Goal: Information Seeking & Learning: Find specific fact

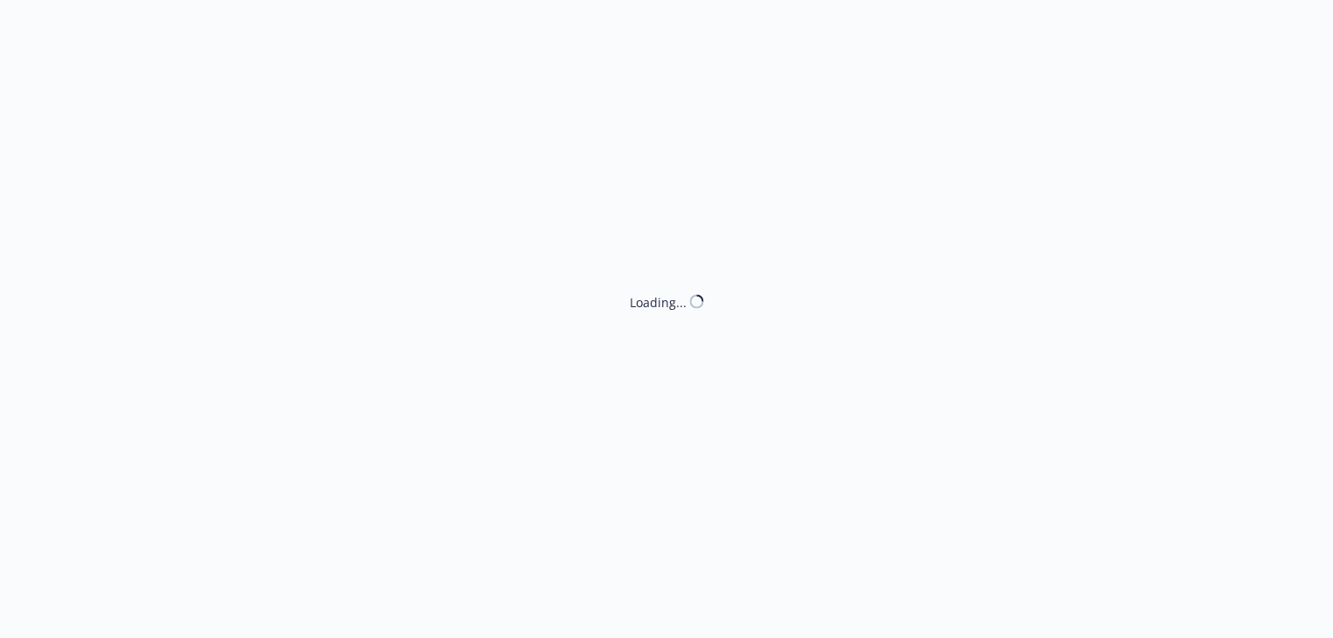
select select "ACCEPTED"
select select "DECLINED_BY_CARRIER"
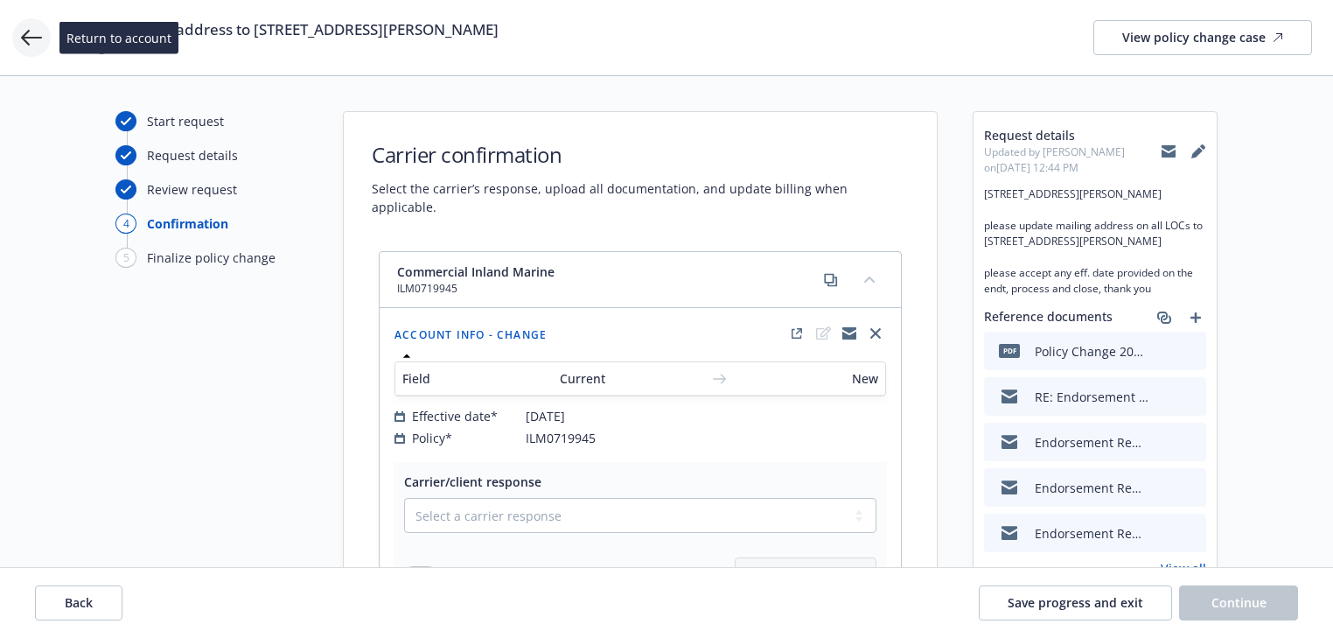
click at [38, 35] on icon at bounding box center [31, 37] width 21 height 21
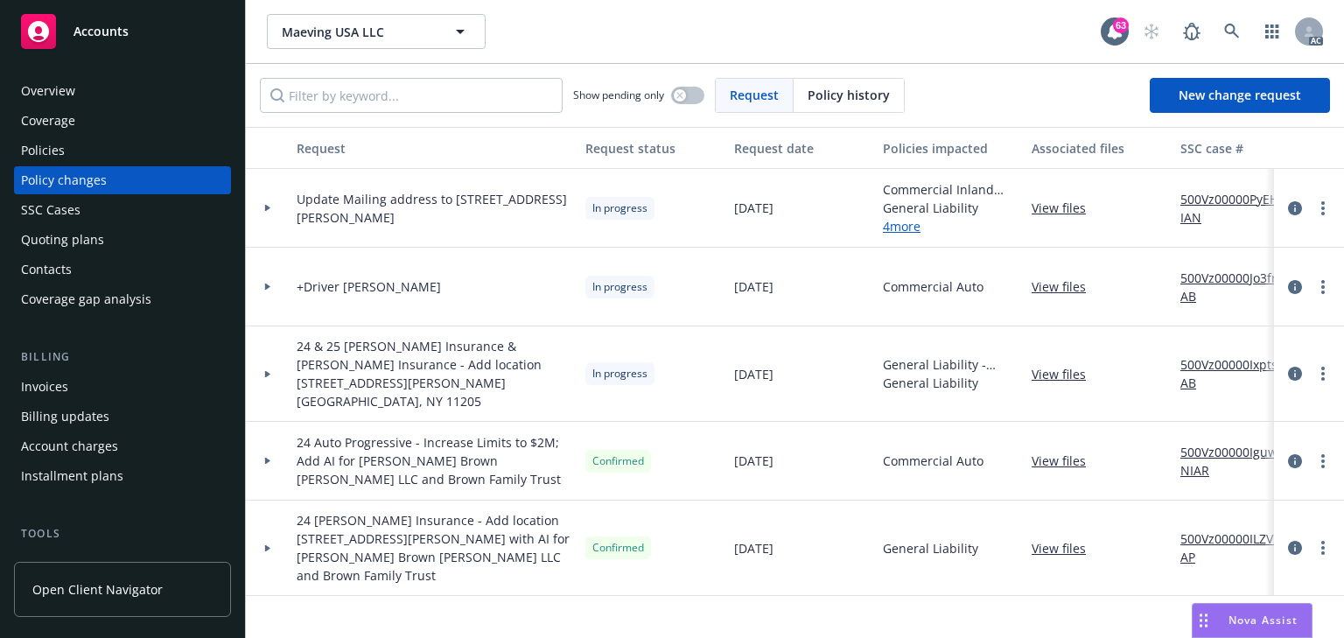
click at [267, 203] on div at bounding box center [268, 208] width 44 height 79
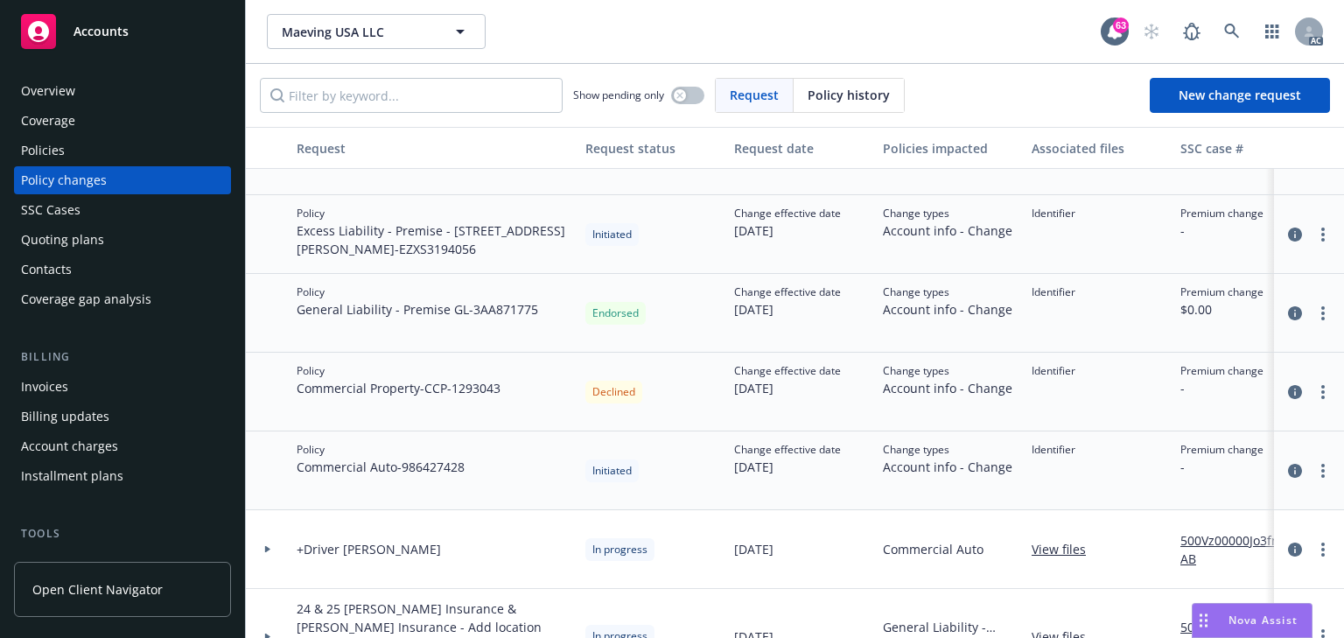
scroll to position [140, 0]
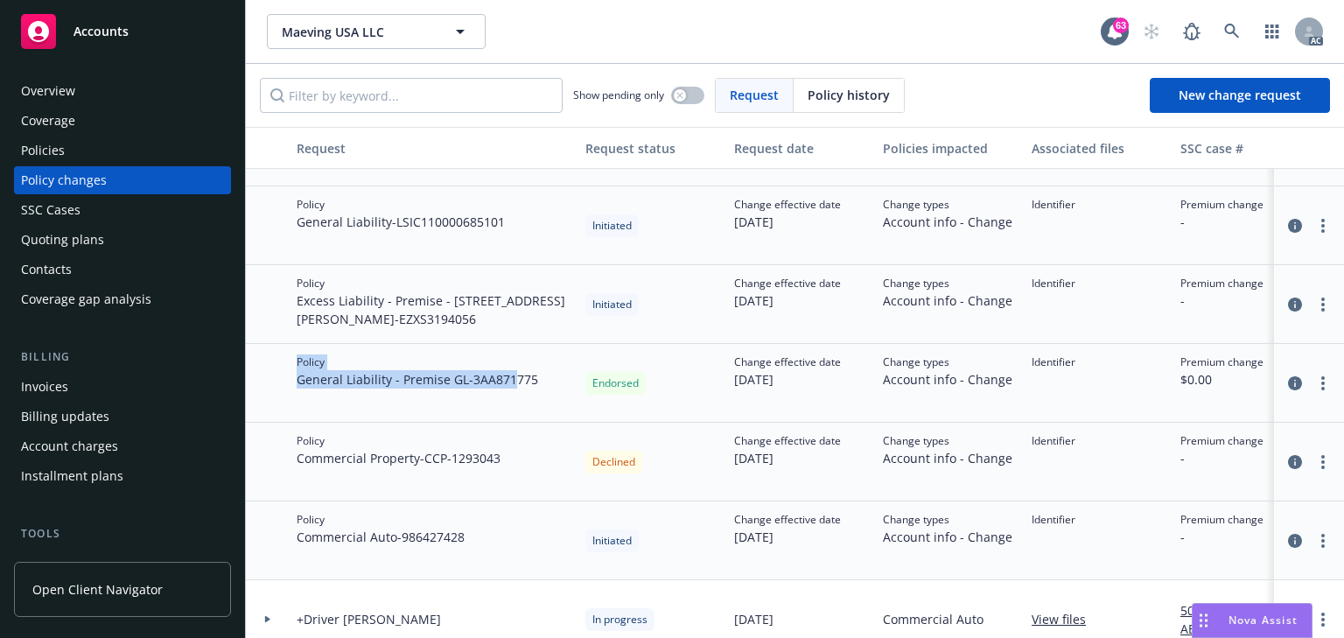
drag, startPoint x: 279, startPoint y: 384, endPoint x: 520, endPoint y: 388, distance: 240.6
click at [520, 388] on div "Policy General Liability - Premise GL - 3AA871775 Endorsed Change effective dat…" at bounding box center [1151, 383] width 1811 height 79
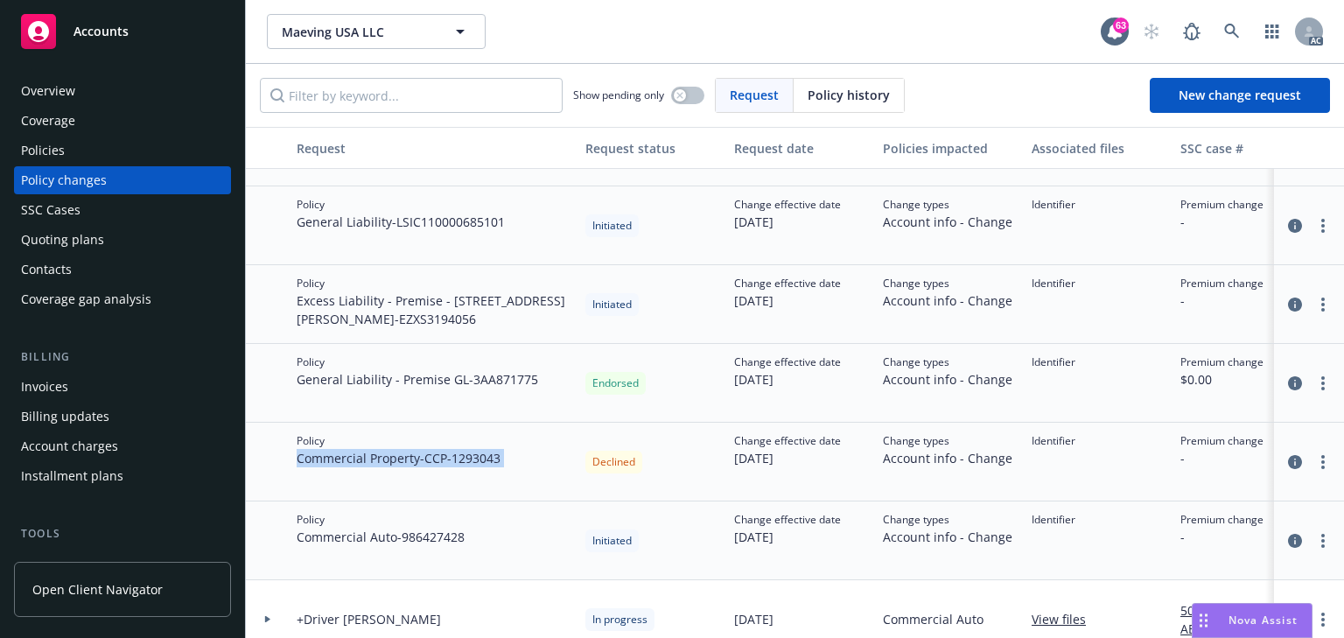
drag, startPoint x: 289, startPoint y: 452, endPoint x: 586, endPoint y: 474, distance: 298.2
click at [586, 474] on div "Policy Commercial Property - CCP-1293043 Declined Change effective date 07/31/2…" at bounding box center [1151, 461] width 1811 height 79
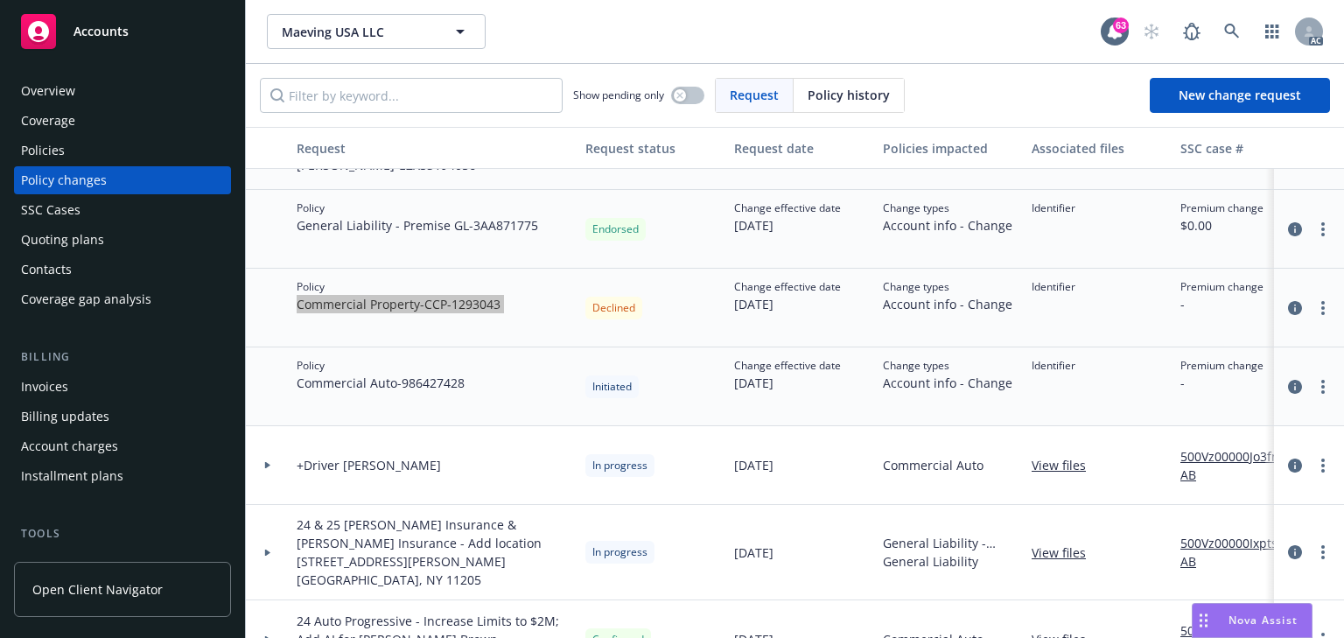
scroll to position [210, 0]
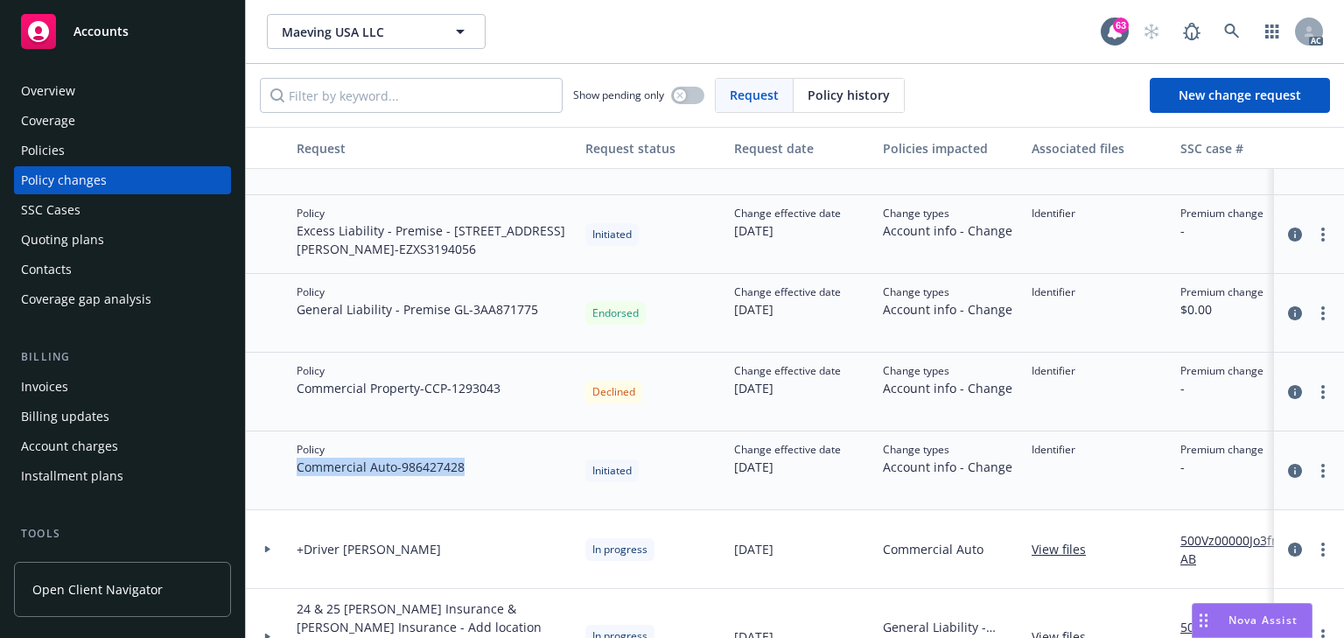
drag, startPoint x: 294, startPoint y: 466, endPoint x: 498, endPoint y: 471, distance: 203.9
click at [498, 471] on div "Policy Commercial Auto - 986427428" at bounding box center [434, 470] width 289 height 79
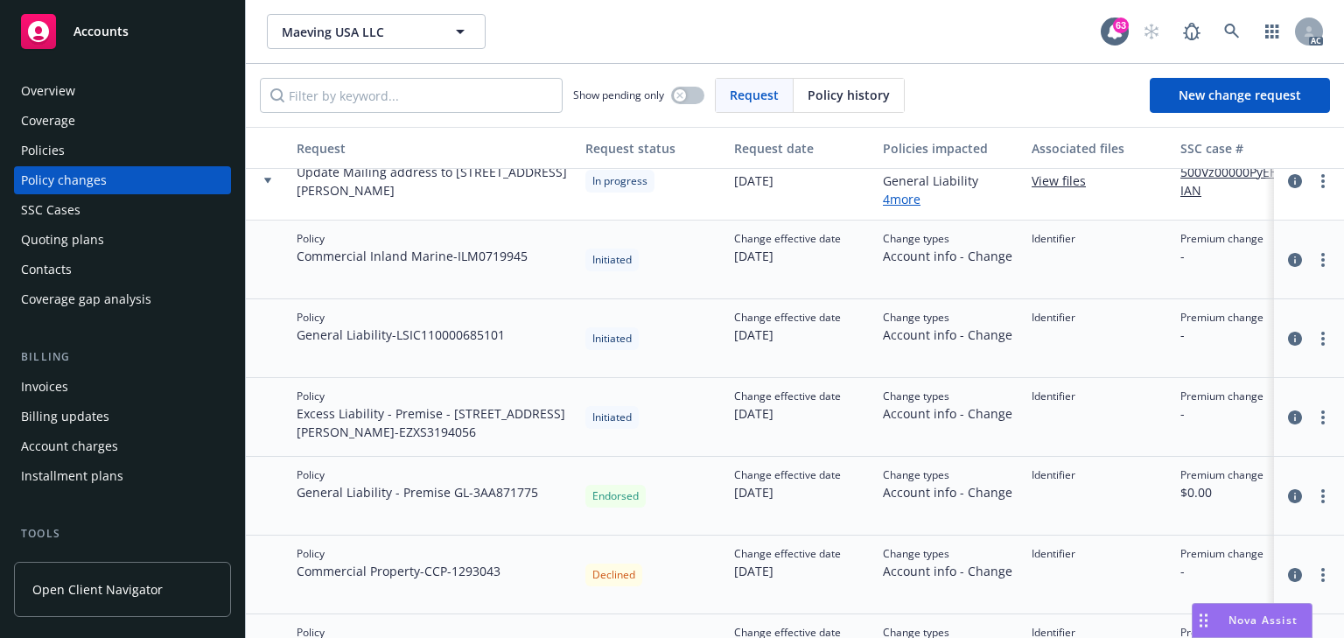
scroll to position [0, 0]
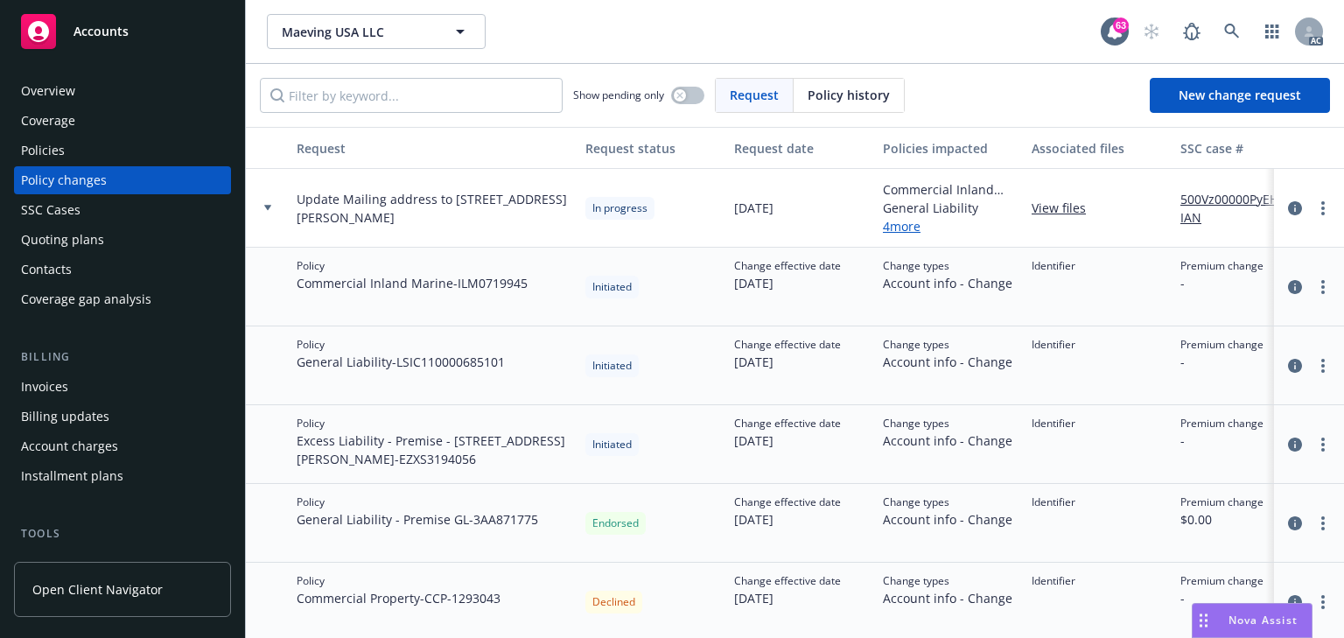
click at [103, 150] on div "Policies" at bounding box center [122, 150] width 203 height 28
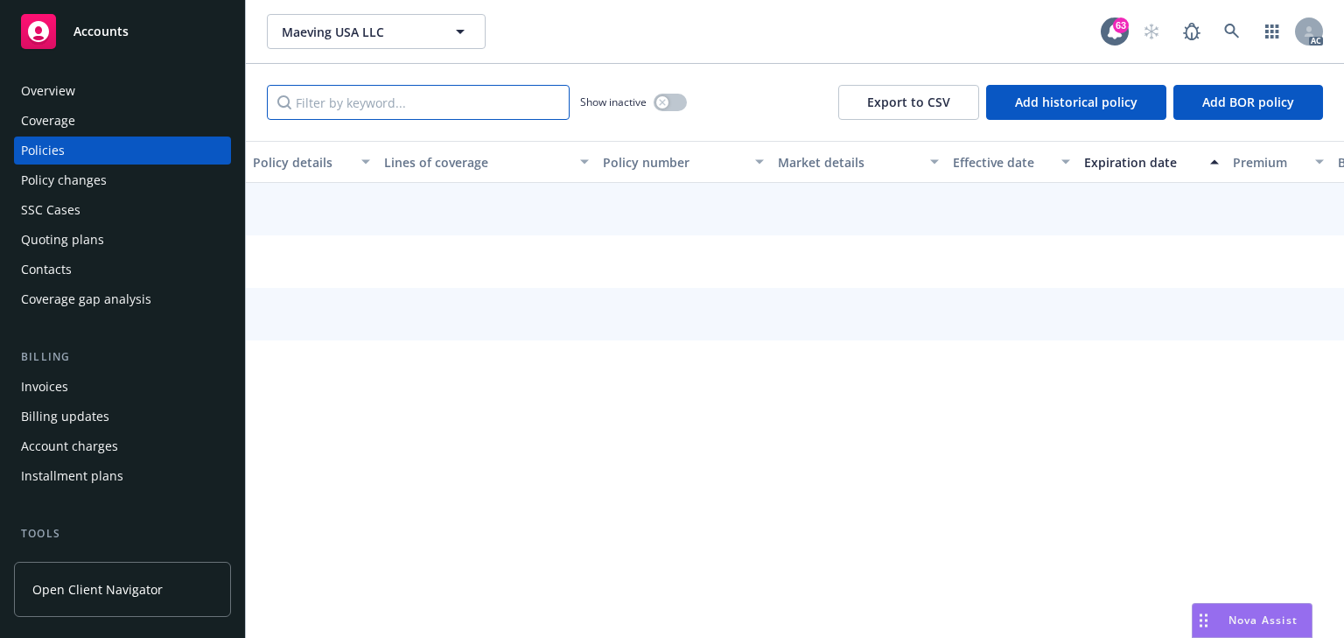
click at [351, 112] on input "Filter by keyword..." at bounding box center [418, 102] width 303 height 35
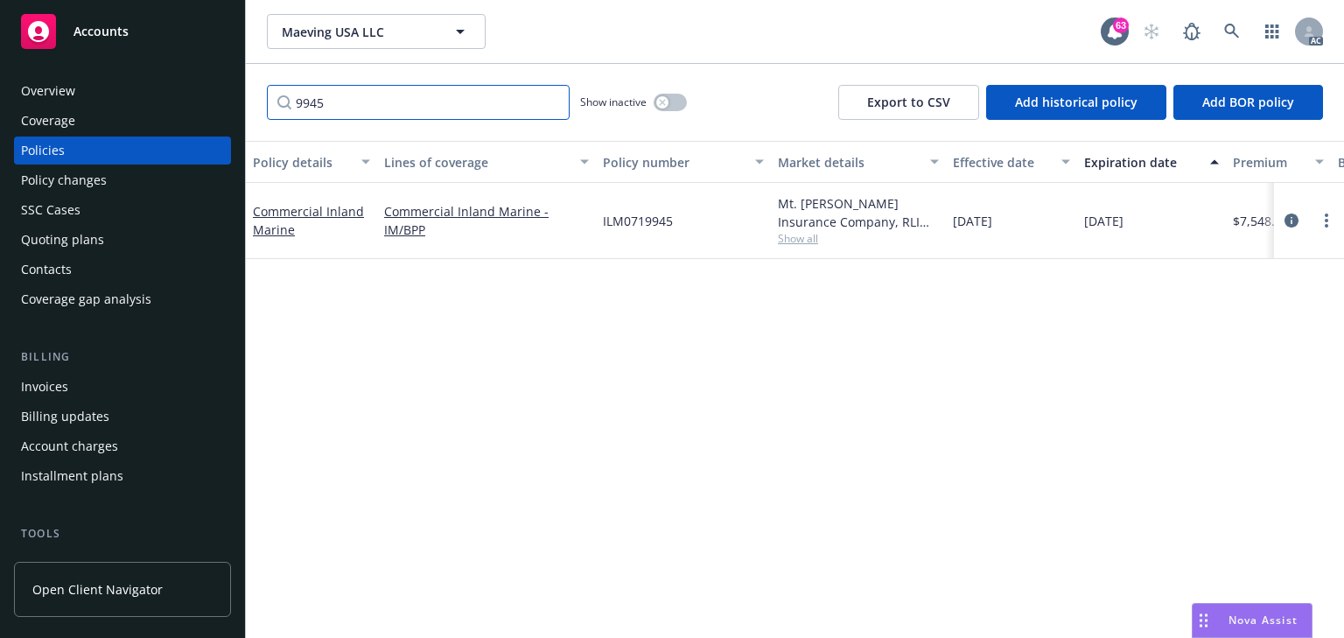
type input "9945"
click at [786, 240] on span "Show all" at bounding box center [858, 238] width 161 height 15
drag, startPoint x: 348, startPoint y: 100, endPoint x: 289, endPoint y: 99, distance: 59.5
click at [290, 98] on input "9945" at bounding box center [418, 102] width 303 height 35
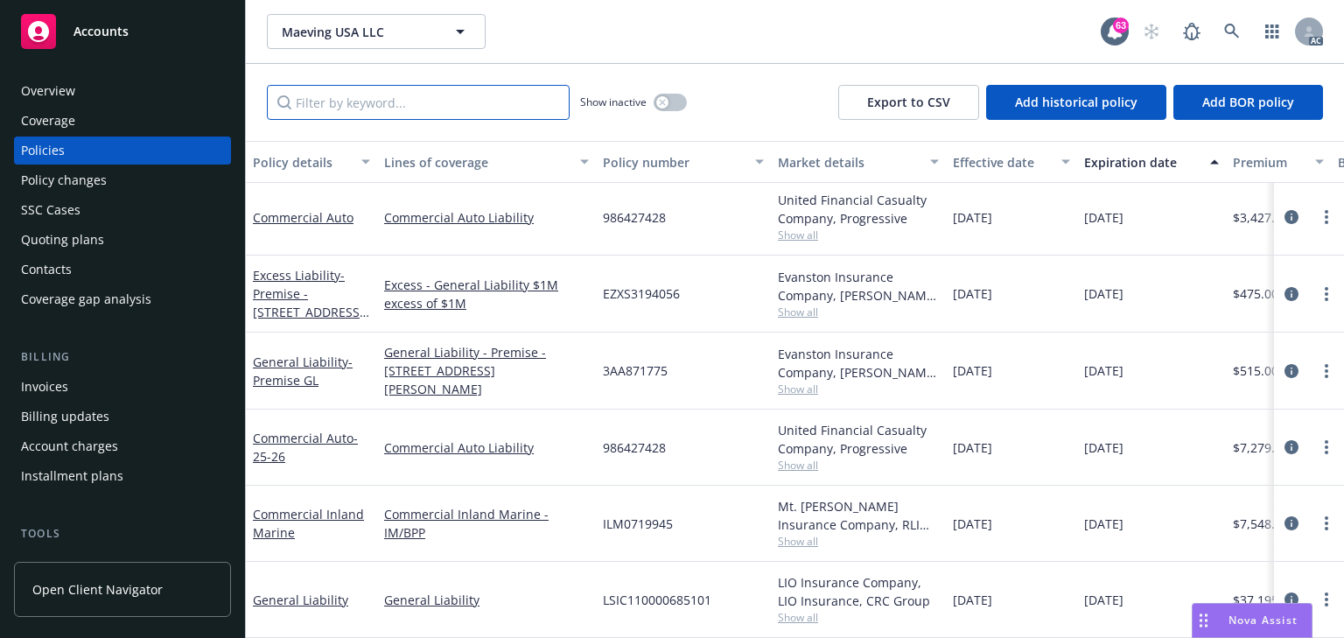
scroll to position [11, 0]
click at [43, 171] on div "Policy changes" at bounding box center [64, 180] width 86 height 28
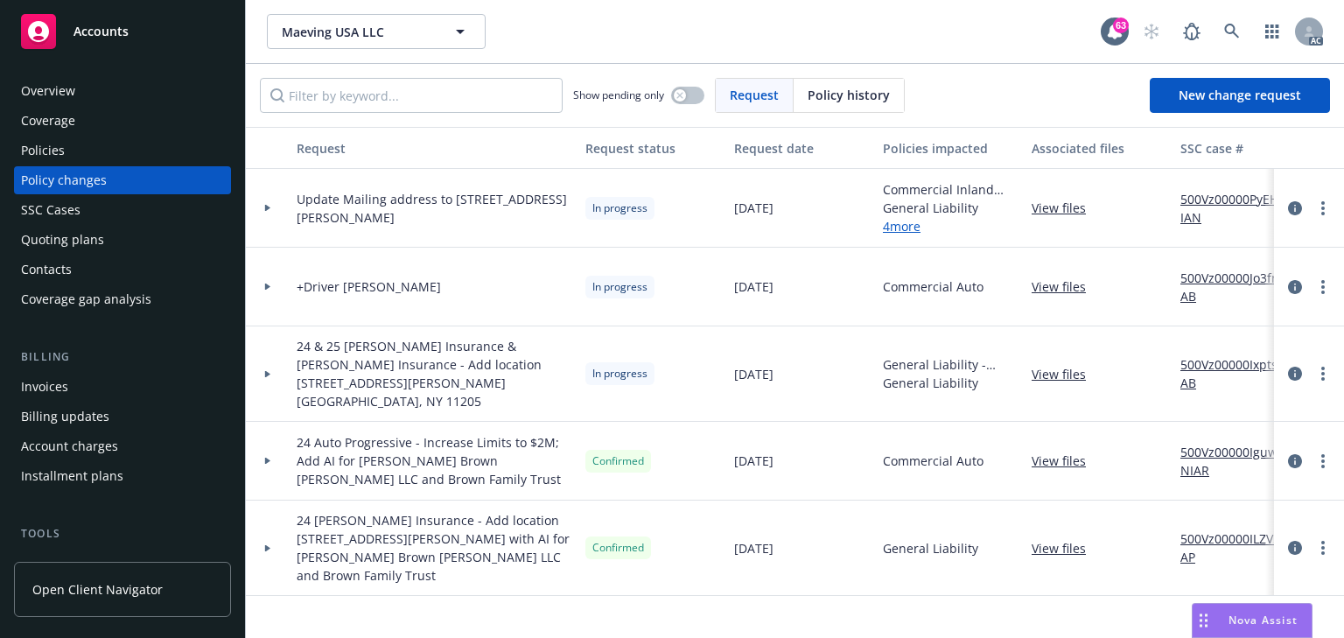
click at [269, 213] on div at bounding box center [268, 208] width 44 height 79
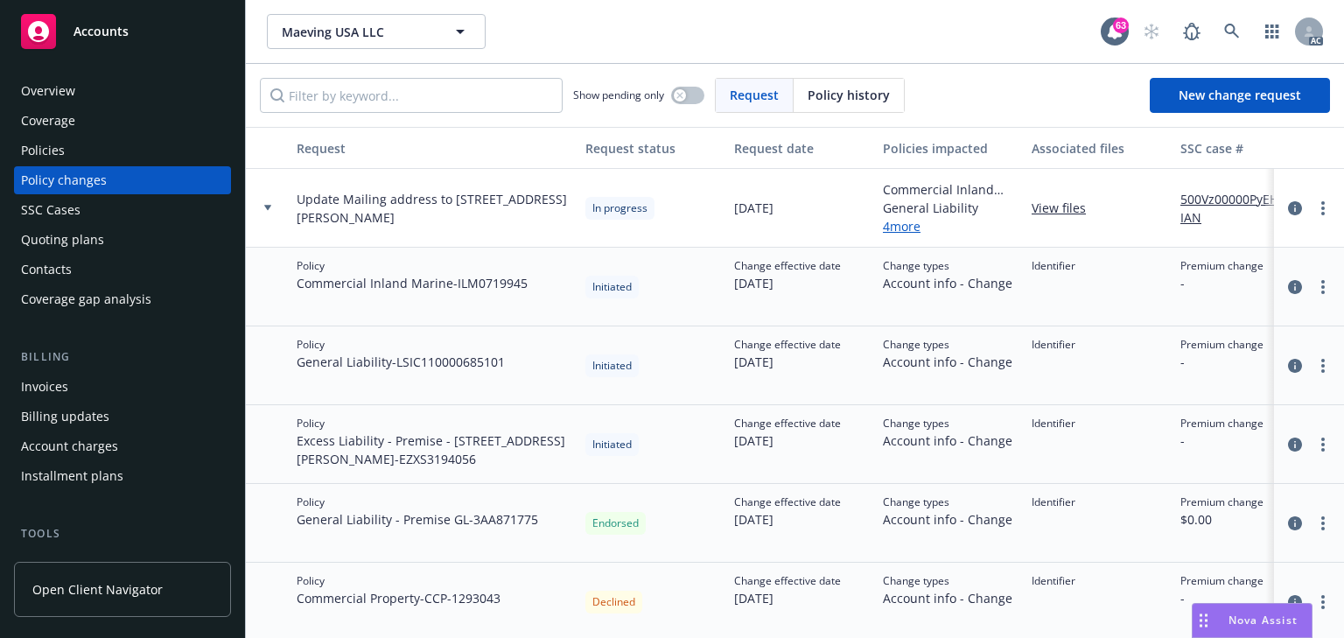
click at [52, 145] on div "Policies" at bounding box center [43, 150] width 44 height 28
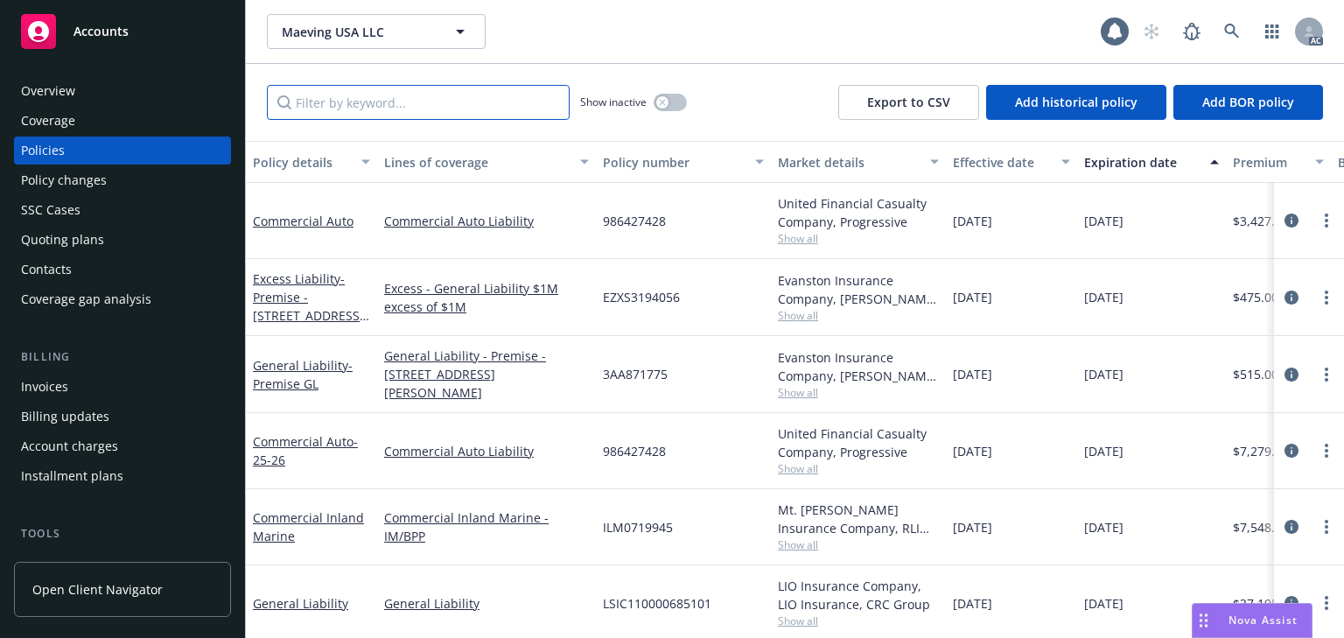
click at [370, 108] on input "Filter by keyword..." at bounding box center [418, 102] width 303 height 35
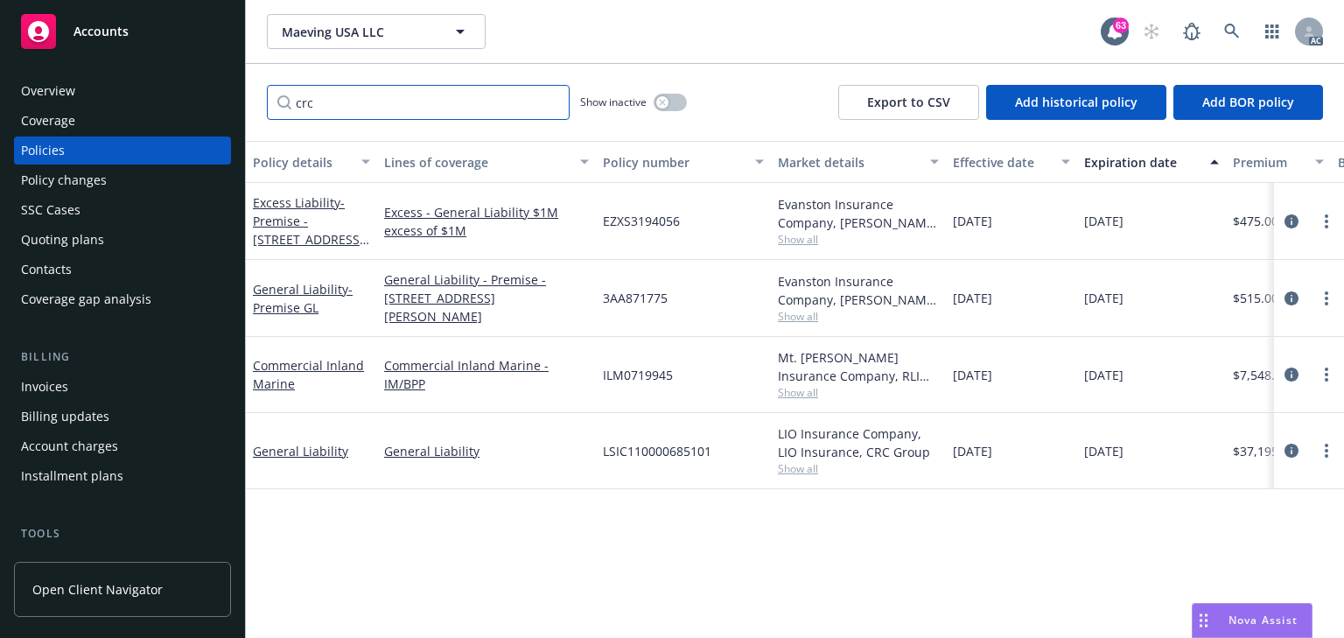
type input "crc"
click at [801, 238] on span "Show all" at bounding box center [858, 239] width 161 height 15
click at [717, 224] on div "EZXS3194056" at bounding box center [683, 221] width 175 height 77
click at [794, 314] on span "Show all" at bounding box center [858, 316] width 161 height 15
click at [695, 296] on div "3AA871775" at bounding box center [683, 298] width 175 height 77
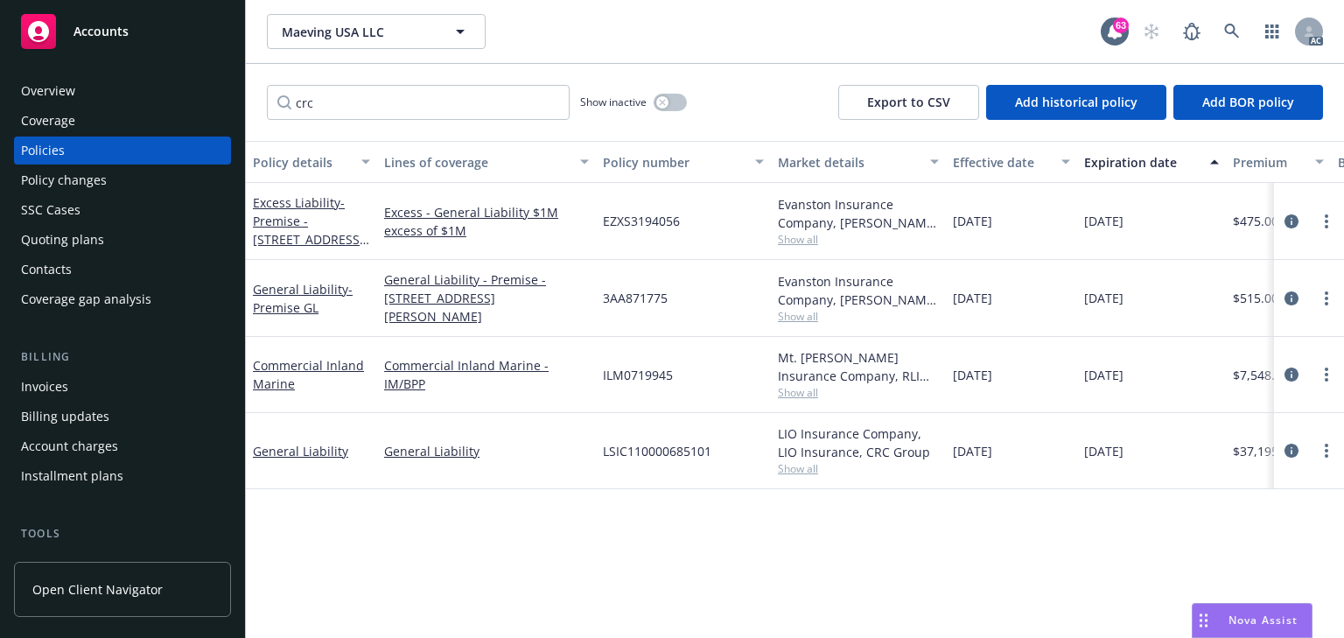
click at [797, 395] on span "Show all" at bounding box center [858, 392] width 161 height 15
drag, startPoint x: 632, startPoint y: 367, endPoint x: 584, endPoint y: 366, distance: 47.3
click at [584, 366] on div "Commercial Inland Marine Commercial Inland Marine - IM/BPP ILM0719945 Mt. Hawle…" at bounding box center [1090, 375] width 1688 height 76
copy div "ILM0719945"
click at [799, 469] on span "Show all" at bounding box center [858, 468] width 161 height 15
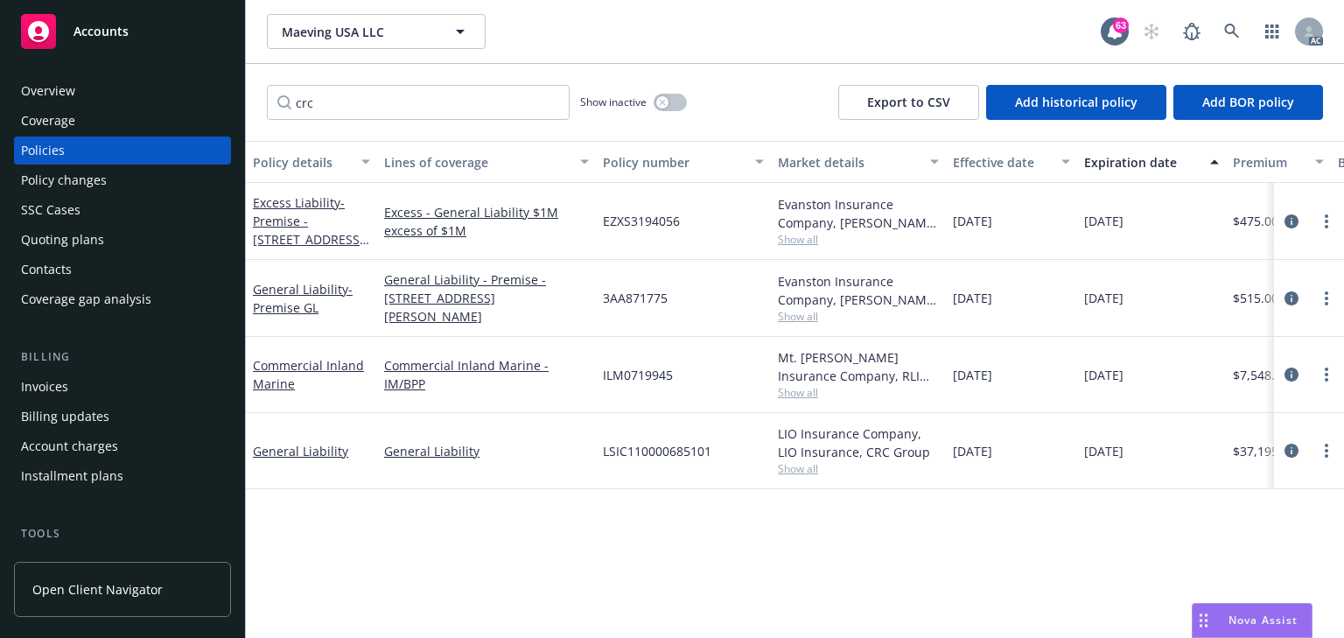
click at [703, 507] on div "Policy details Lines of coverage Policy number Market details Effective date Ex…" at bounding box center [795, 389] width 1098 height 497
click at [70, 178] on div "Policy changes" at bounding box center [64, 180] width 86 height 28
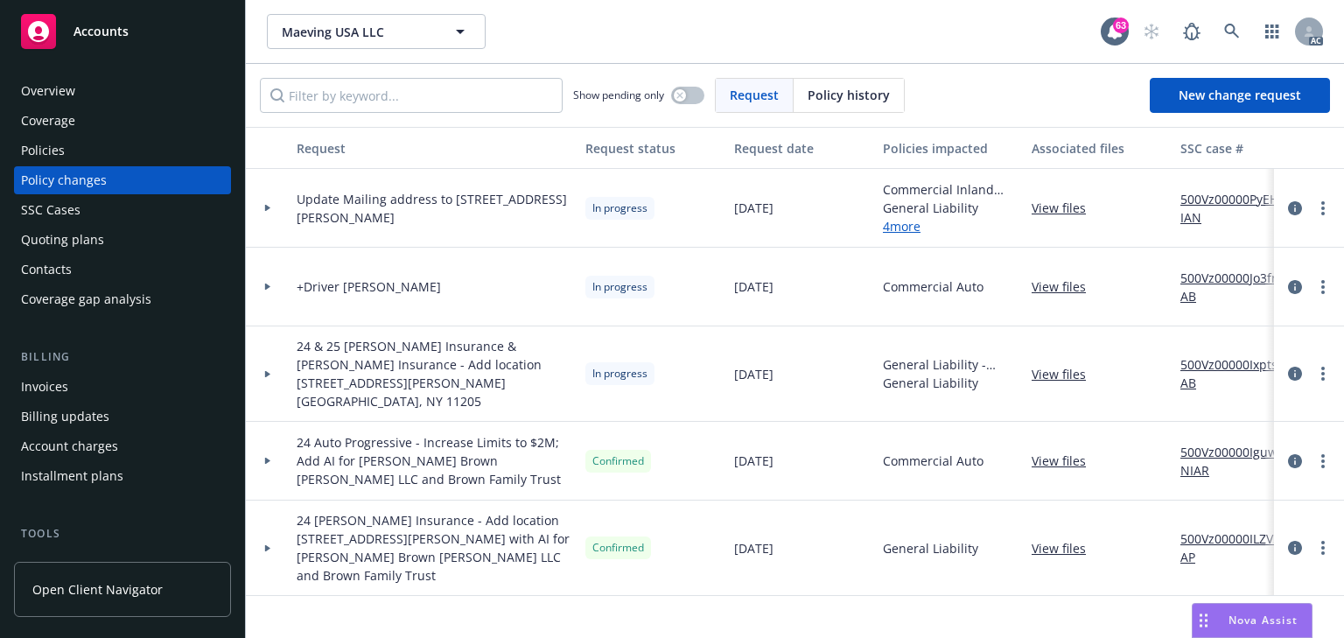
click at [266, 212] on div at bounding box center [268, 208] width 44 height 79
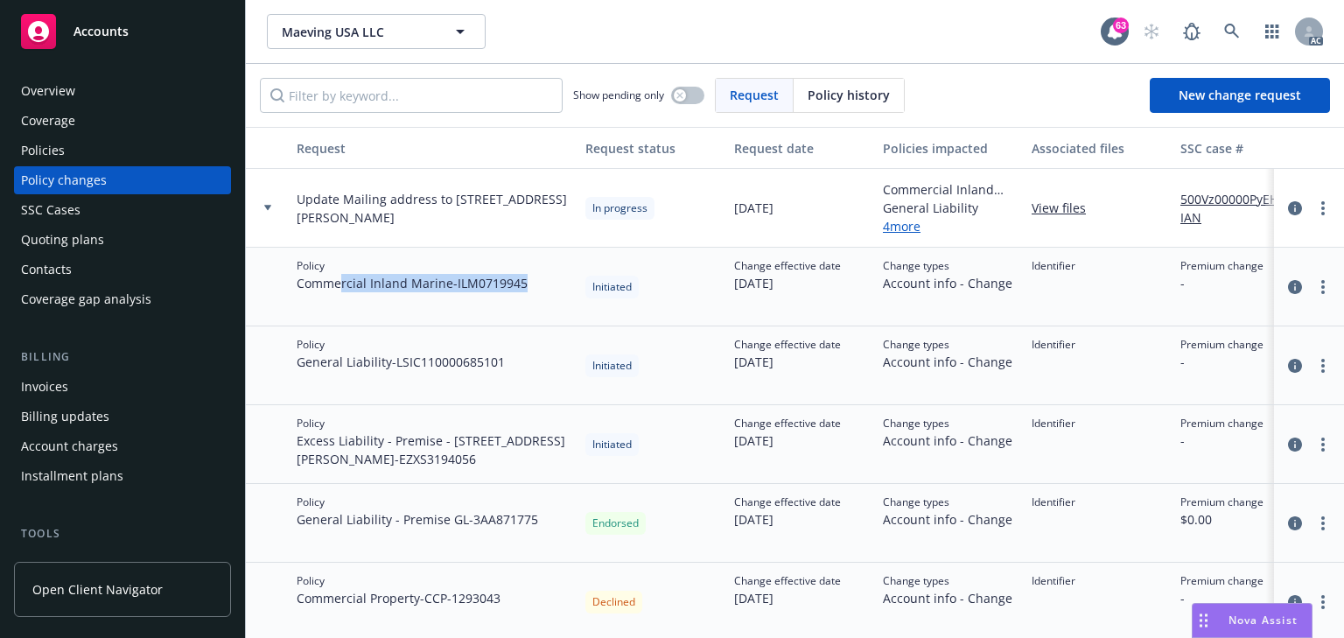
drag, startPoint x: 340, startPoint y: 291, endPoint x: 546, endPoint y: 291, distance: 205.6
click at [546, 291] on div "Policy Commercial Inland Marine - ILM0719945" at bounding box center [434, 287] width 289 height 79
drag, startPoint x: 367, startPoint y: 378, endPoint x: 555, endPoint y: 399, distance: 189.2
click at [555, 399] on div "Policy General Liability - LSIC110000685101" at bounding box center [434, 365] width 289 height 79
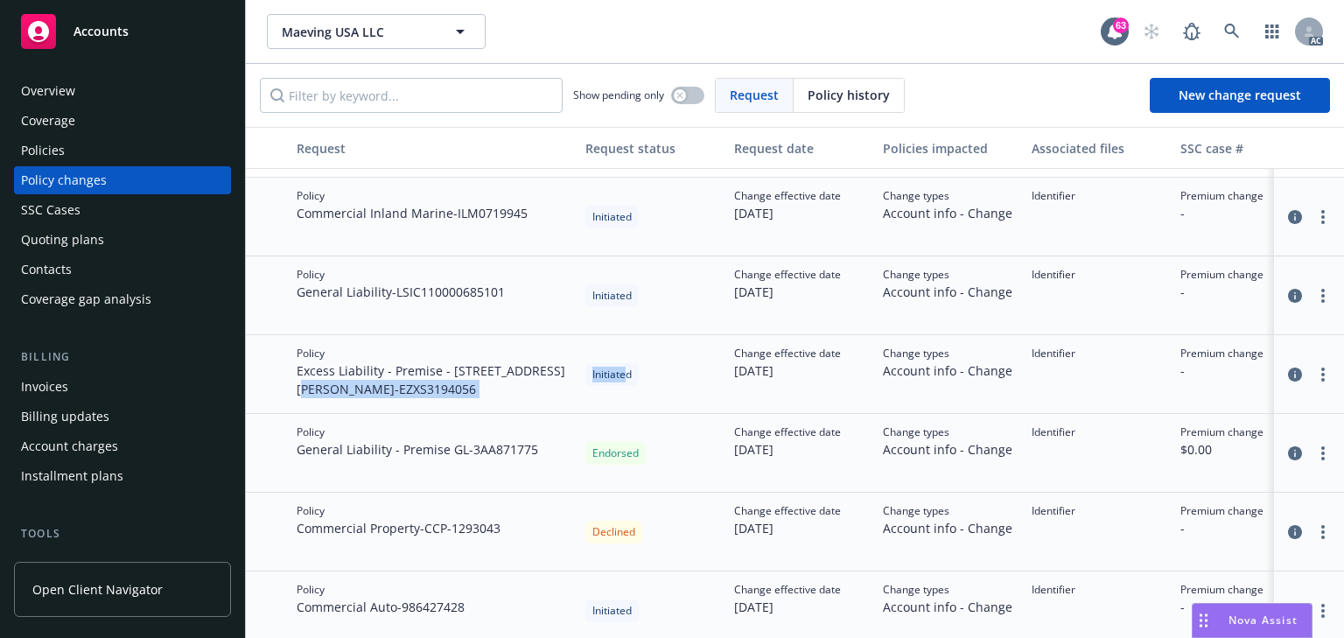
drag, startPoint x: 314, startPoint y: 387, endPoint x: 626, endPoint y: 411, distance: 313.2
click at [626, 411] on div "Policy Excess Liability - Premise - 3939 Sepulveda Boulevard - EZXS3194056 Init…" at bounding box center [1151, 374] width 1811 height 79
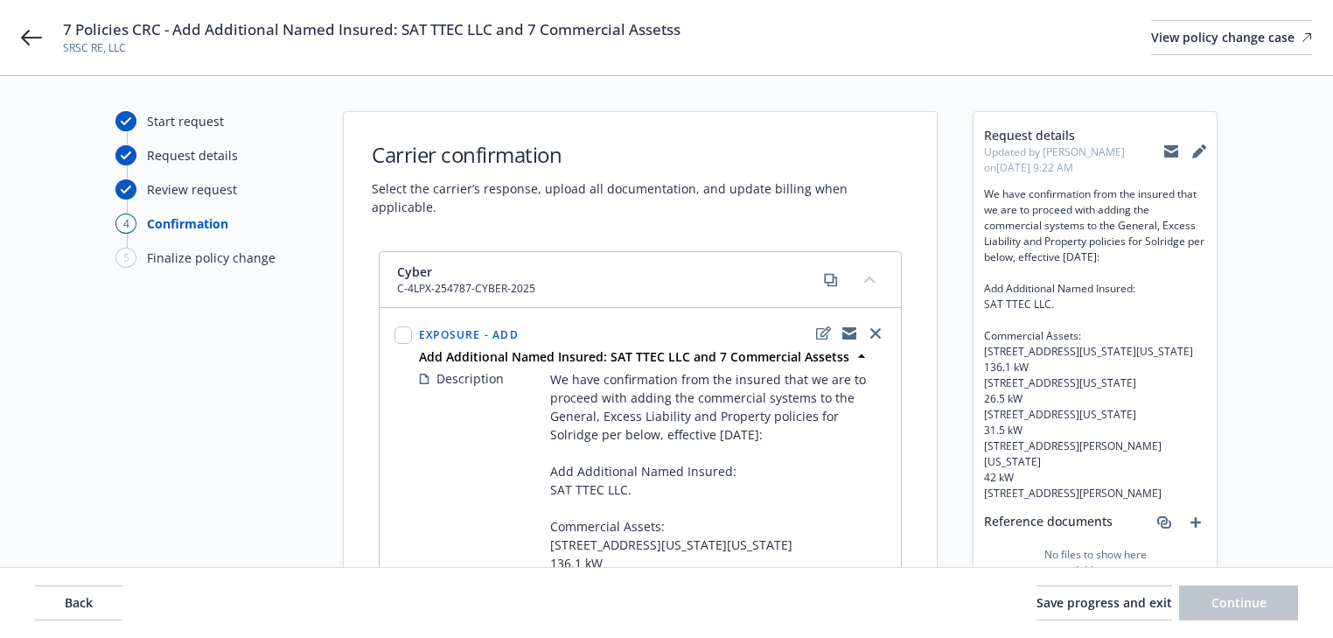
click at [46, 40] on div "7 Policies CRC - Add Additional Named Insured: SAT TTEC LLC and 7 Commercial As…" at bounding box center [666, 37] width 1333 height 75
click at [36, 35] on icon at bounding box center [31, 37] width 21 height 21
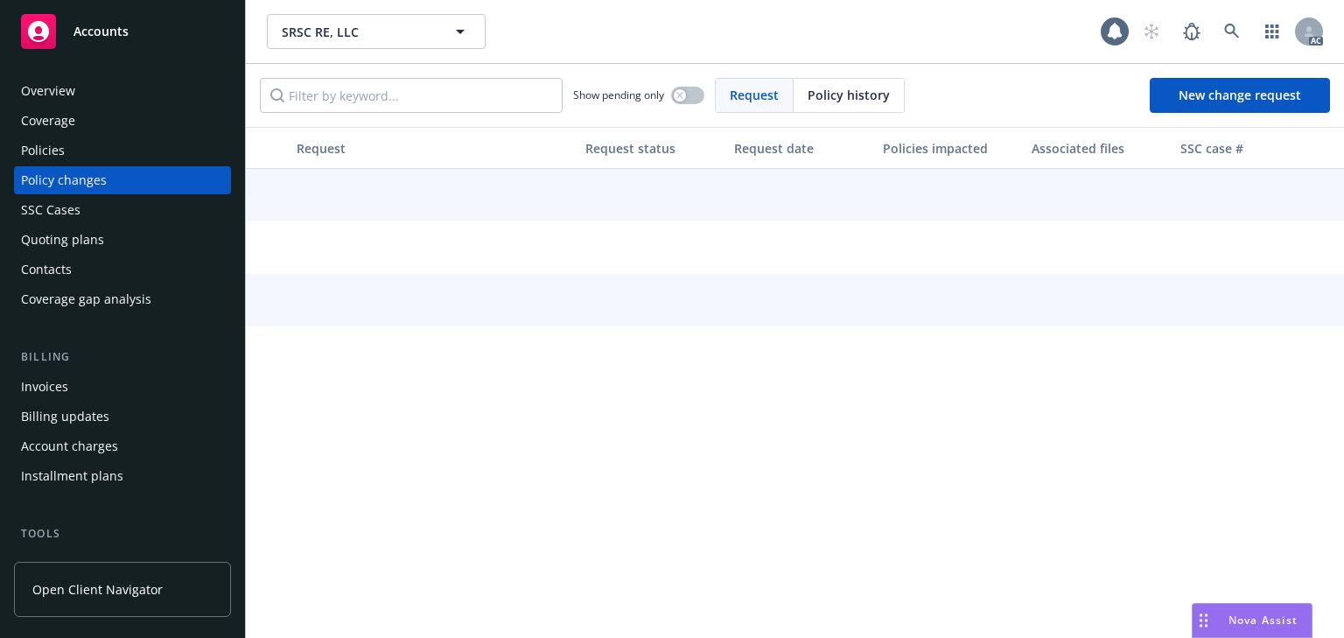
click at [68, 152] on div "Policies" at bounding box center [122, 150] width 203 height 28
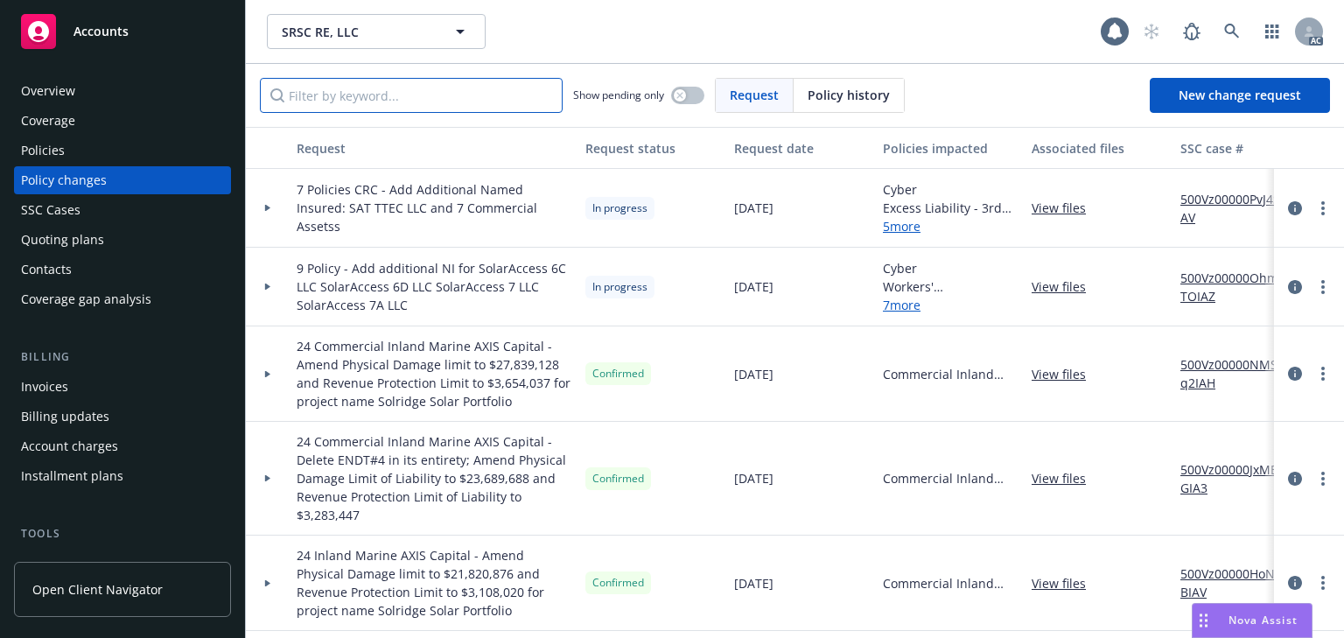
click at [360, 93] on input "Filter by keyword..." at bounding box center [411, 95] width 303 height 35
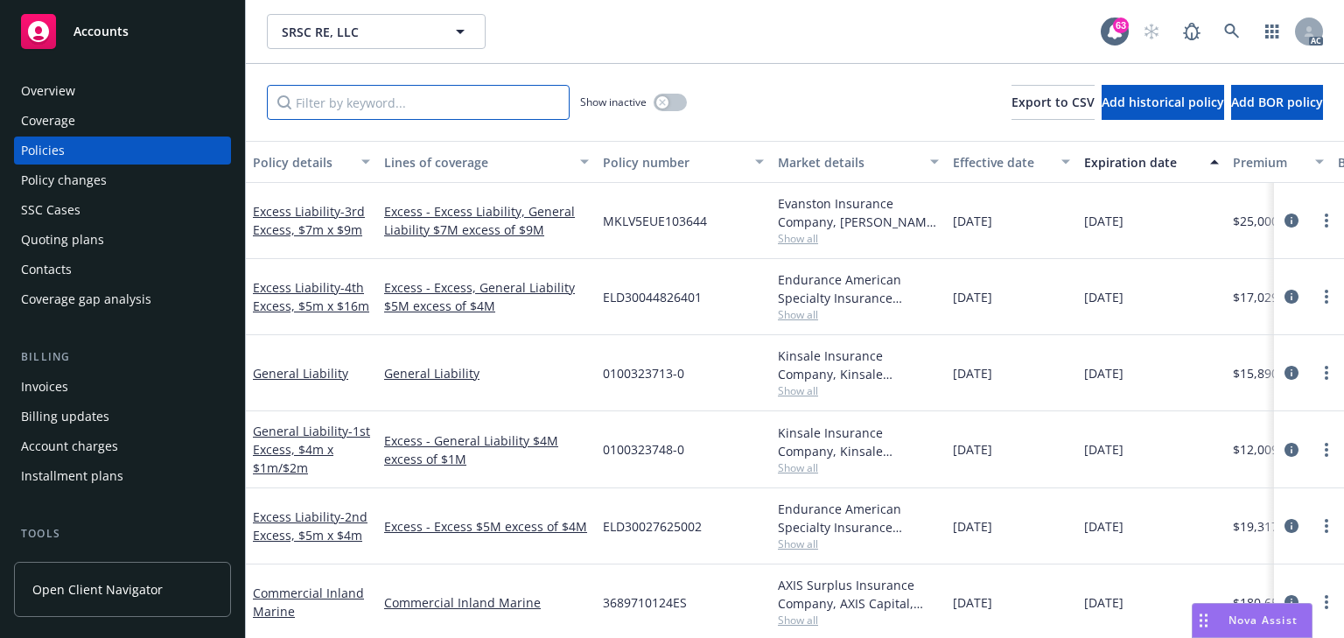
click at [360, 93] on input "Filter by keyword..." at bounding box center [418, 102] width 303 height 35
type input "crc"
click at [1284, 520] on icon "circleInformation" at bounding box center [1291, 526] width 14 height 14
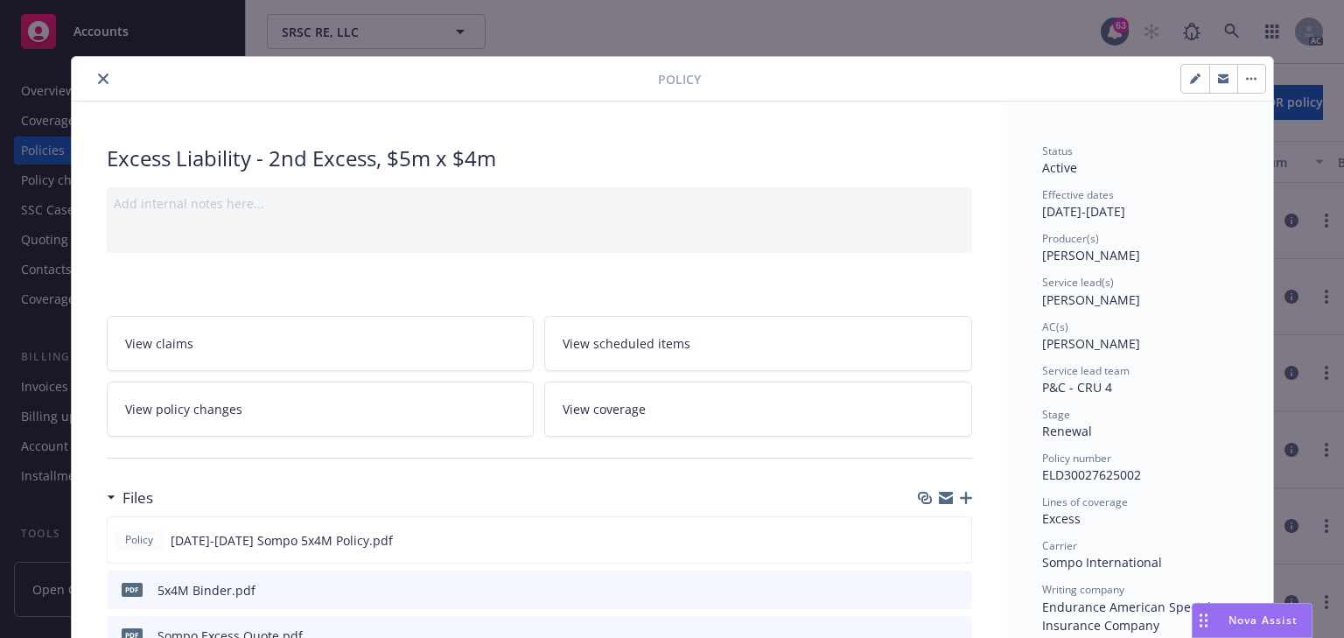
scroll to position [52, 0]
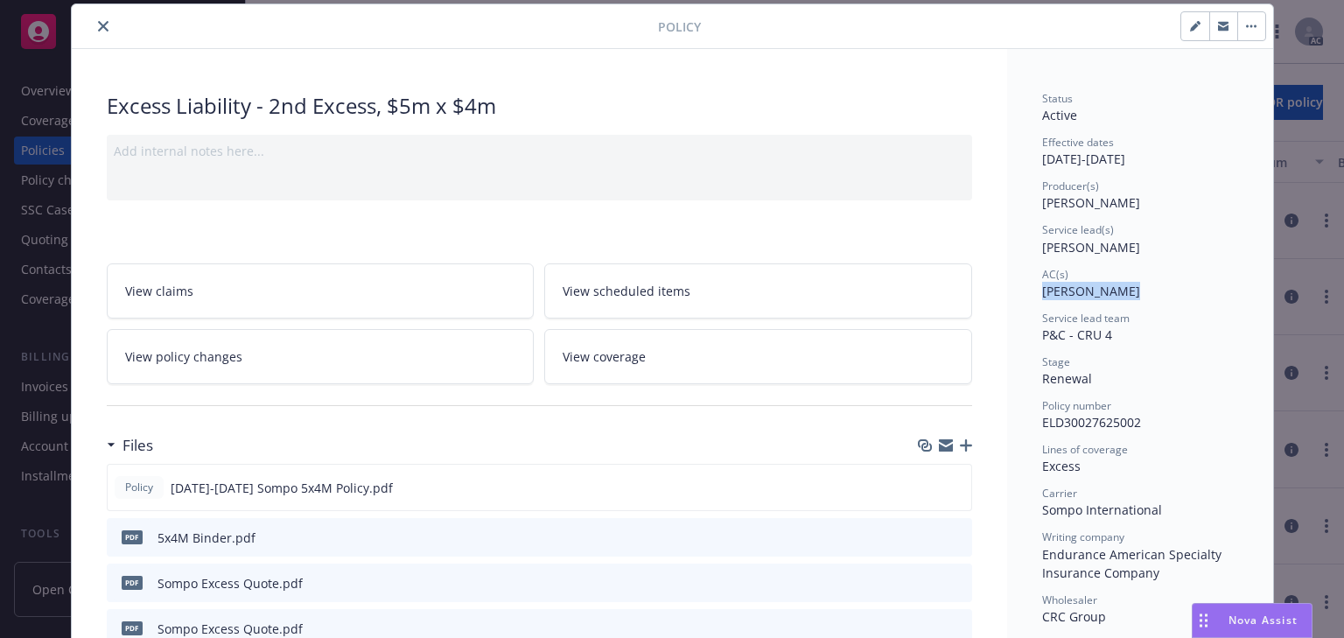
drag, startPoint x: 1037, startPoint y: 290, endPoint x: 1144, endPoint y: 294, distance: 107.7
copy span "Daniel Pokhoy"
drag, startPoint x: 1025, startPoint y: 248, endPoint x: 1115, endPoint y: 248, distance: 90.1
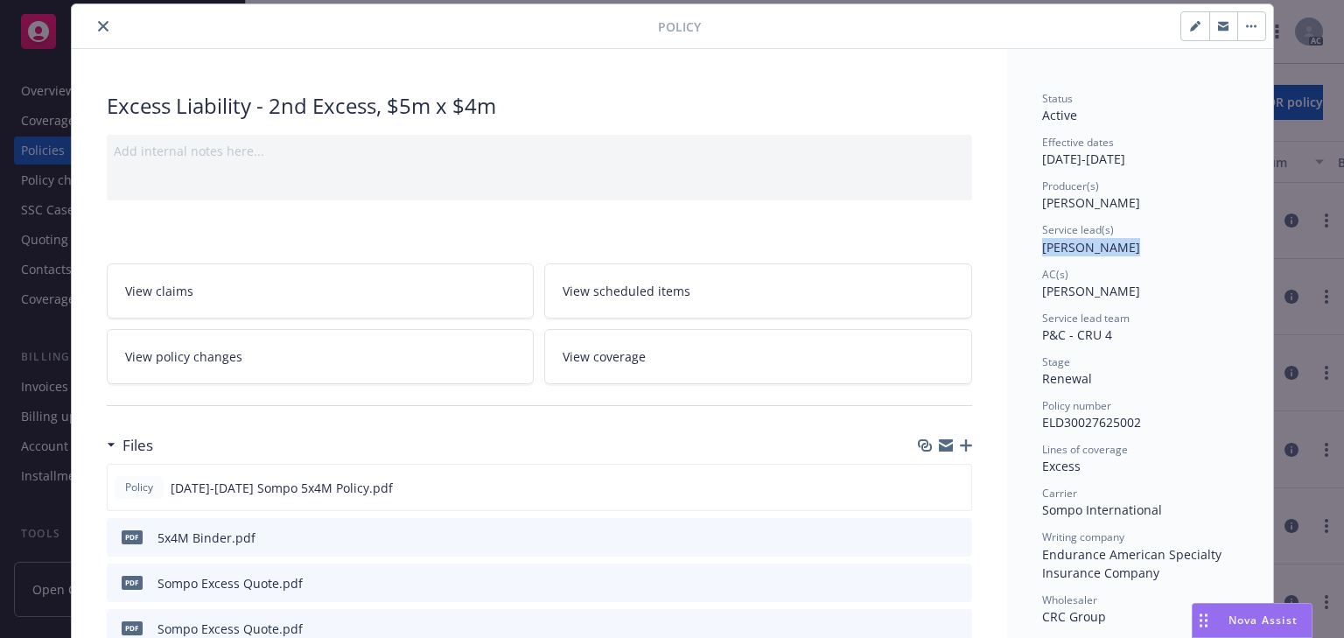
copy span "Charlotte Arn"
drag, startPoint x: 103, startPoint y: 24, endPoint x: 113, endPoint y: 33, distance: 13.0
click at [103, 24] on button "close" at bounding box center [103, 26] width 21 height 21
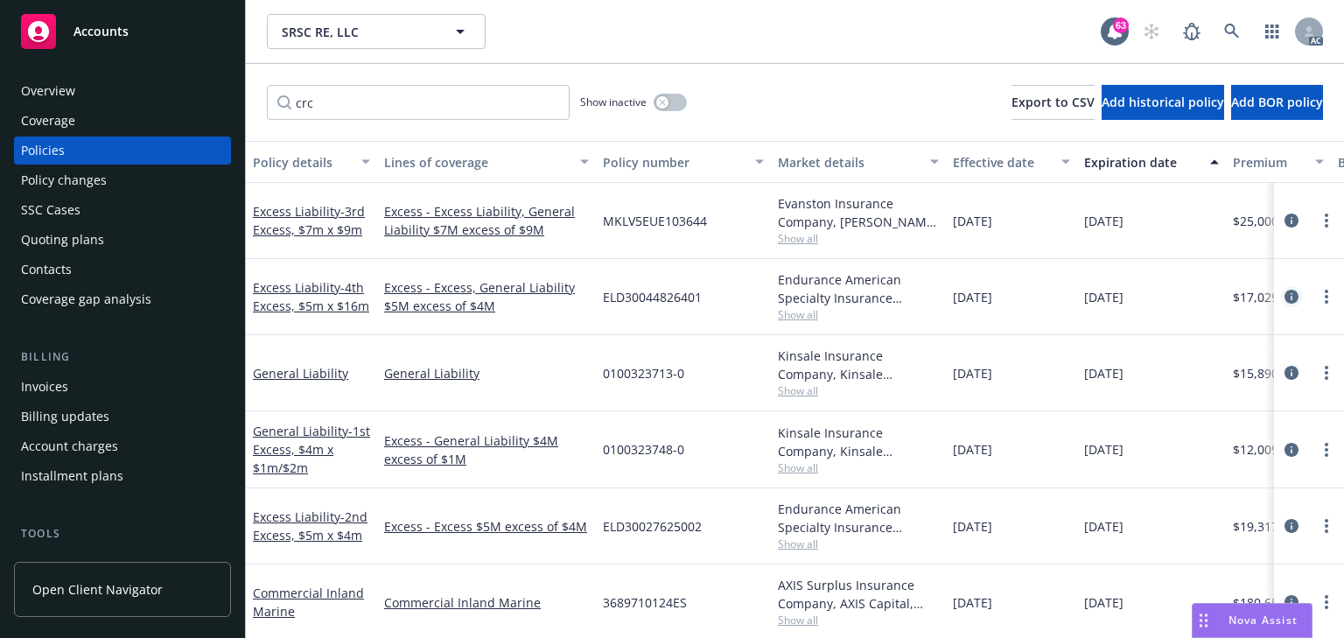
click at [1284, 293] on icon "circleInformation" at bounding box center [1291, 297] width 14 height 14
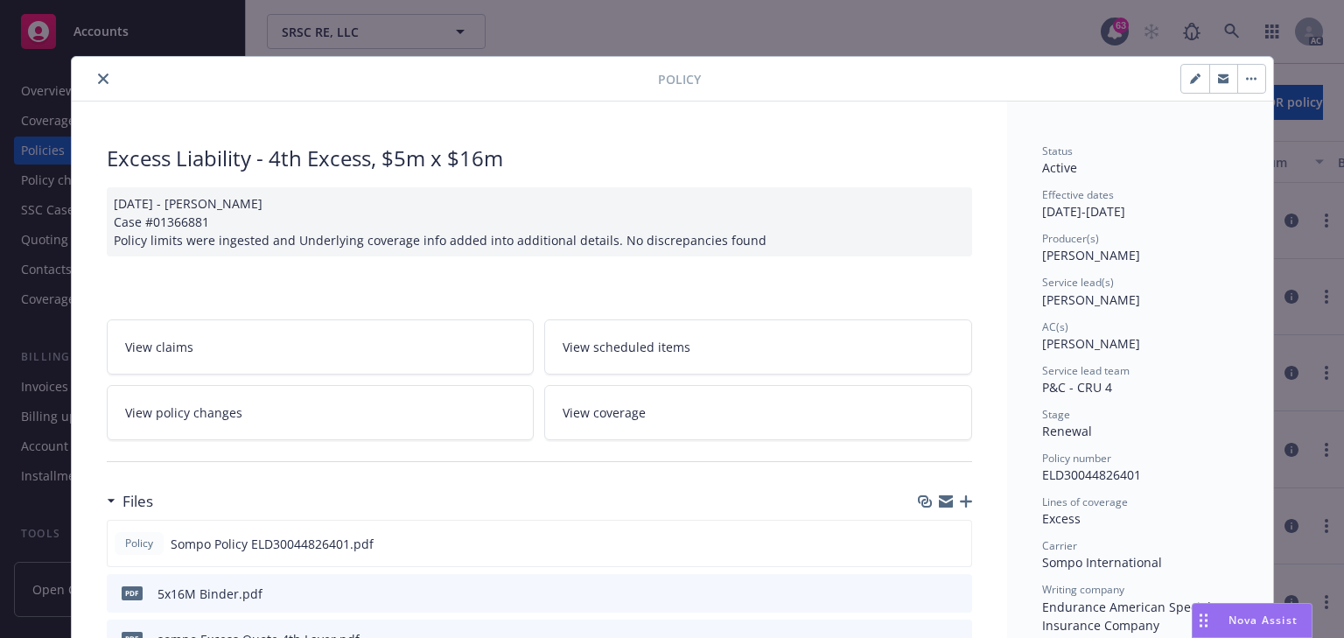
scroll to position [52, 0]
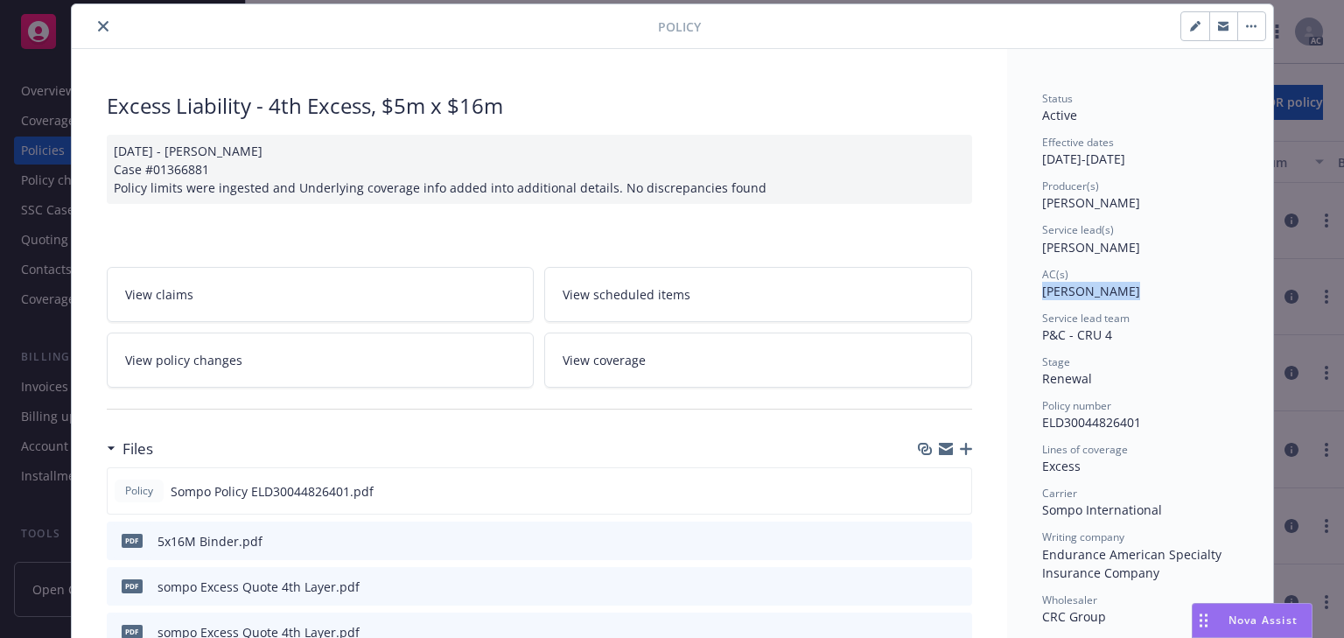
drag, startPoint x: 1018, startPoint y: 294, endPoint x: 1119, endPoint y: 295, distance: 100.6
copy span "Daniel Pokhoy"
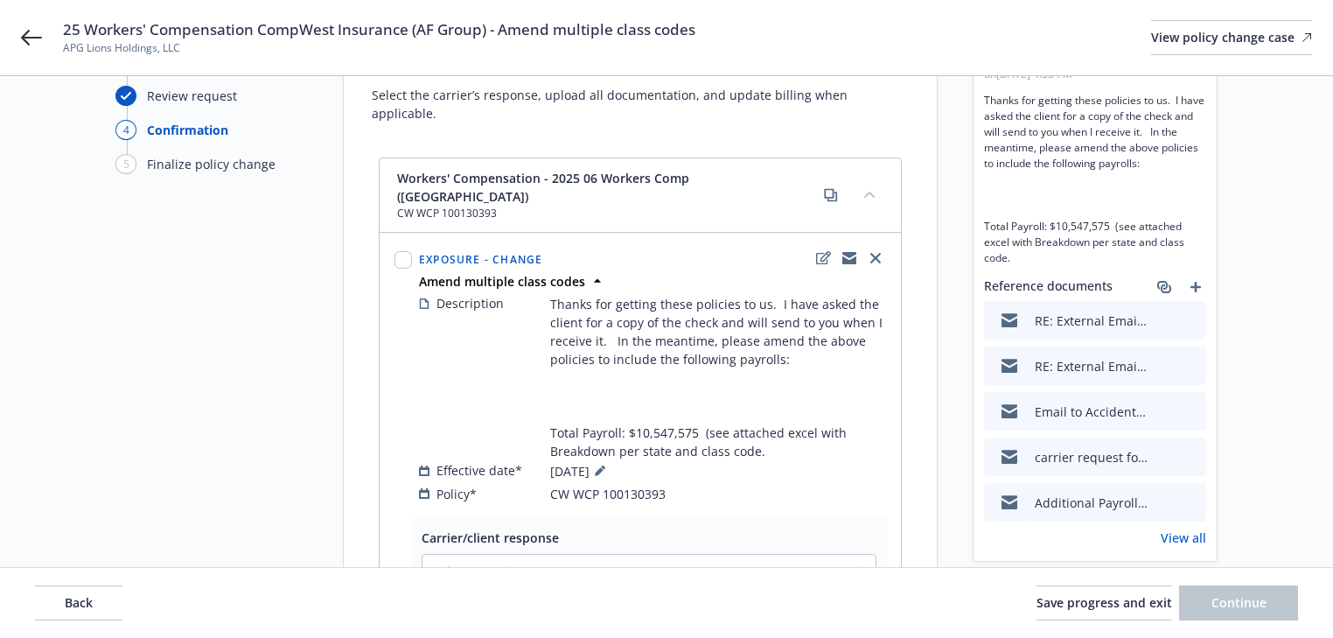
scroll to position [280, 0]
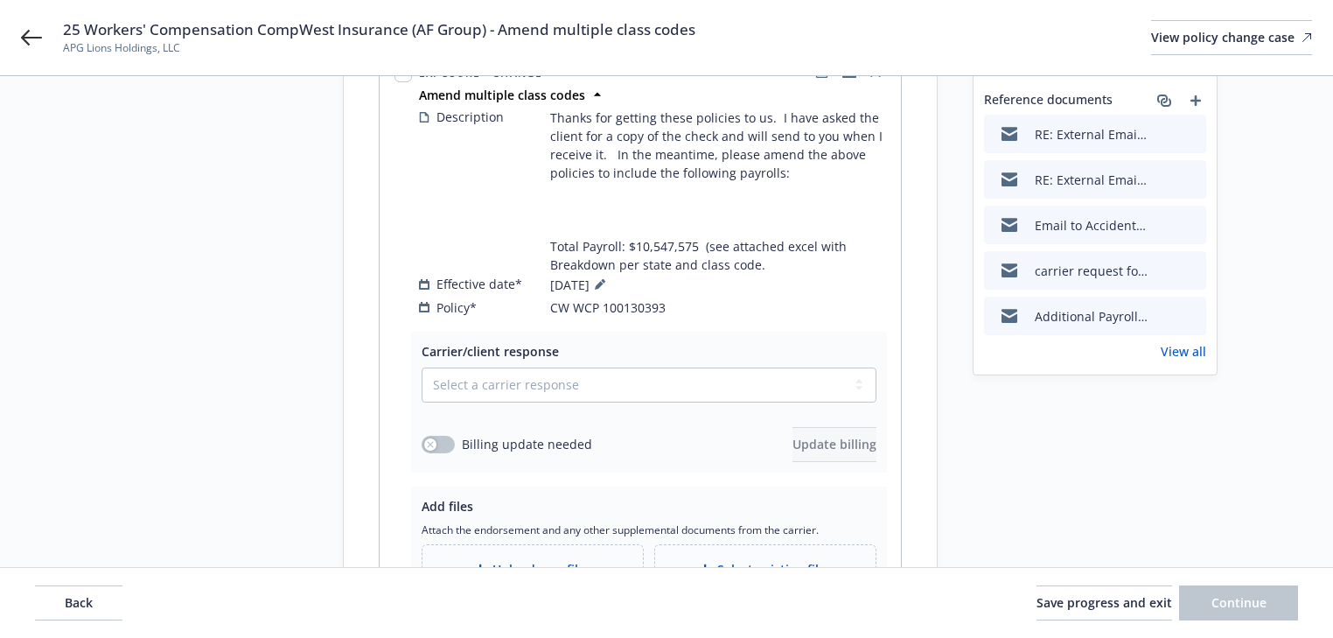
click at [16, 35] on div "25 Workers' Compensation CompWest Insurance (AF Group) - Amend multiple class c…" at bounding box center [666, 37] width 1333 height 75
click at [26, 30] on icon at bounding box center [31, 37] width 21 height 21
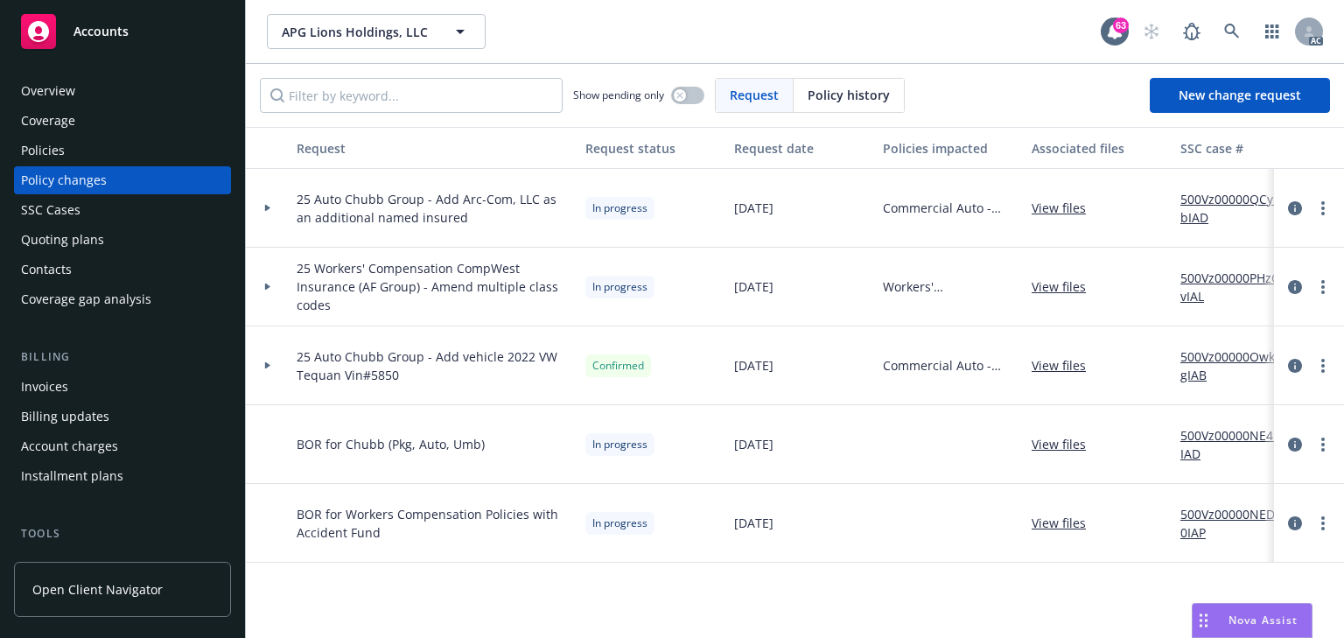
click at [119, 145] on div "Policies" at bounding box center [122, 150] width 203 height 28
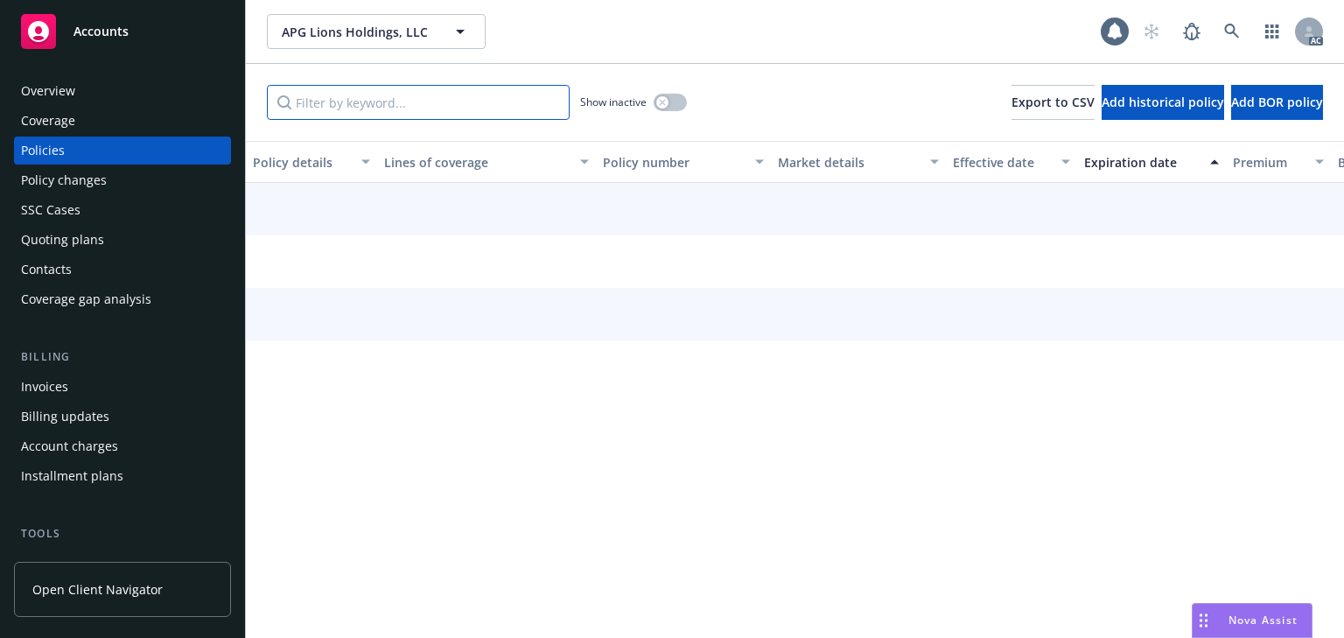
click at [420, 111] on input "Filter by keyword..." at bounding box center [418, 102] width 303 height 35
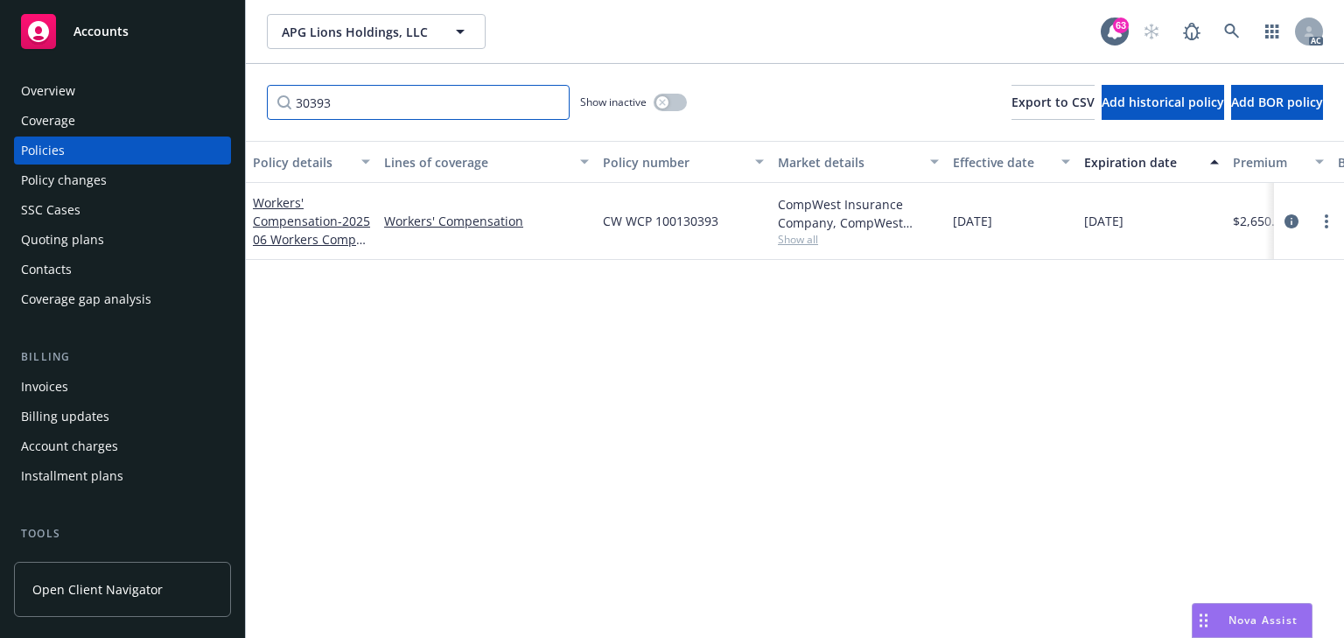
type input "30393"
click at [812, 242] on span "Show all" at bounding box center [858, 239] width 161 height 15
click at [1295, 220] on icon "circleInformation" at bounding box center [1291, 221] width 14 height 14
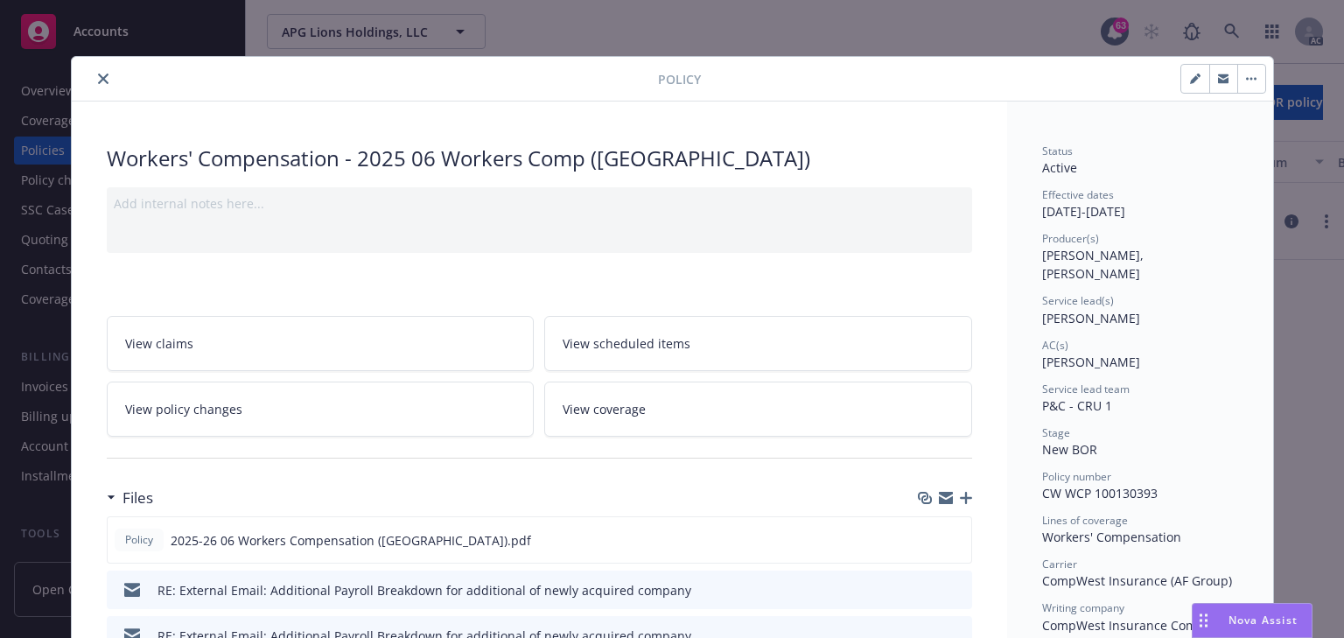
scroll to position [52, 0]
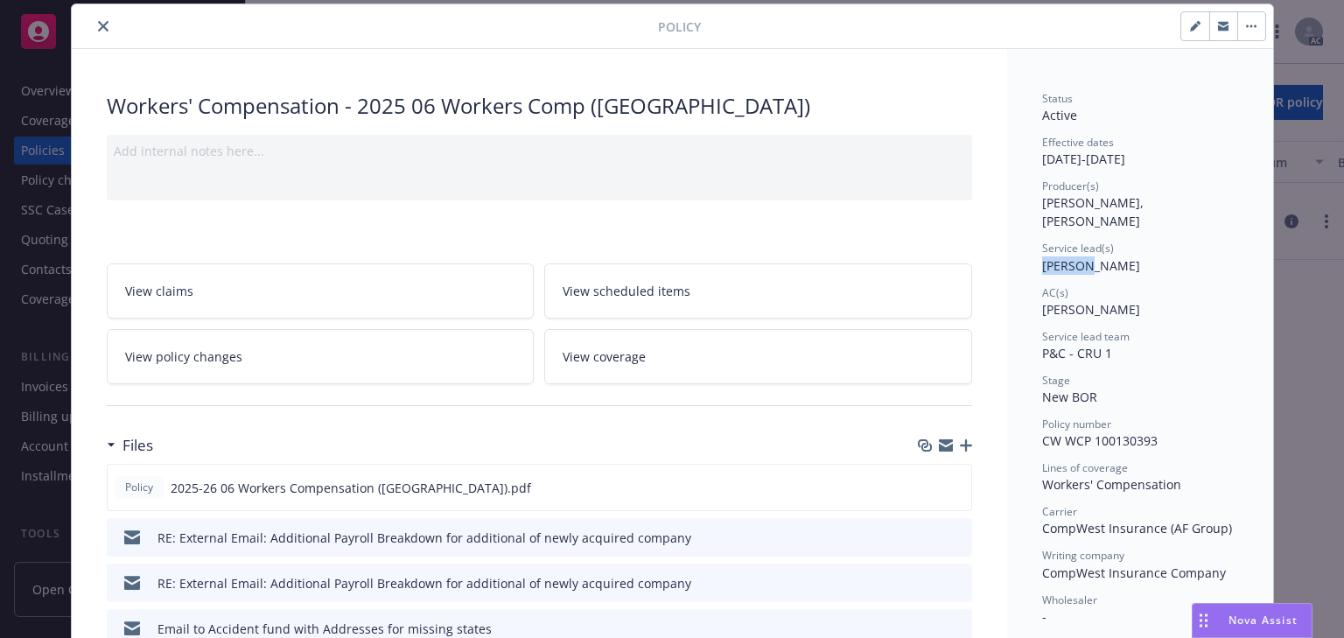
drag, startPoint x: 1030, startPoint y: 250, endPoint x: 1074, endPoint y: 248, distance: 44.6
copy span "Lila Sm"
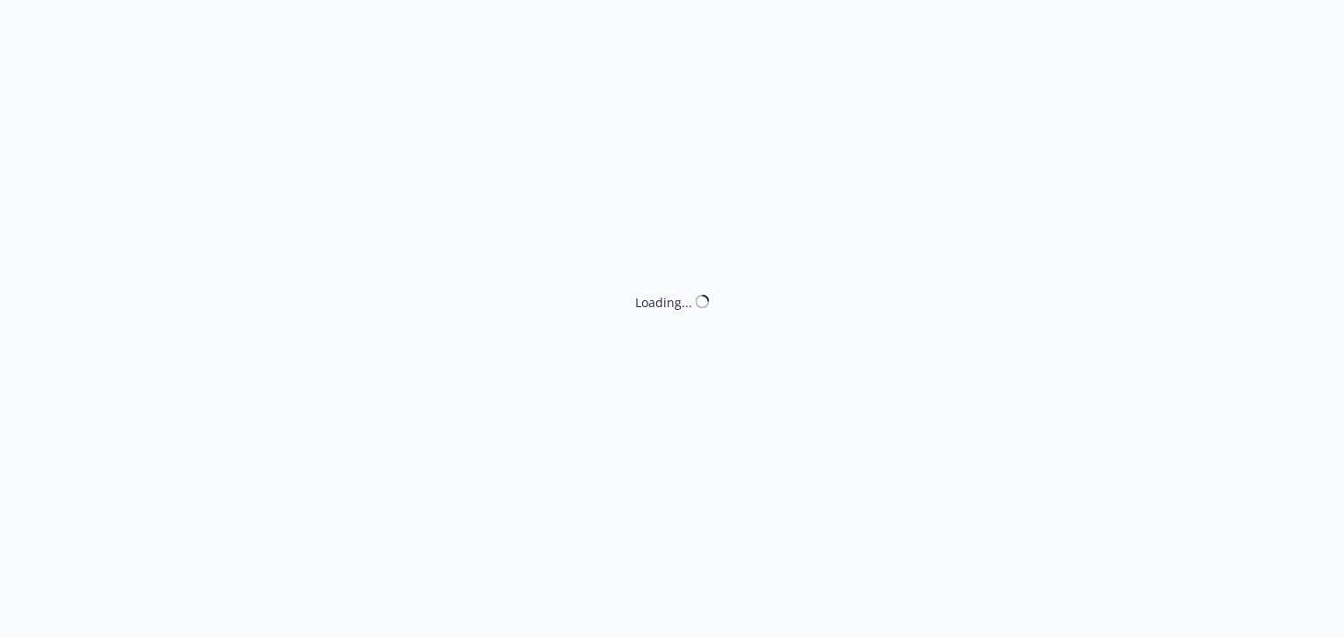
select select "ACCEPTED"
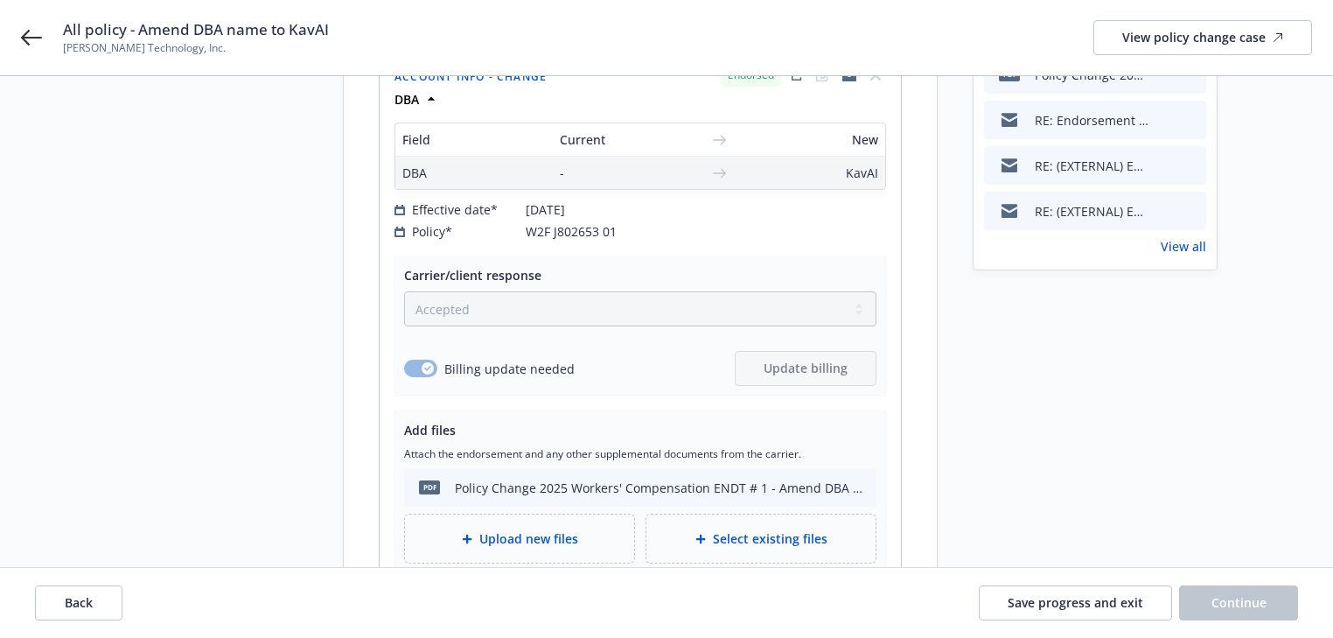
scroll to position [280, 0]
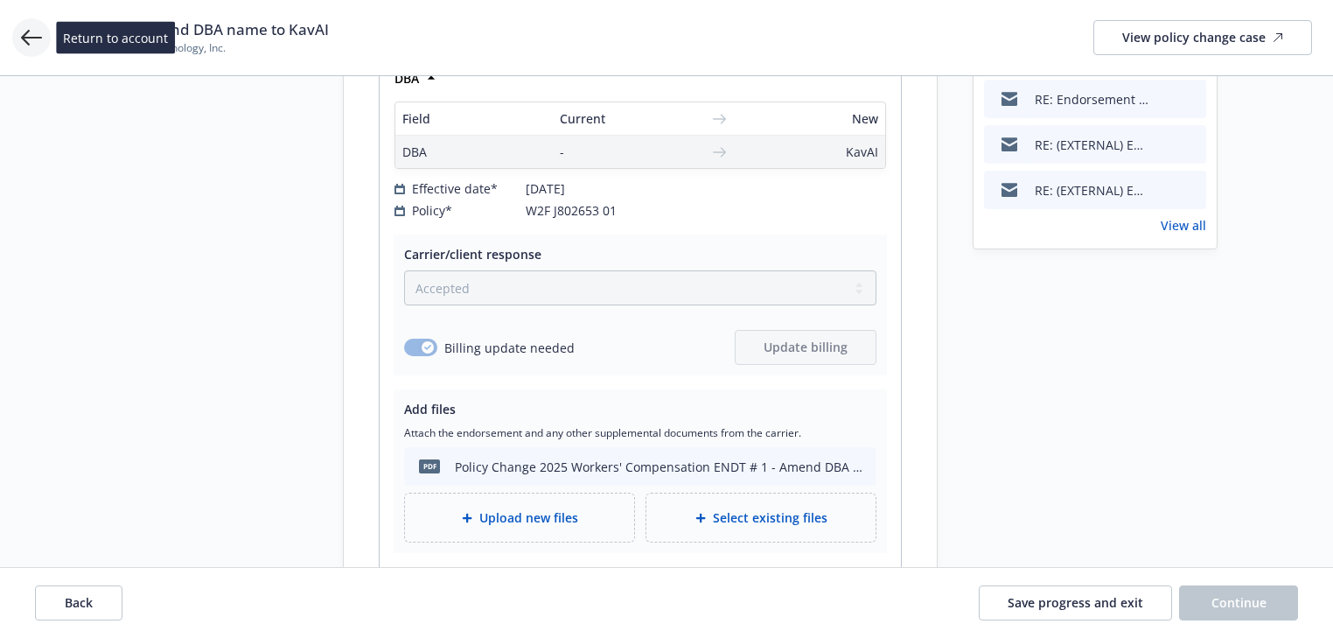
click at [35, 39] on icon at bounding box center [31, 37] width 21 height 21
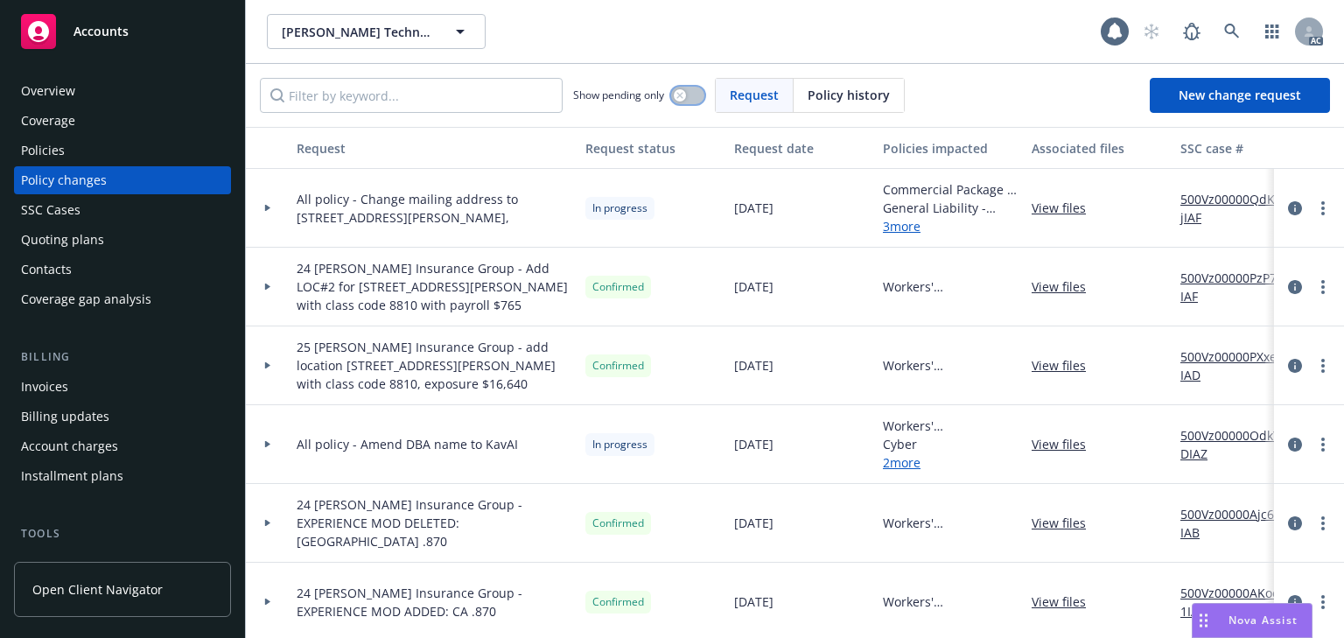
click at [684, 100] on div "button" at bounding box center [680, 95] width 12 height 12
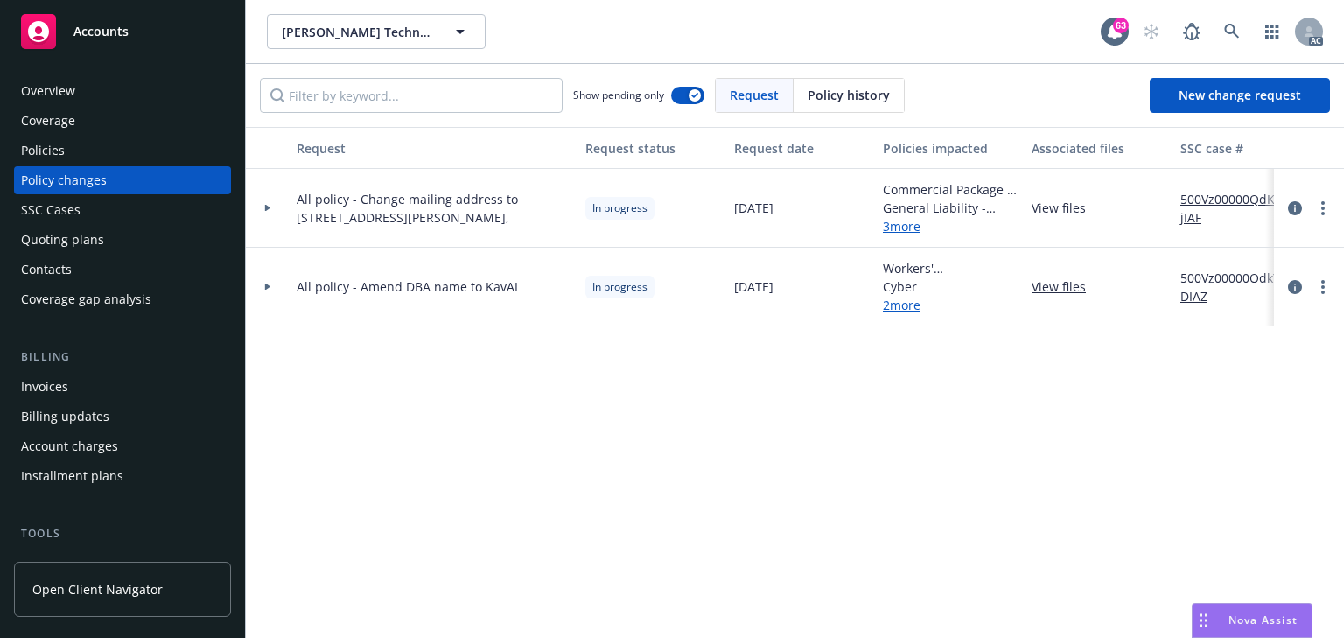
click at [273, 293] on div at bounding box center [268, 287] width 44 height 79
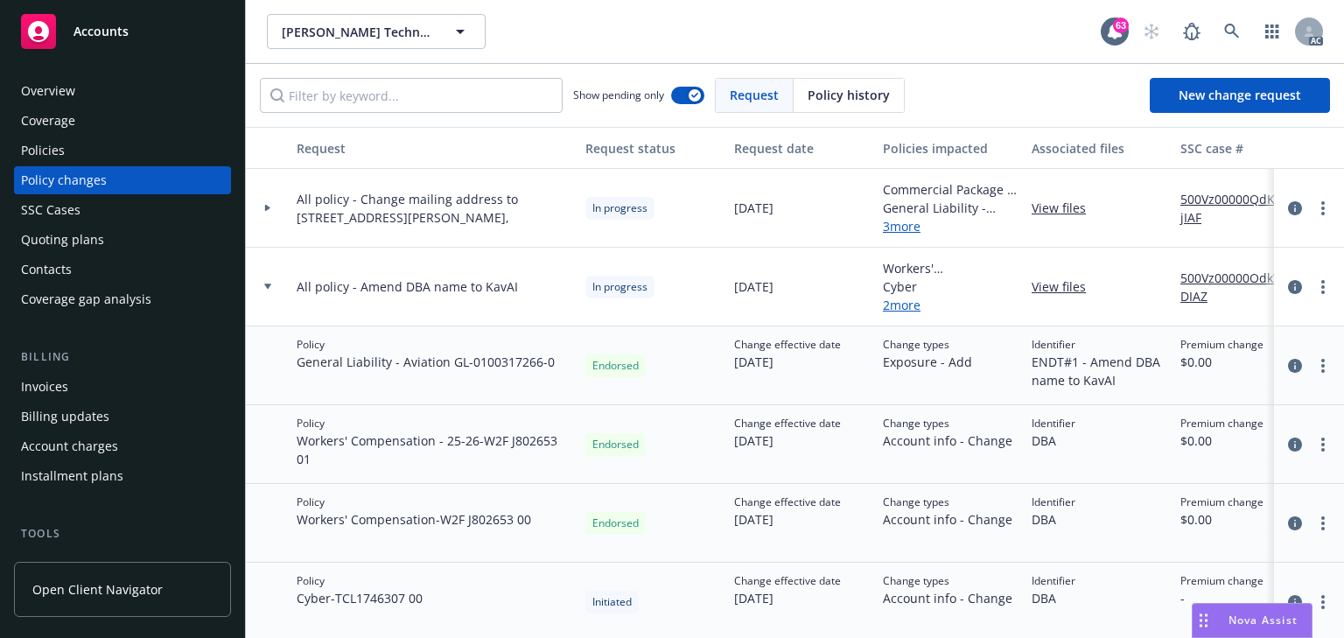
scroll to position [14, 0]
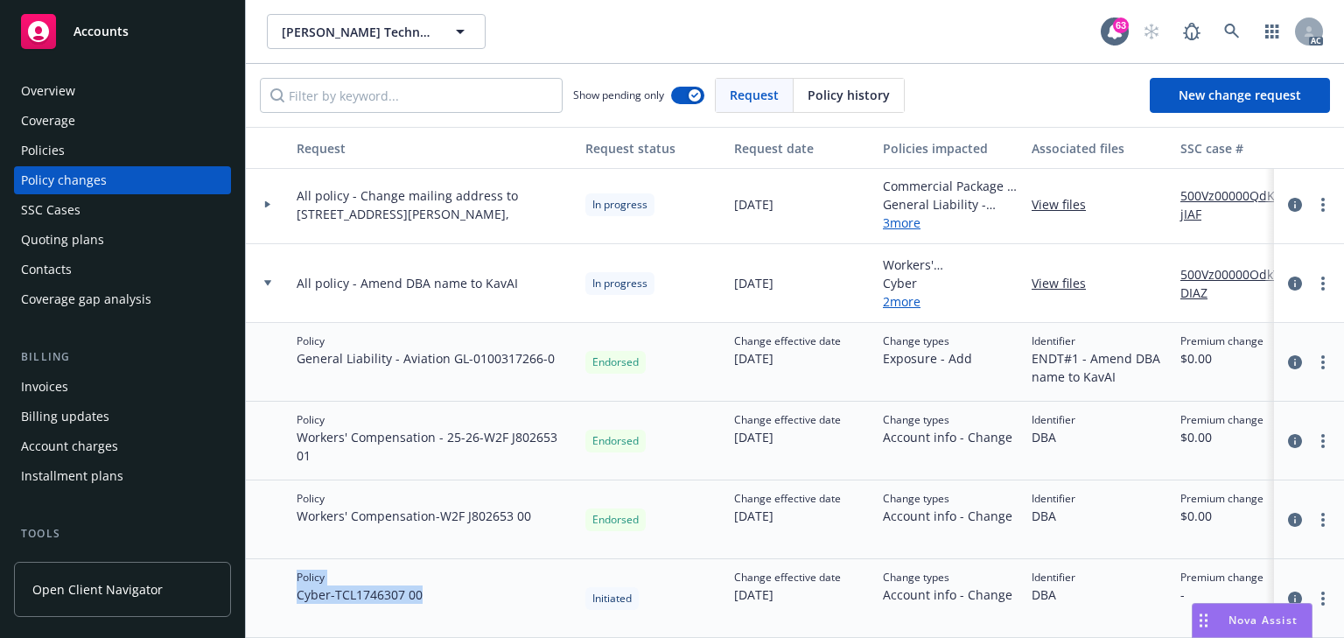
drag, startPoint x: 285, startPoint y: 577, endPoint x: 527, endPoint y: 574, distance: 242.3
click at [527, 574] on div "Policy Cyber - TCL1746307 00 Initiated Change effective date 07/02/2025 Change …" at bounding box center [1151, 598] width 1811 height 79
click at [85, 150] on div "Policies" at bounding box center [122, 150] width 203 height 28
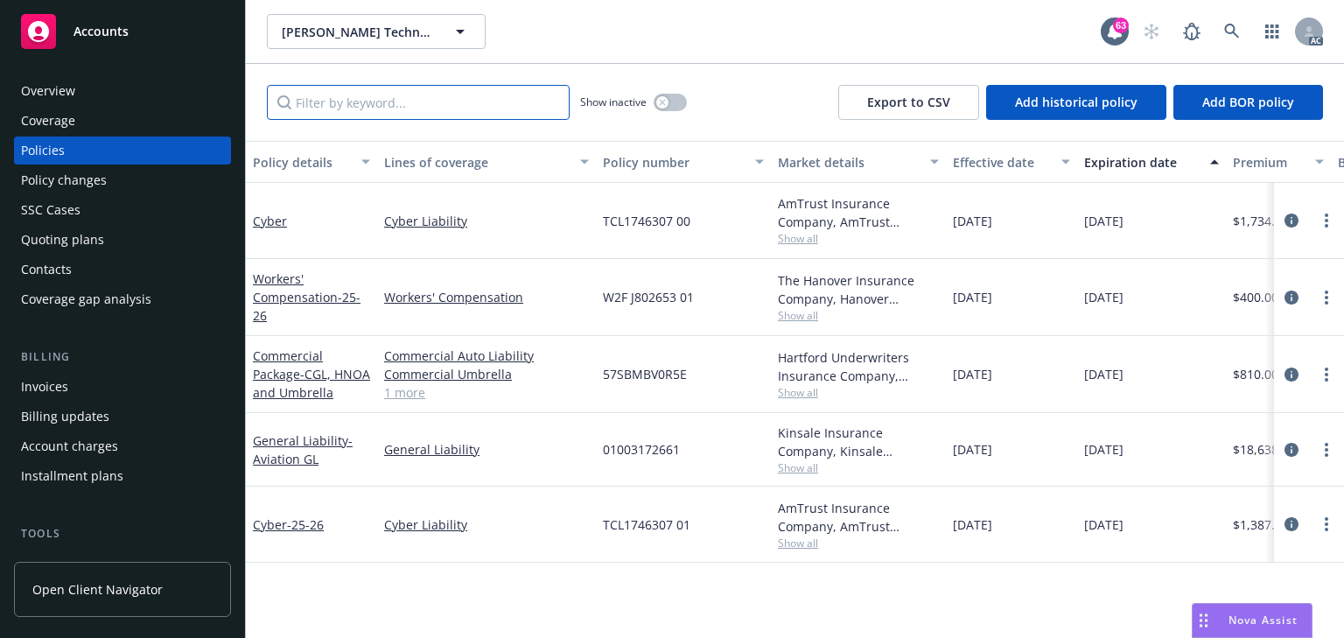
click at [386, 107] on input "Filter by keyword..." at bounding box center [418, 102] width 303 height 35
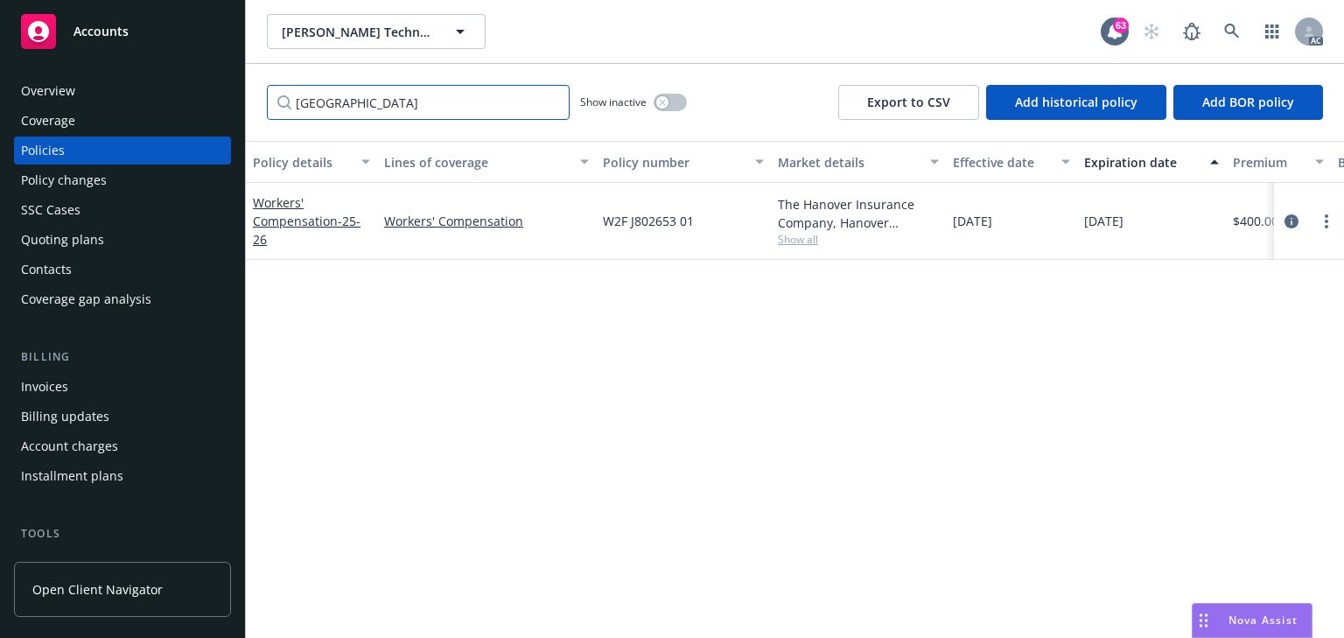
type input "hanover"
click at [792, 241] on span "Show all" at bounding box center [858, 239] width 161 height 15
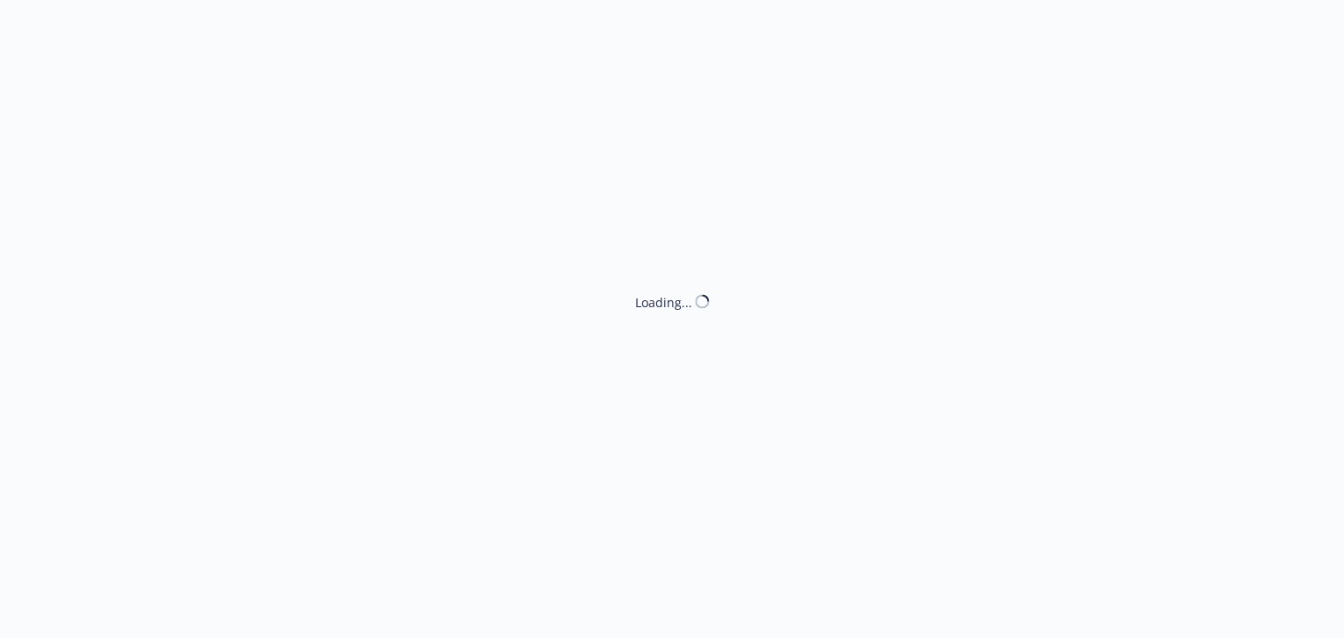
select select "ACCEPTED"
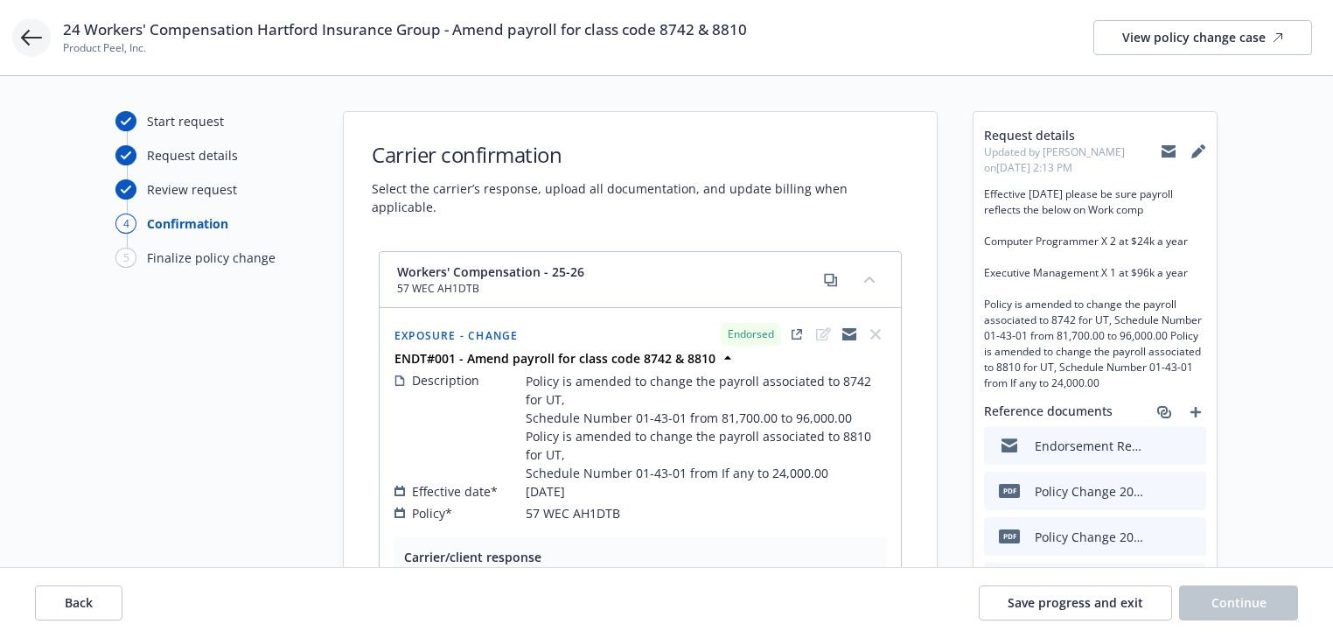
click at [32, 37] on icon at bounding box center [31, 38] width 21 height 16
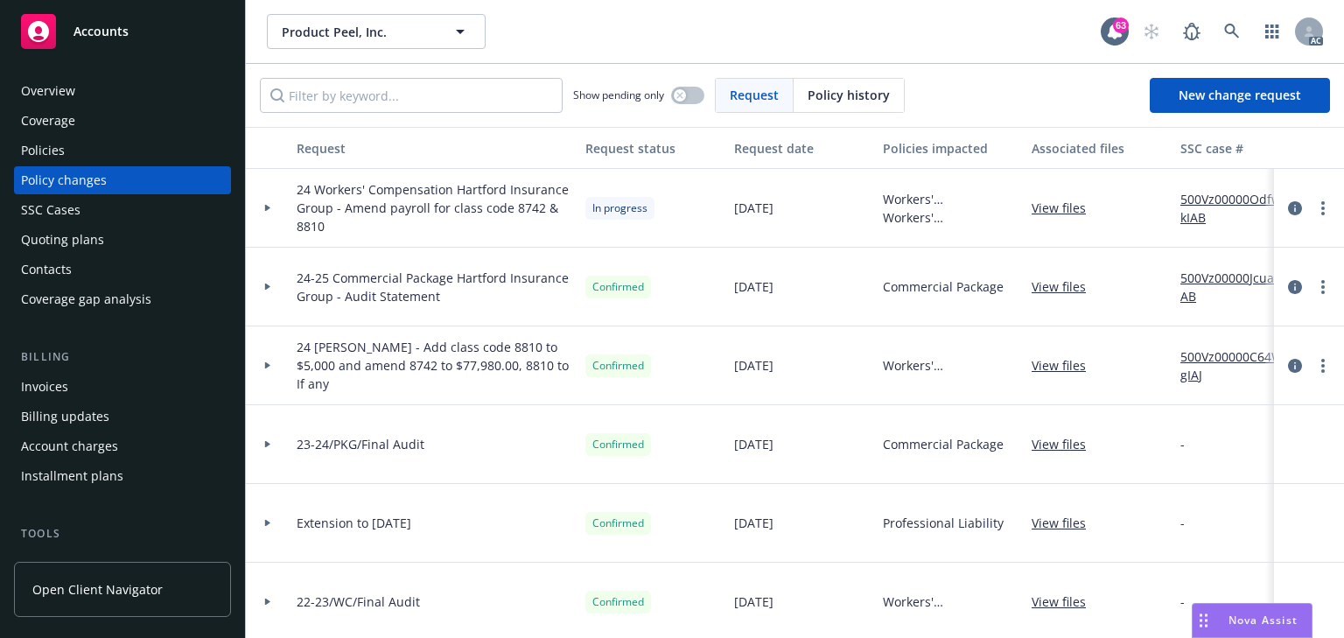
click at [67, 143] on div "Policies" at bounding box center [122, 150] width 203 height 28
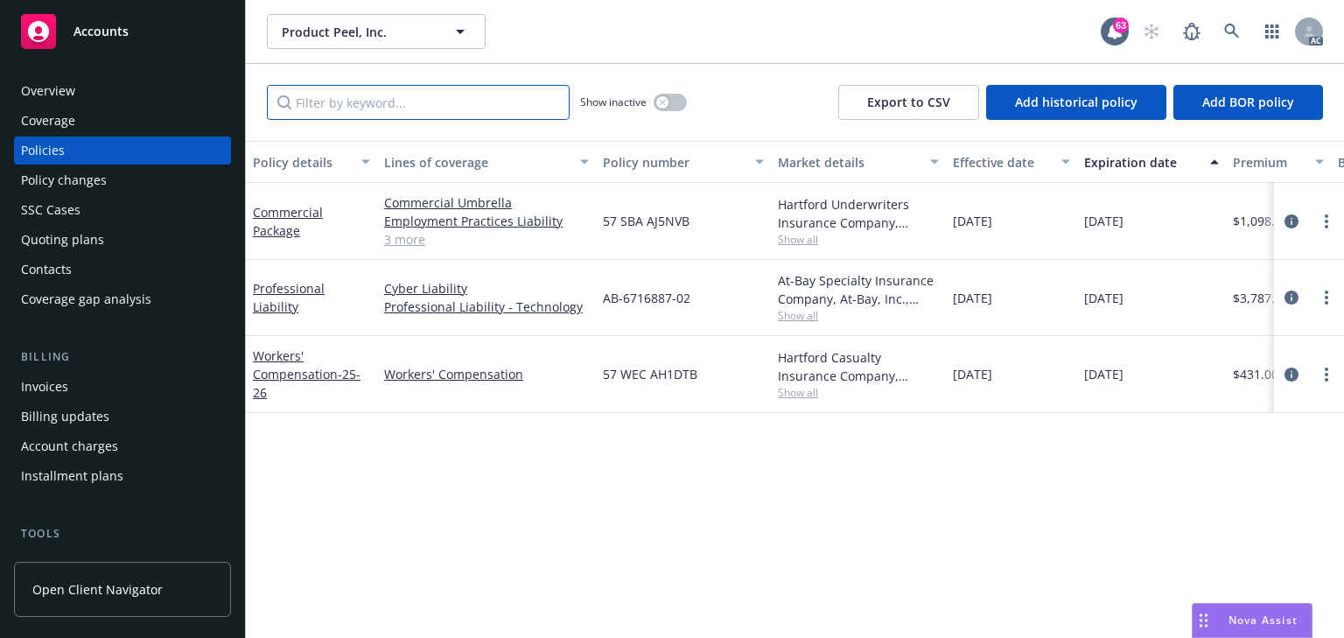
click at [350, 100] on input "Filter by keyword..." at bounding box center [418, 102] width 303 height 35
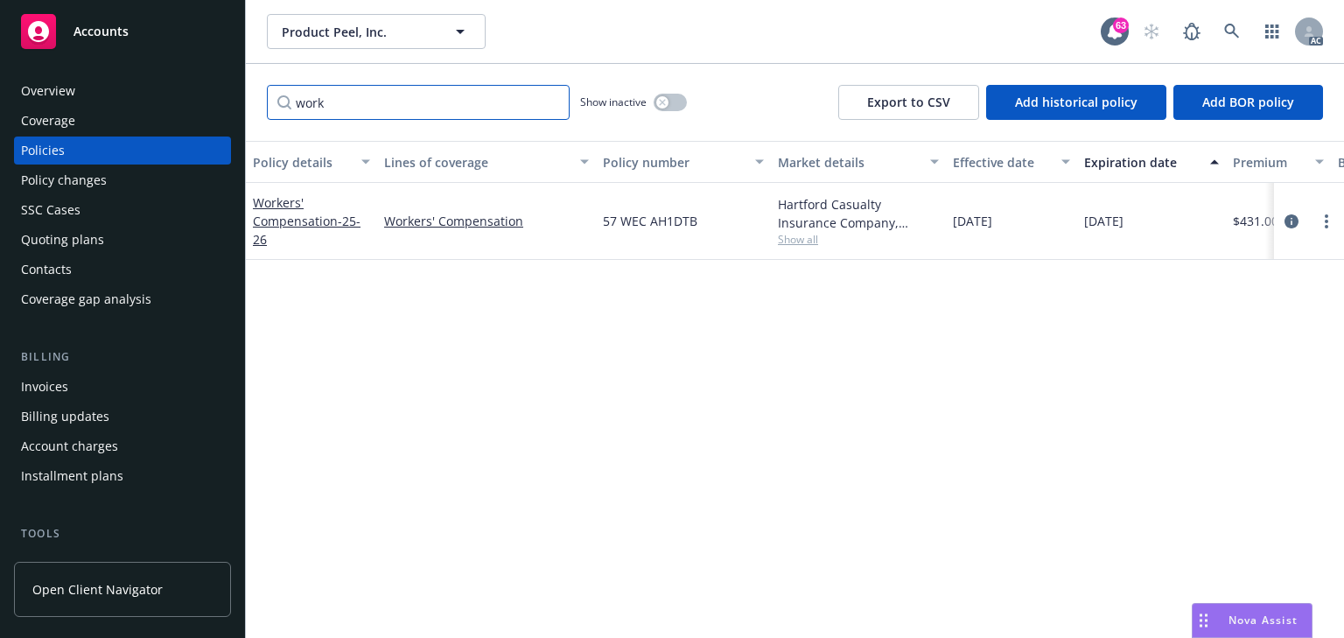
type input "work"
click at [787, 234] on span "Show all" at bounding box center [858, 239] width 161 height 15
click at [1288, 218] on icon "circleInformation" at bounding box center [1291, 221] width 14 height 14
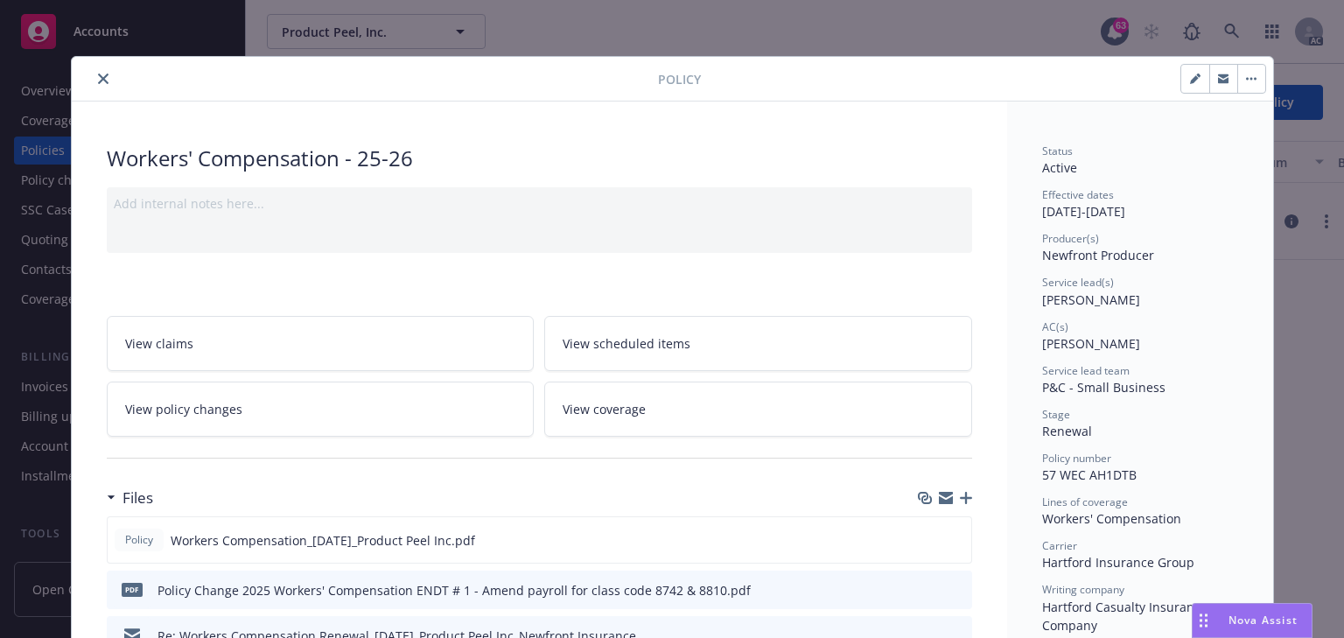
scroll to position [52, 0]
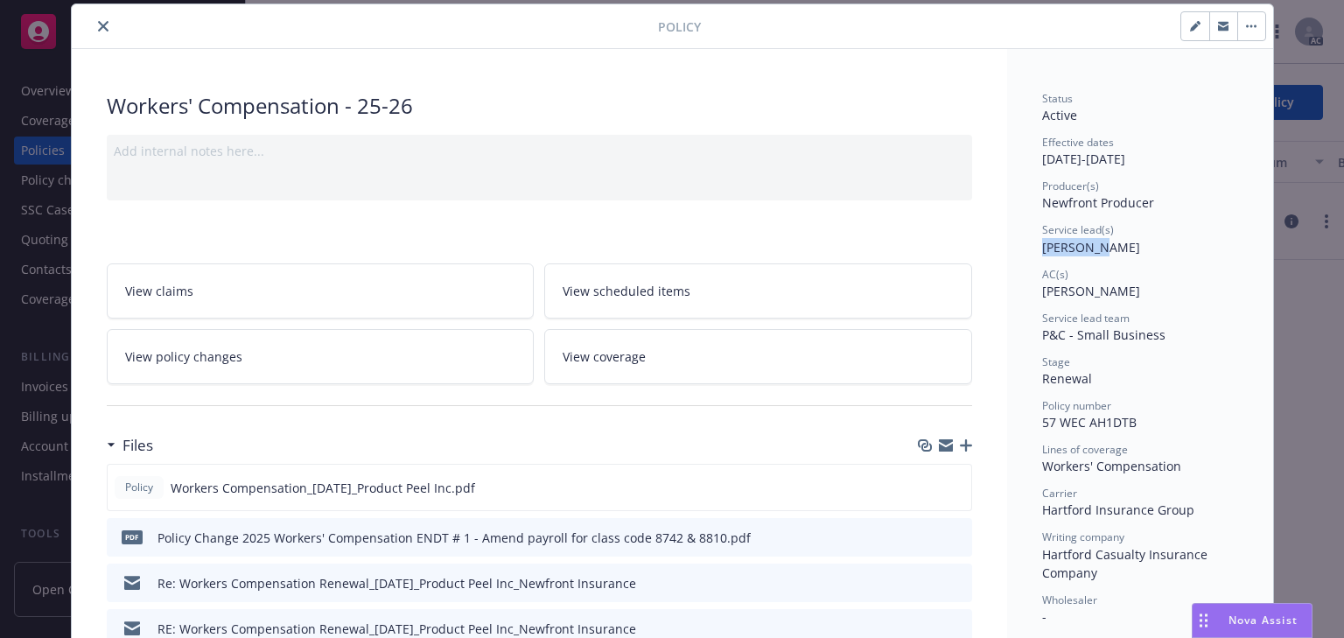
drag, startPoint x: 1030, startPoint y: 251, endPoint x: 1107, endPoint y: 250, distance: 77.0
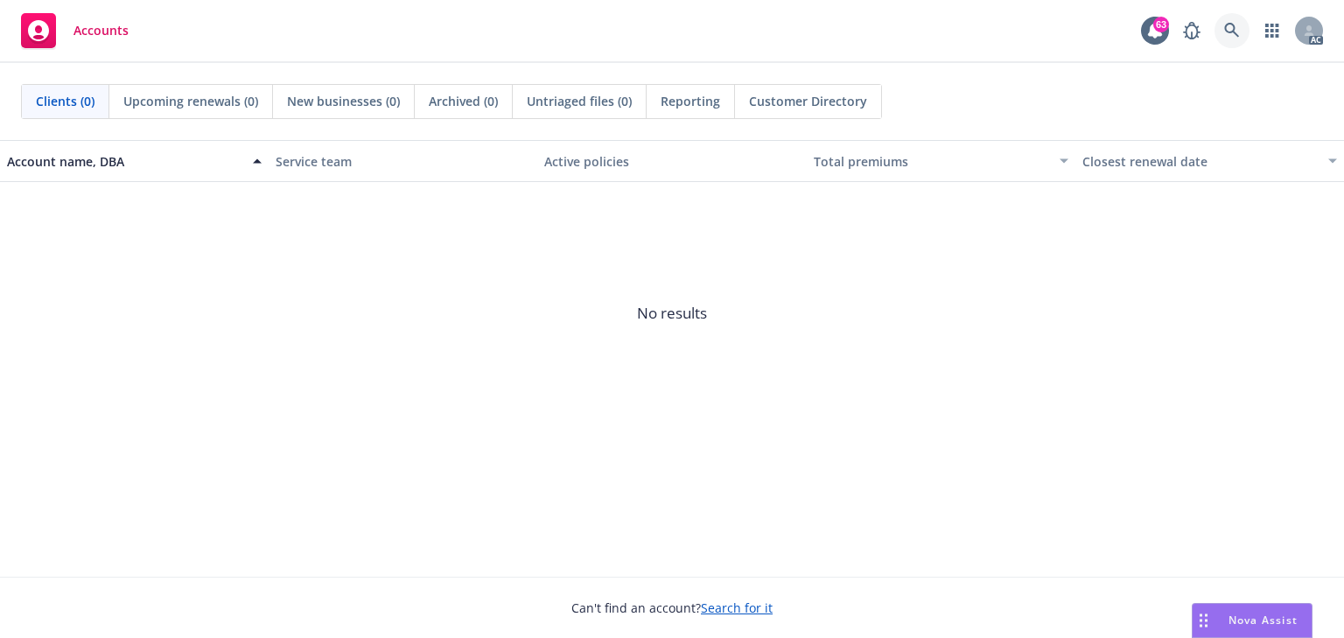
click at [1226, 35] on icon at bounding box center [1232, 31] width 16 height 16
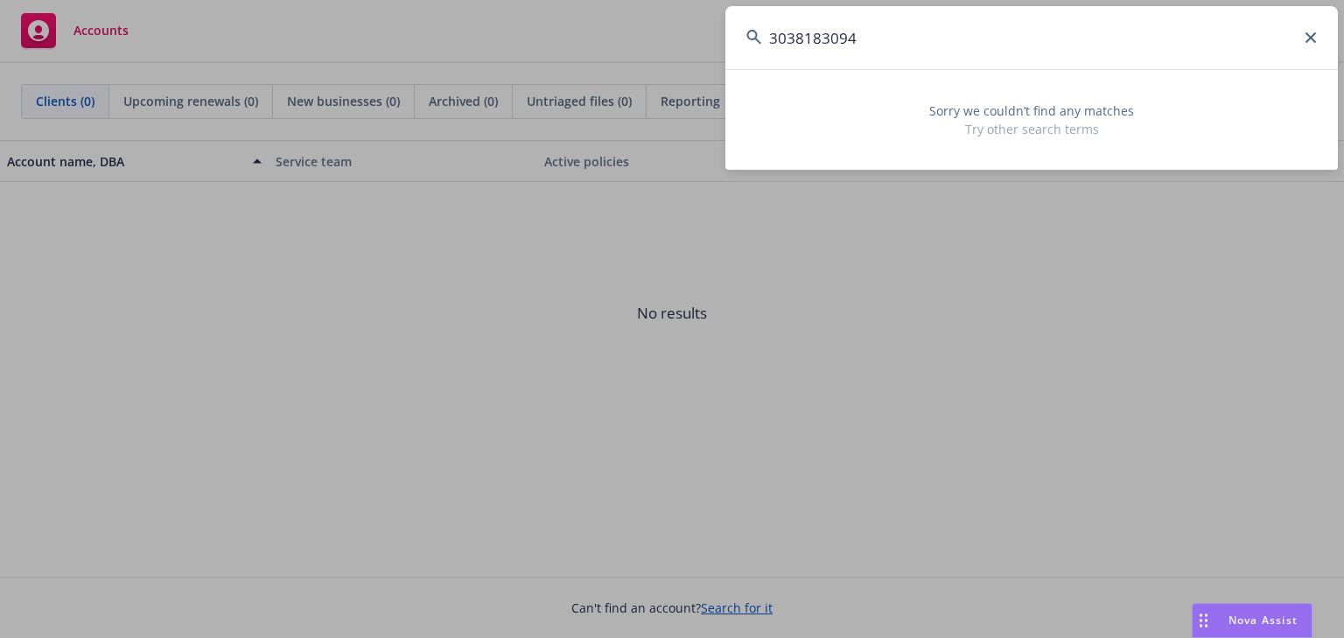
click at [985, 48] on input "3038183094" at bounding box center [1031, 37] width 612 height 63
paste input "AngioSafe"
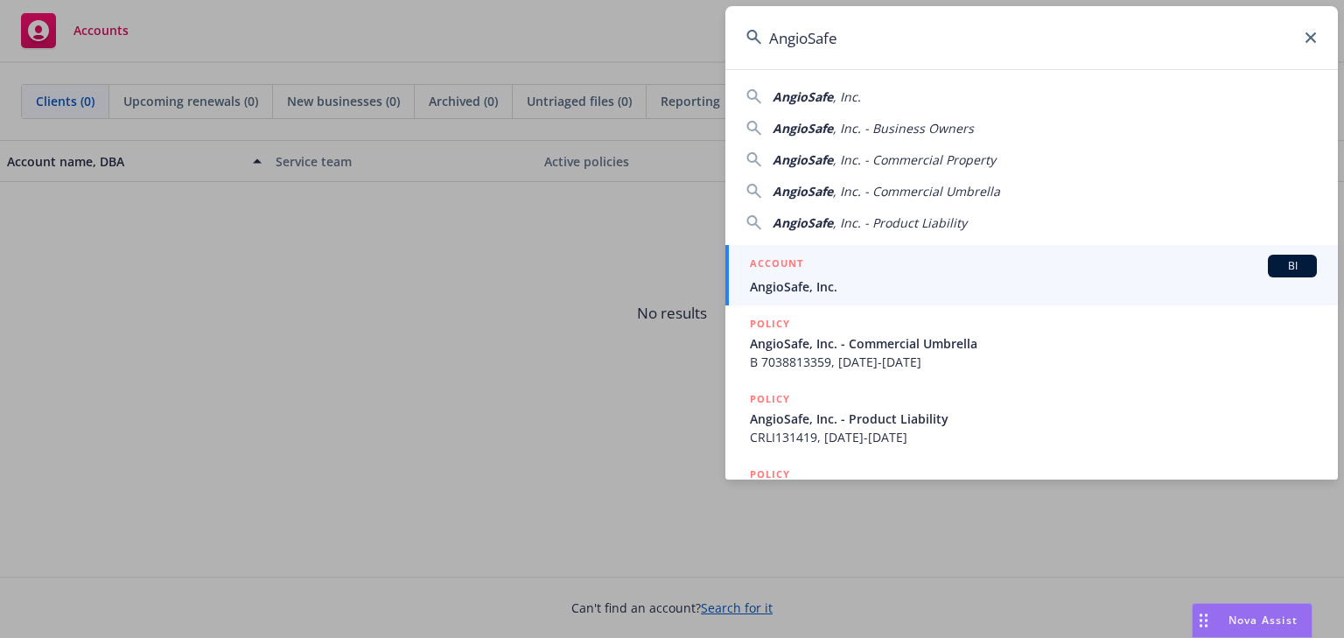
type input "AngioSafe"
click at [830, 269] on div "ACCOUNT BI" at bounding box center [1033, 266] width 567 height 23
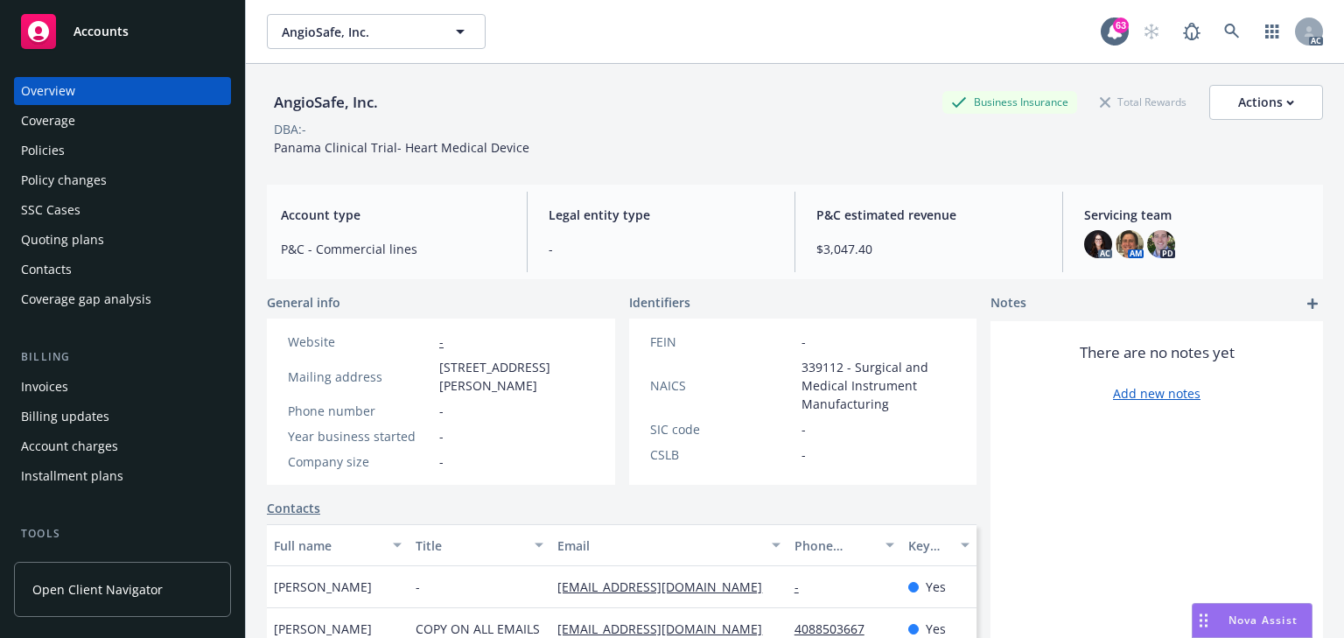
click at [80, 153] on div "Policies" at bounding box center [122, 150] width 203 height 28
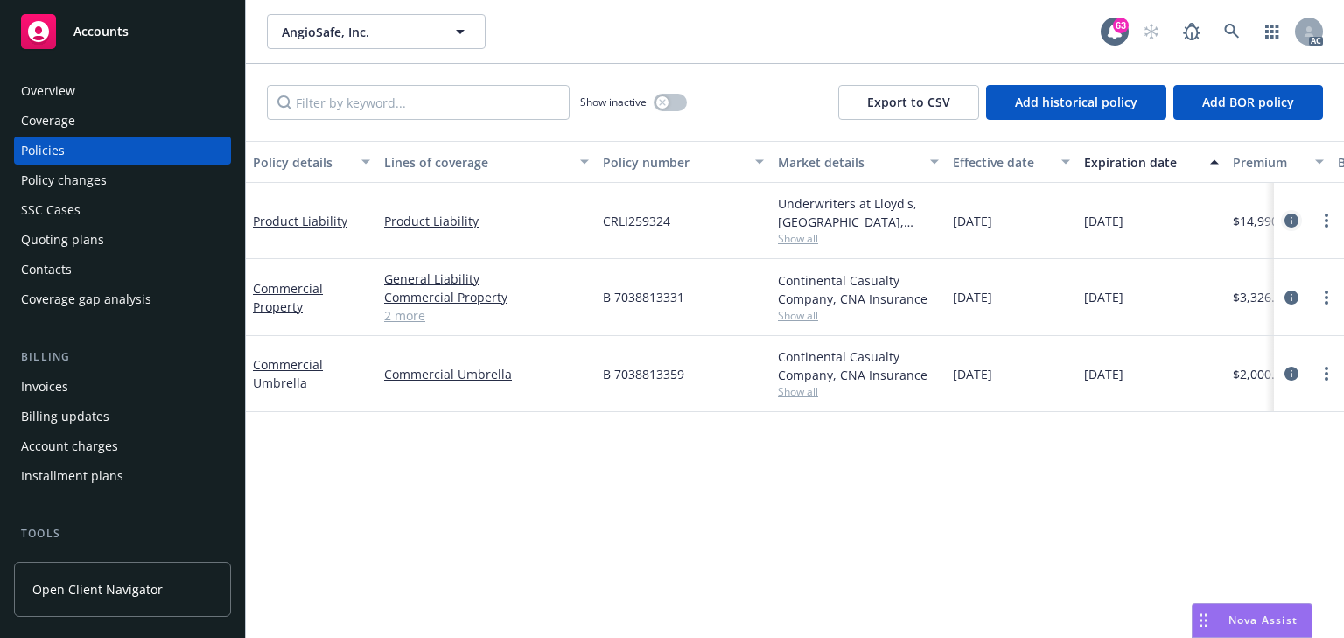
click at [1293, 220] on icon "circleInformation" at bounding box center [1291, 220] width 14 height 14
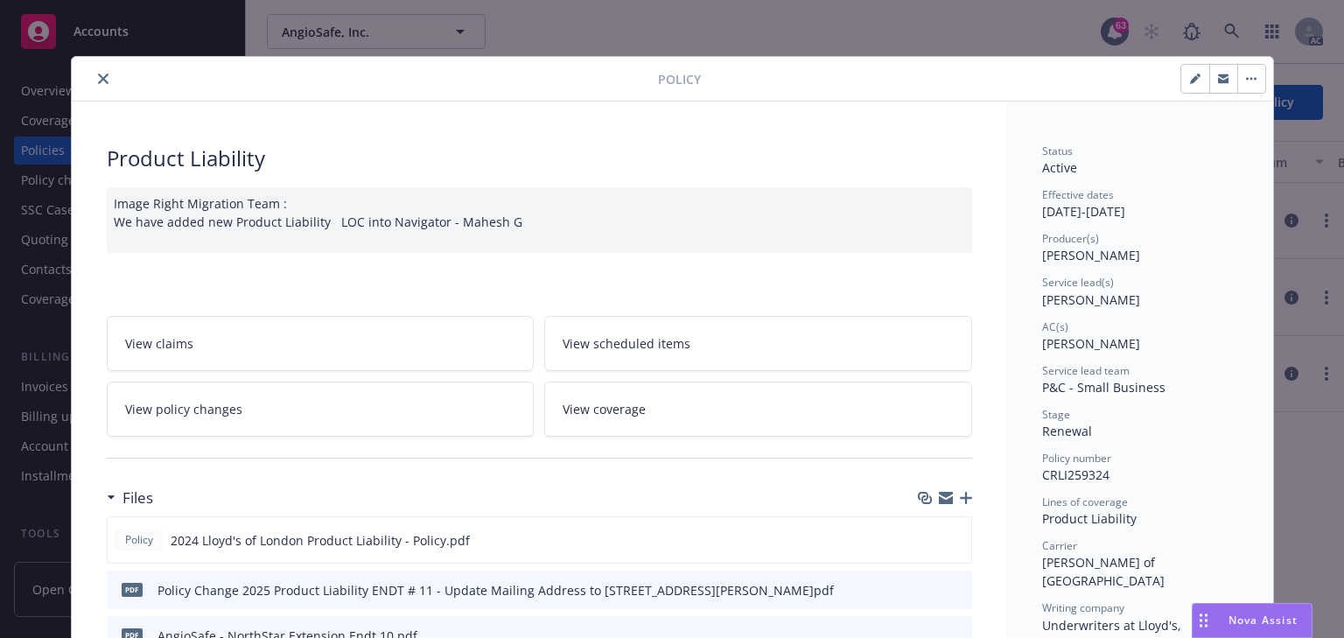
click at [390, 388] on link "View policy changes" at bounding box center [321, 408] width 428 height 55
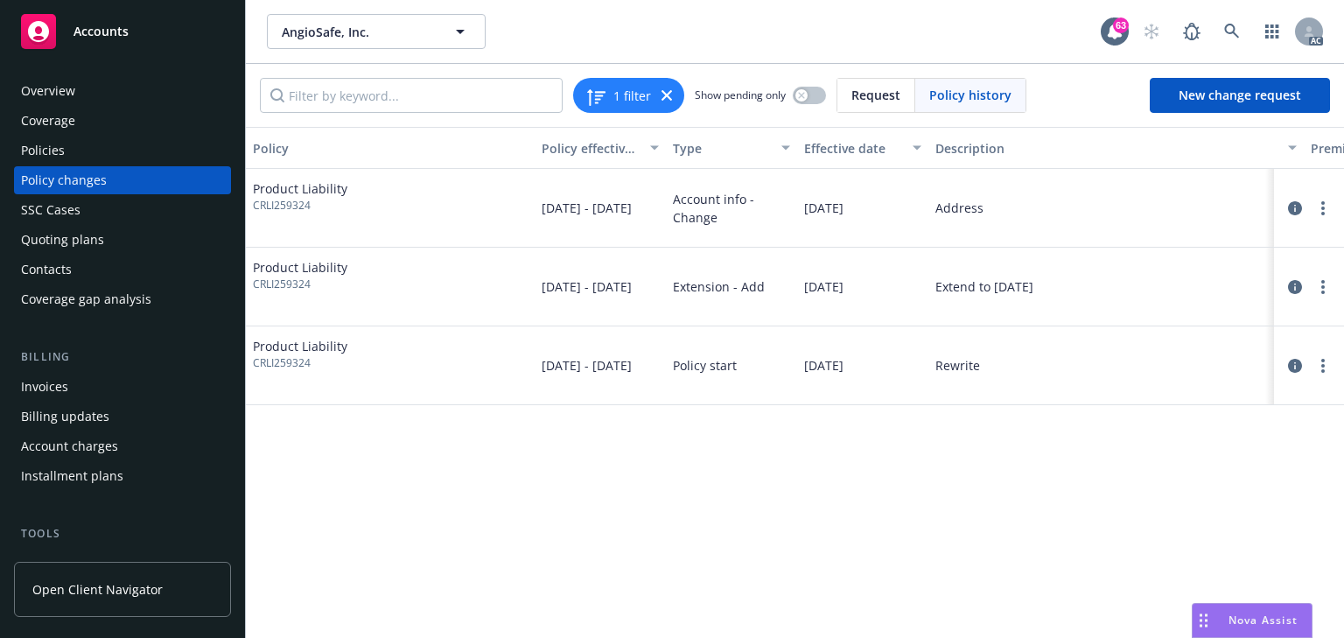
click at [896, 533] on div "Policy Policy effective dates Type Effective date Description Premium change An…" at bounding box center [795, 382] width 1098 height 511
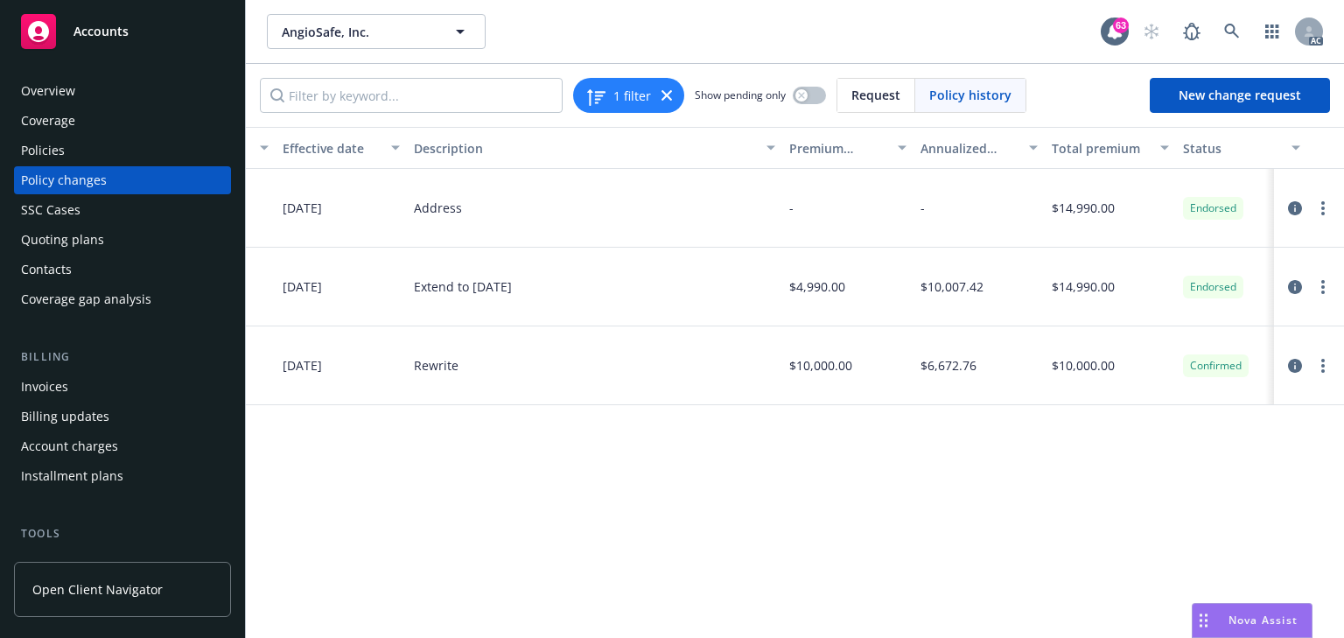
scroll to position [0, 535]
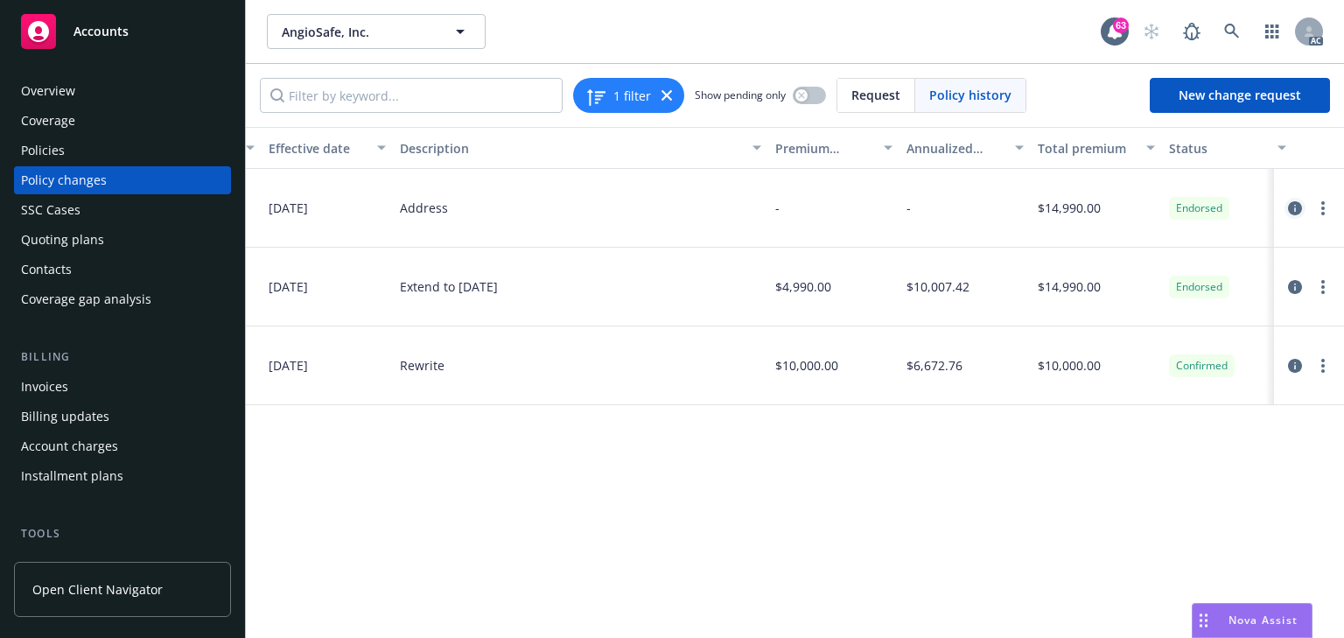
click at [1295, 209] on icon "circleInformation" at bounding box center [1295, 208] width 14 height 14
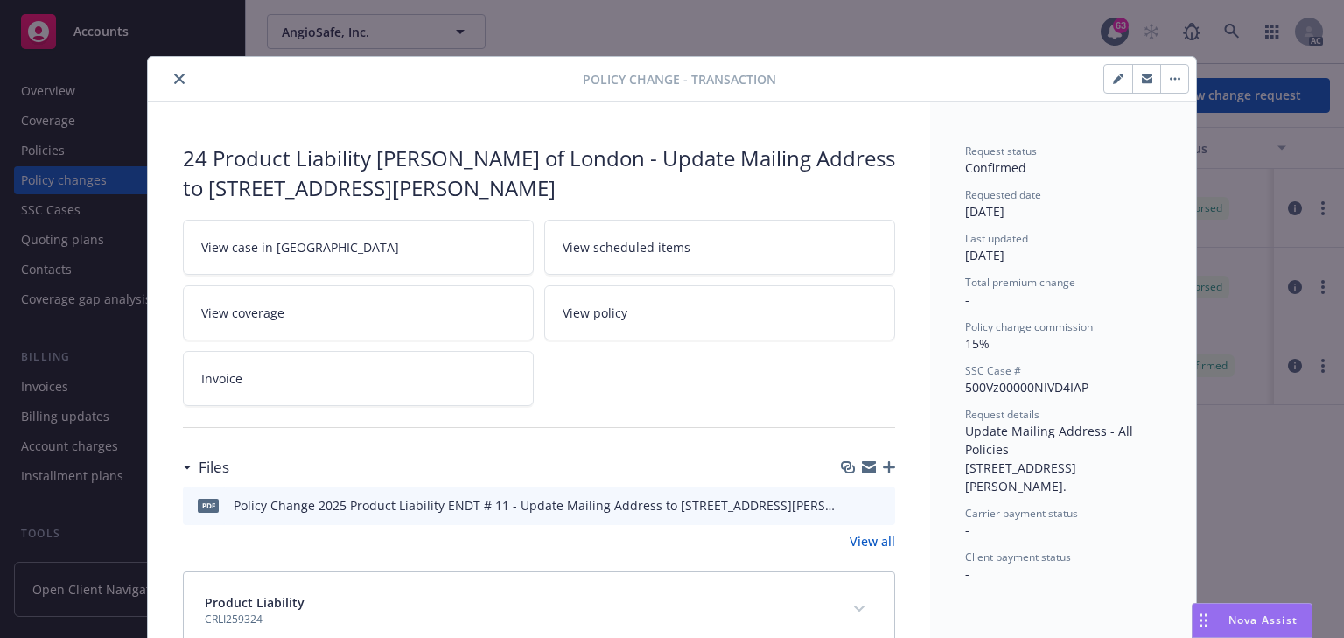
click at [177, 73] on icon "close" at bounding box center [179, 78] width 10 height 10
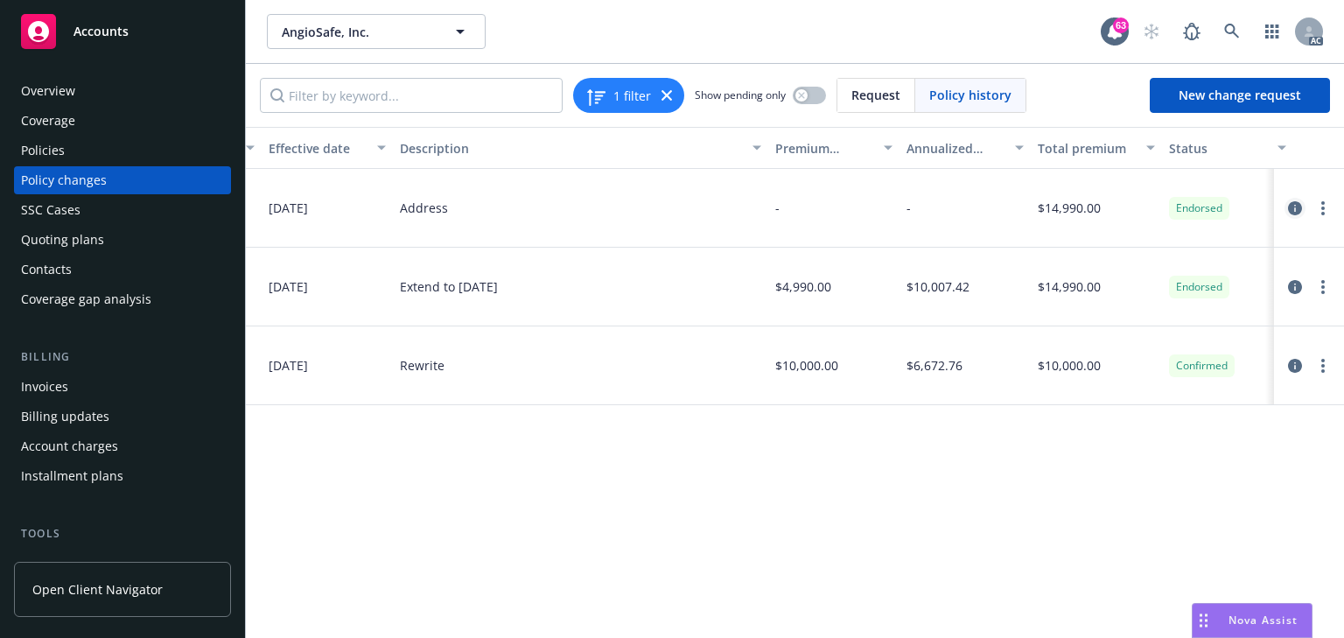
click at [1294, 210] on icon "circleInformation" at bounding box center [1295, 208] width 14 height 14
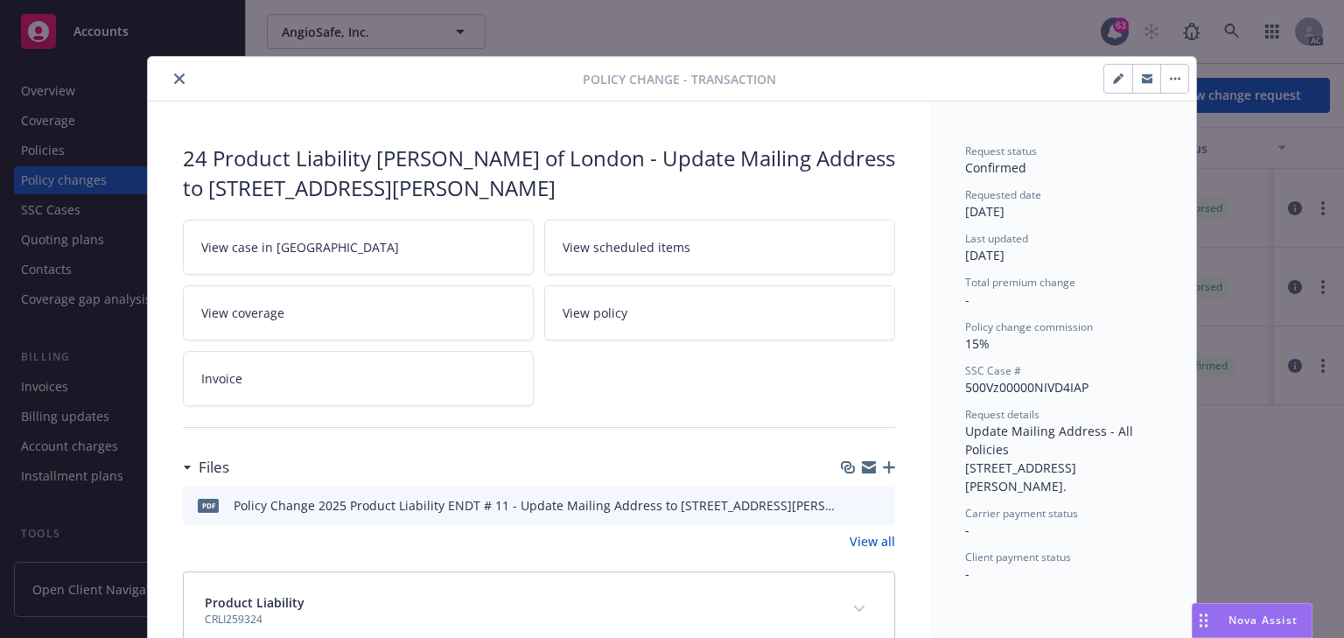
scroll to position [46, 0]
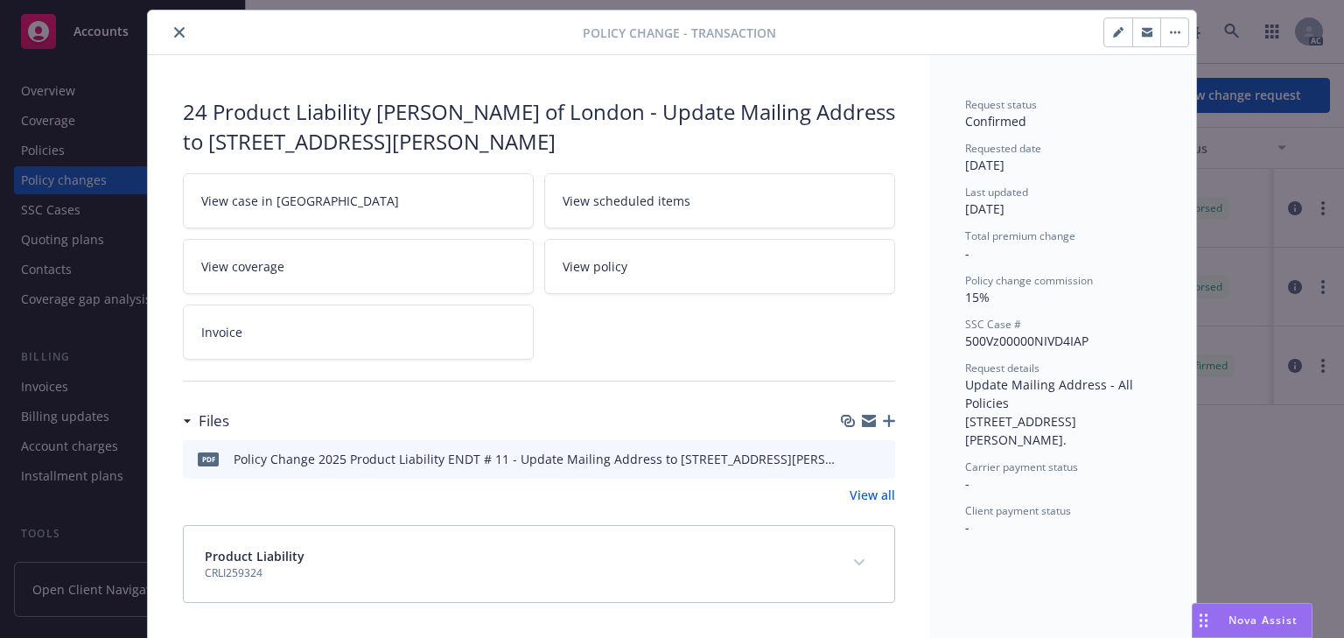
click at [339, 205] on link "View case in [GEOGRAPHIC_DATA]" at bounding box center [358, 200] width 351 height 55
click at [169, 31] on button "close" at bounding box center [179, 32] width 21 height 21
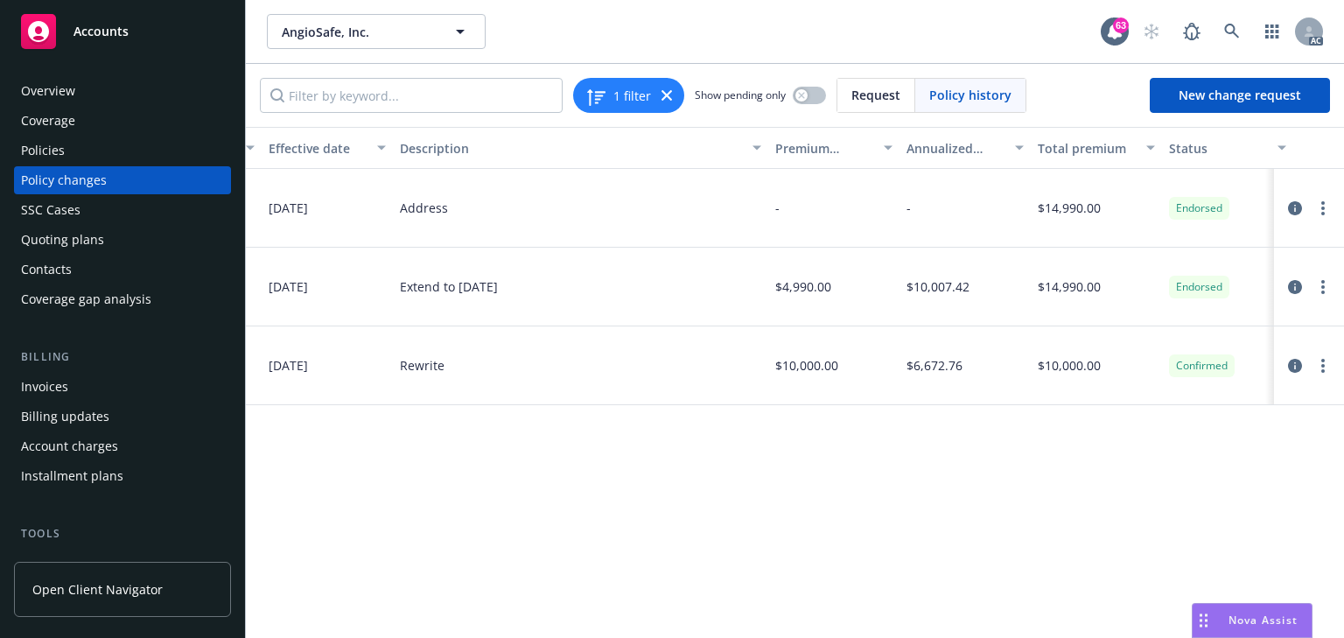
click at [57, 164] on div "Policies" at bounding box center [43, 150] width 44 height 28
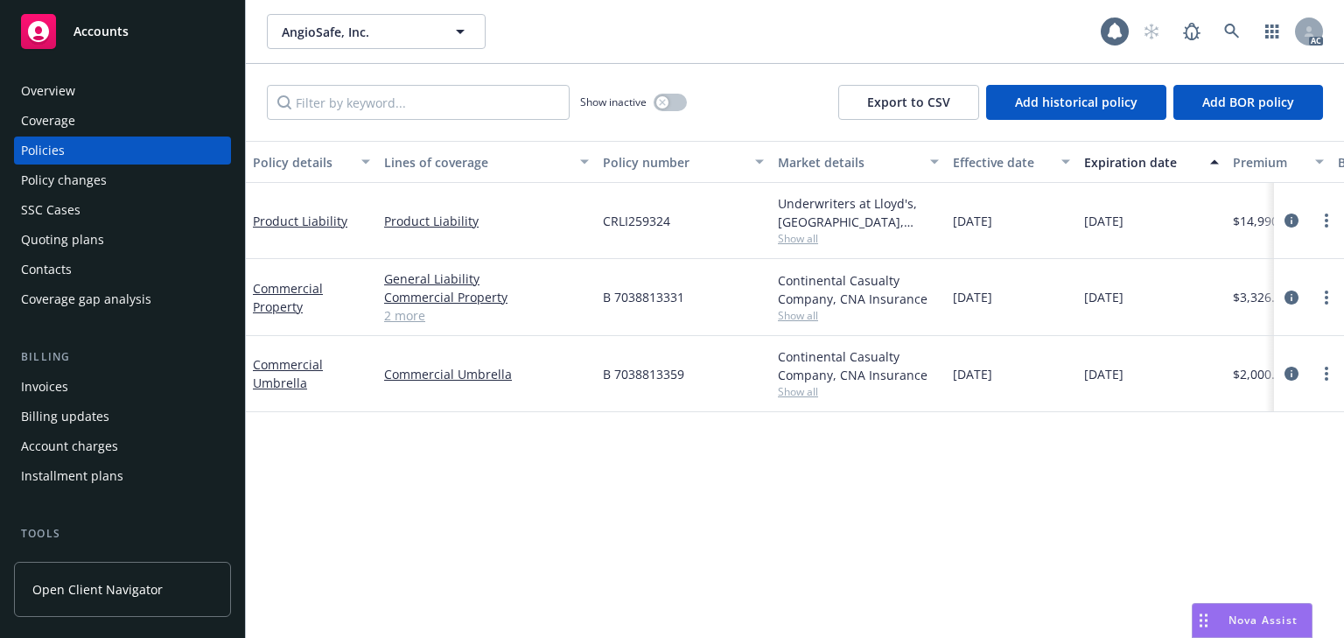
click at [59, 156] on div "Policies" at bounding box center [43, 150] width 44 height 28
click at [1288, 300] on icon "circleInformation" at bounding box center [1291, 297] width 14 height 14
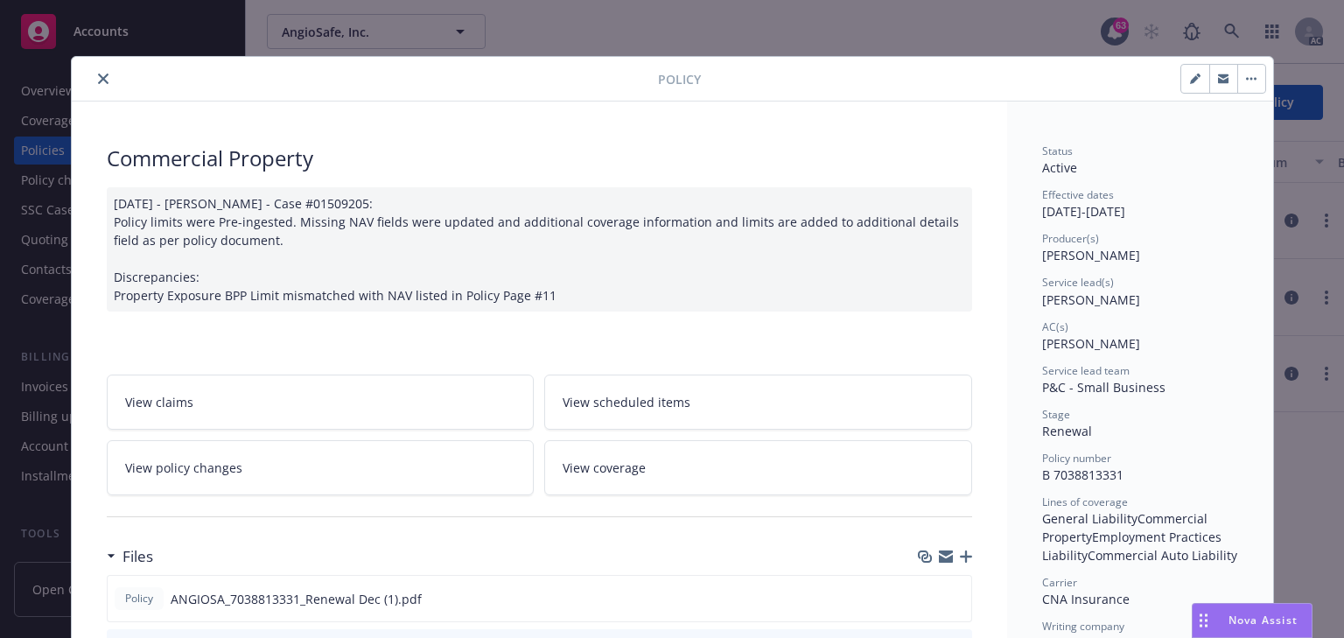
click at [305, 476] on link "View policy changes" at bounding box center [321, 467] width 428 height 55
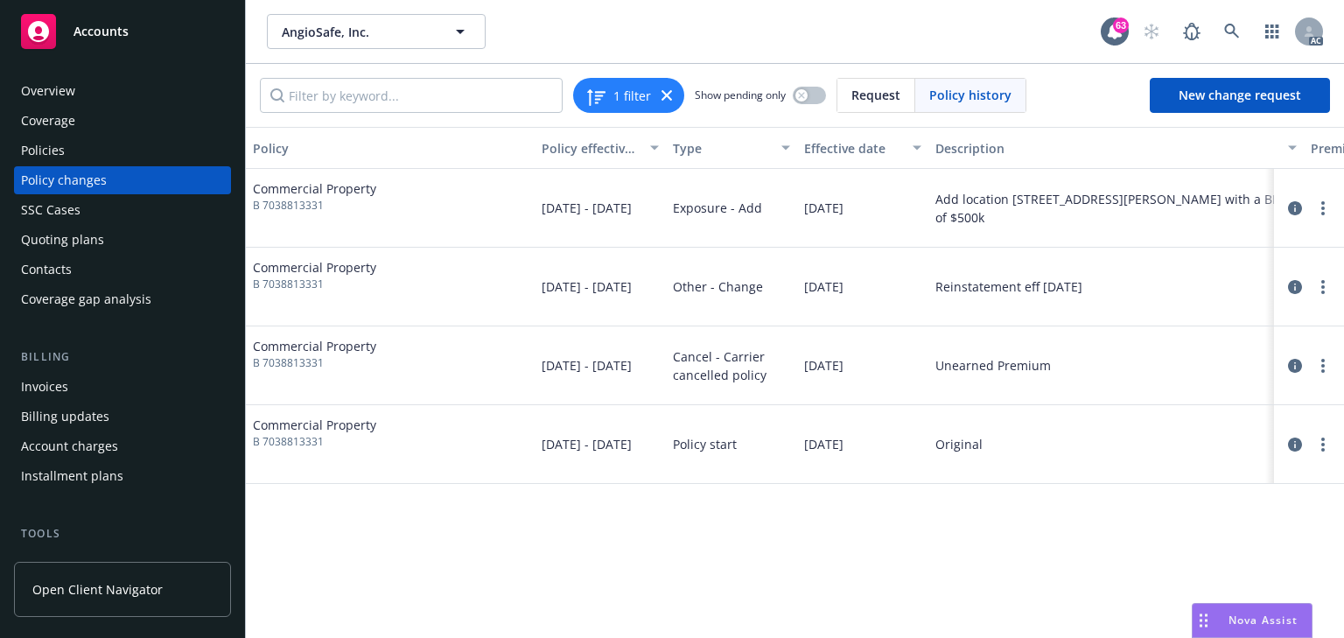
click at [757, 559] on div "Policy Policy effective dates Type Effective date Description Premium change An…" at bounding box center [795, 382] width 1098 height 511
click at [796, 520] on div "Policy Policy effective dates Type Effective date Description Premium change An…" at bounding box center [795, 382] width 1098 height 511
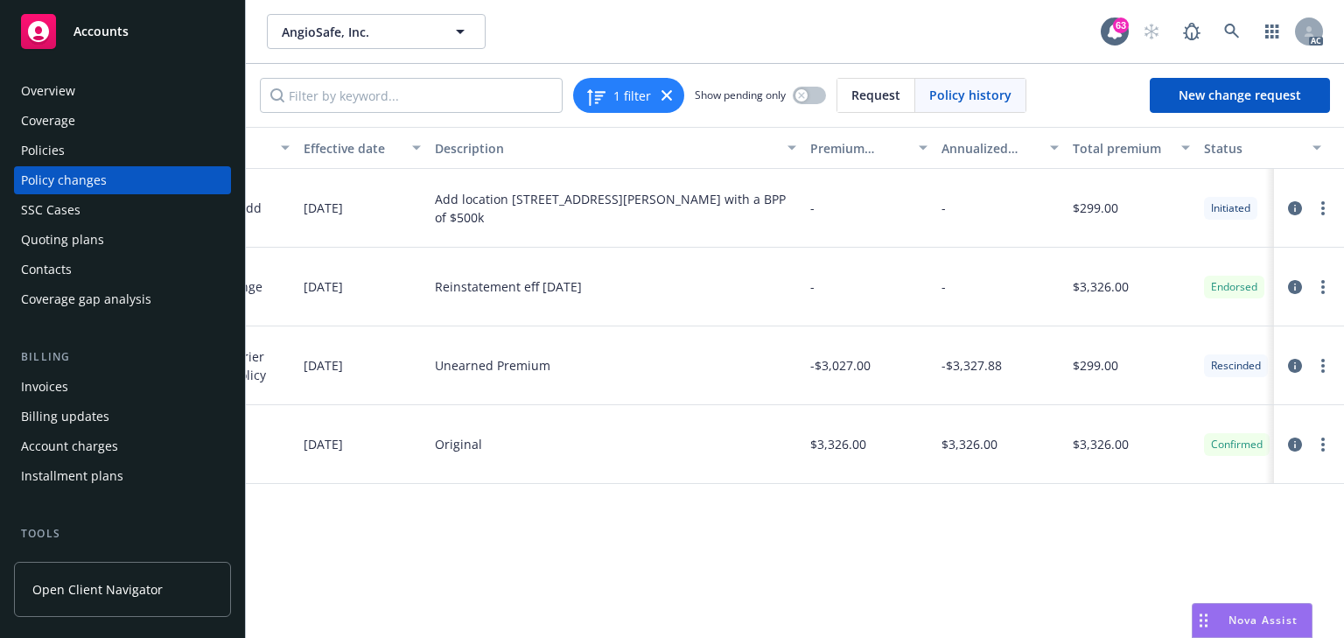
scroll to position [0, 554]
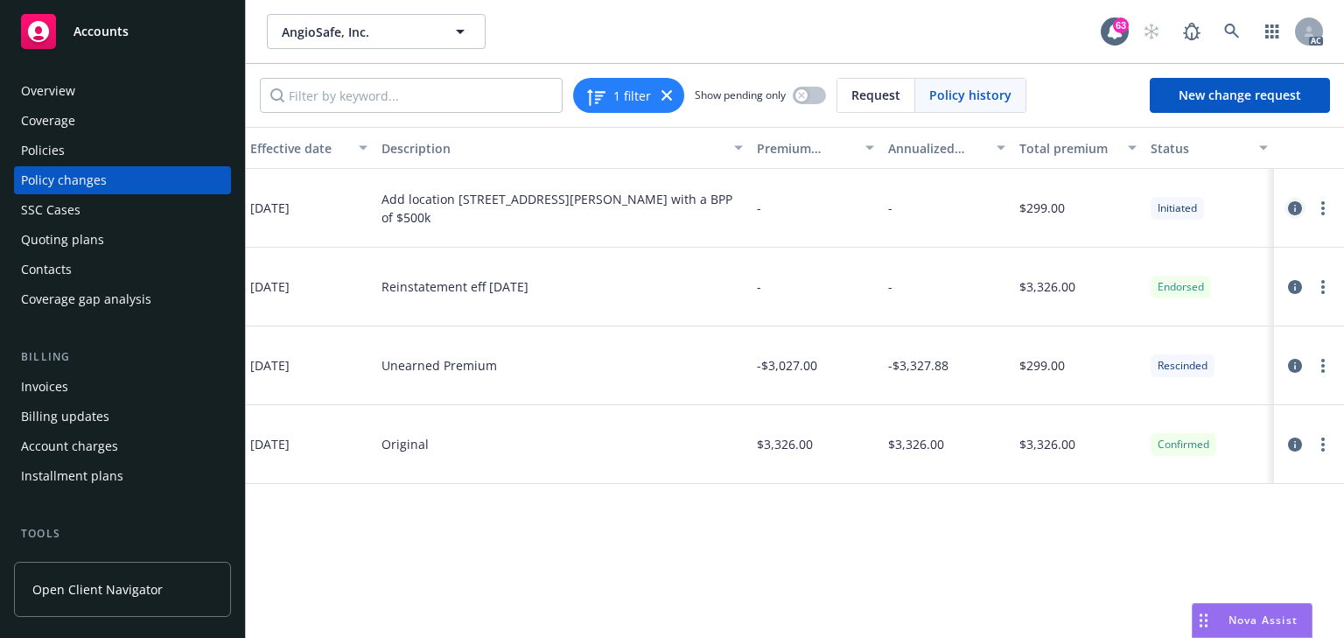
click at [1296, 207] on icon "circleInformation" at bounding box center [1295, 208] width 14 height 14
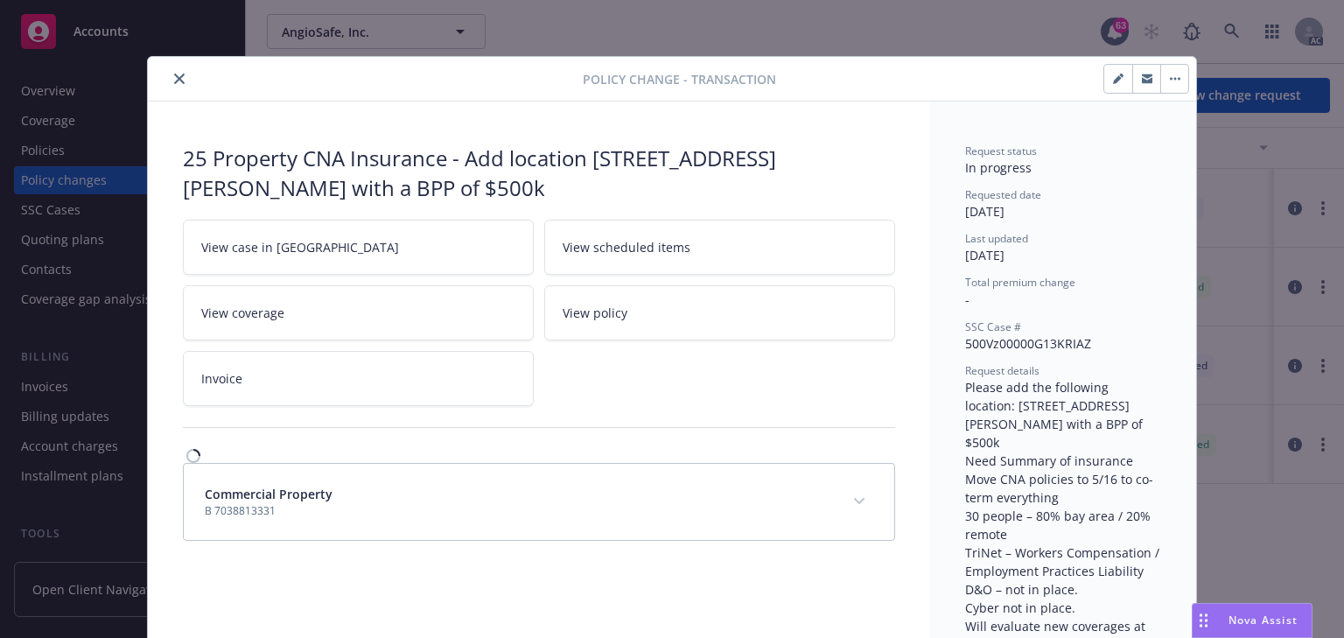
scroll to position [52, 0]
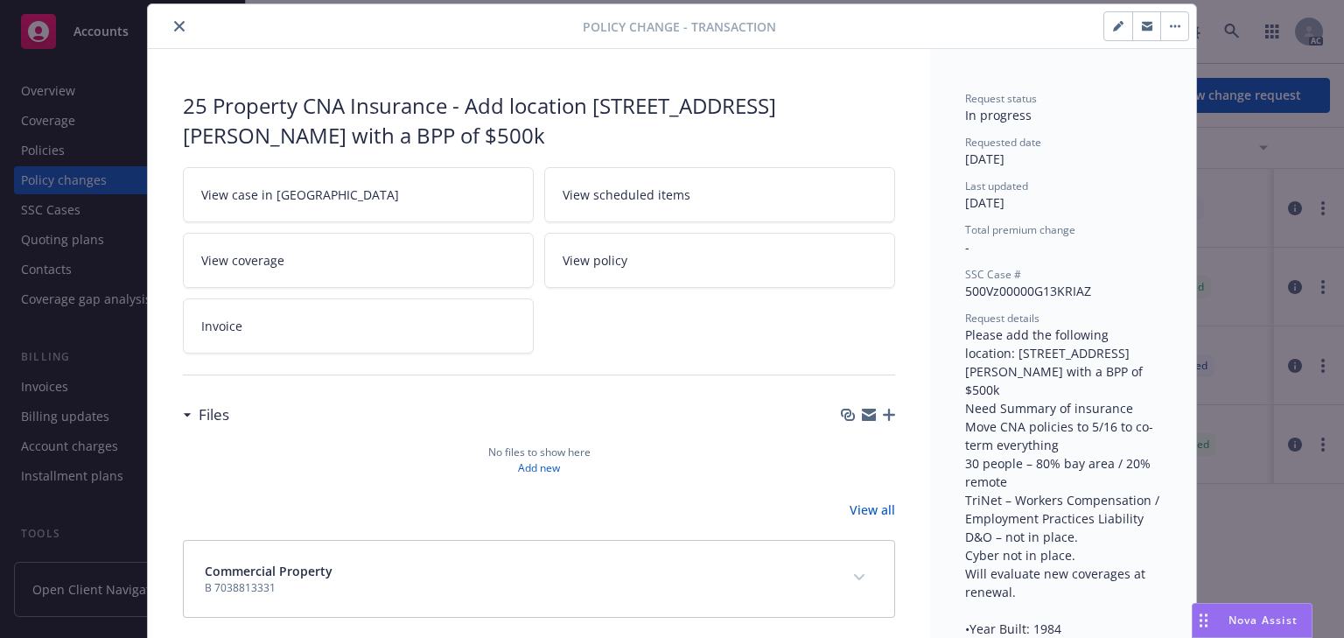
click at [321, 197] on link "View case in SSC" at bounding box center [358, 194] width 351 height 55
click at [170, 17] on button "close" at bounding box center [179, 26] width 21 height 21
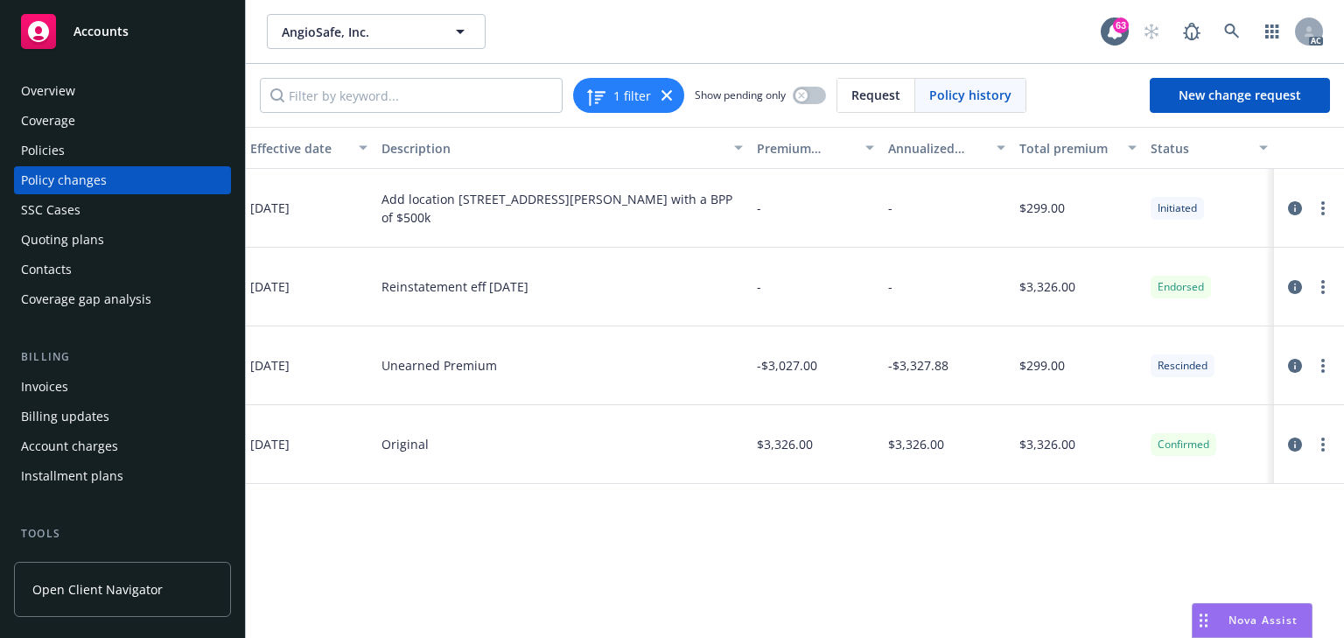
click at [59, 155] on div "Policies" at bounding box center [43, 150] width 44 height 28
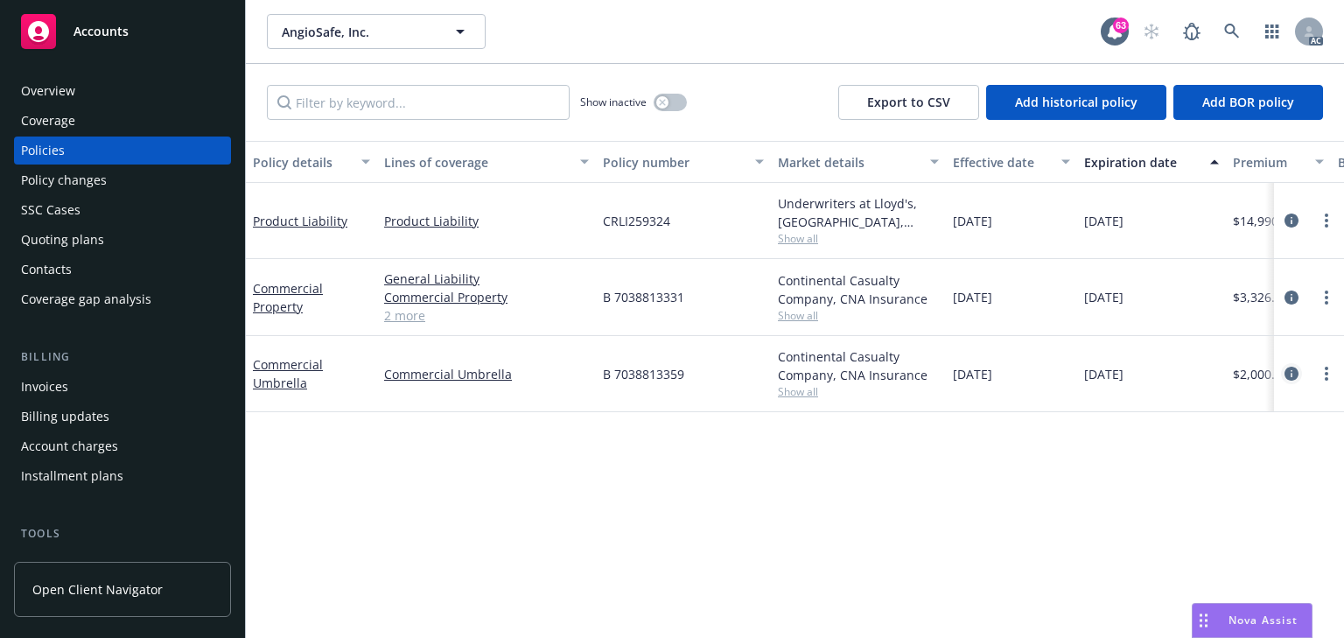
click at [1289, 374] on icon "circleInformation" at bounding box center [1291, 374] width 14 height 14
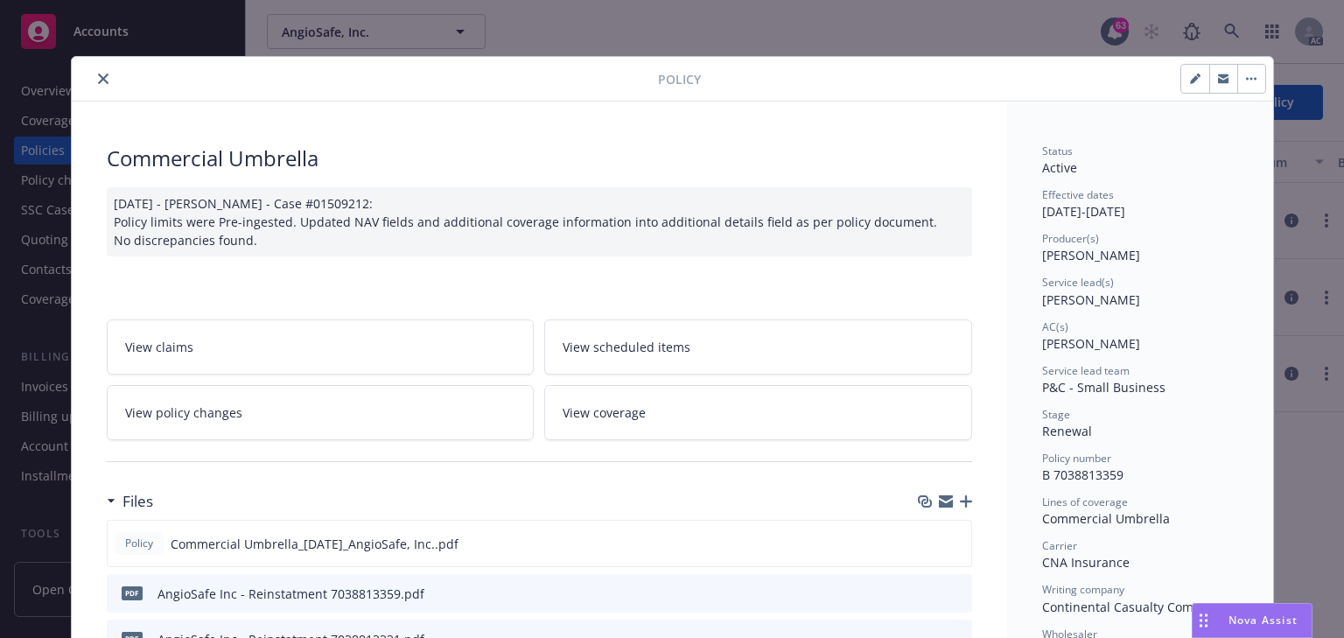
click at [237, 414] on link "View policy changes" at bounding box center [321, 412] width 428 height 55
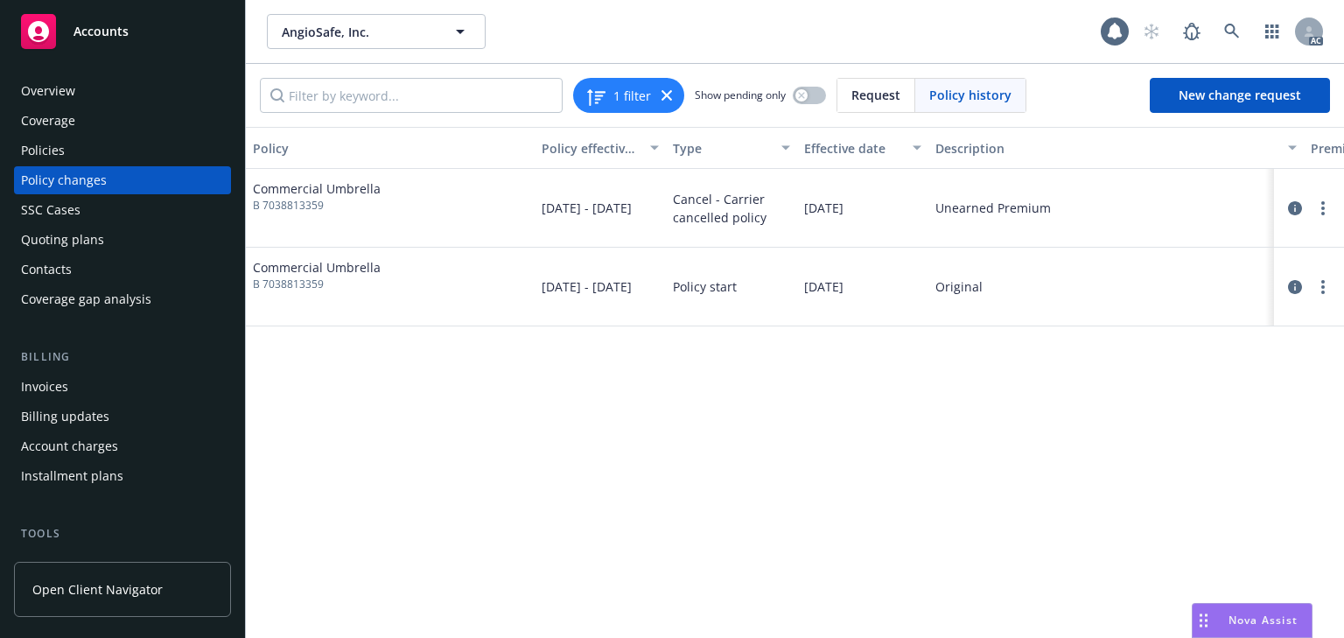
click at [853, 483] on div "Policy Policy effective dates Type Effective date Description Premium change An…" at bounding box center [795, 382] width 1098 height 511
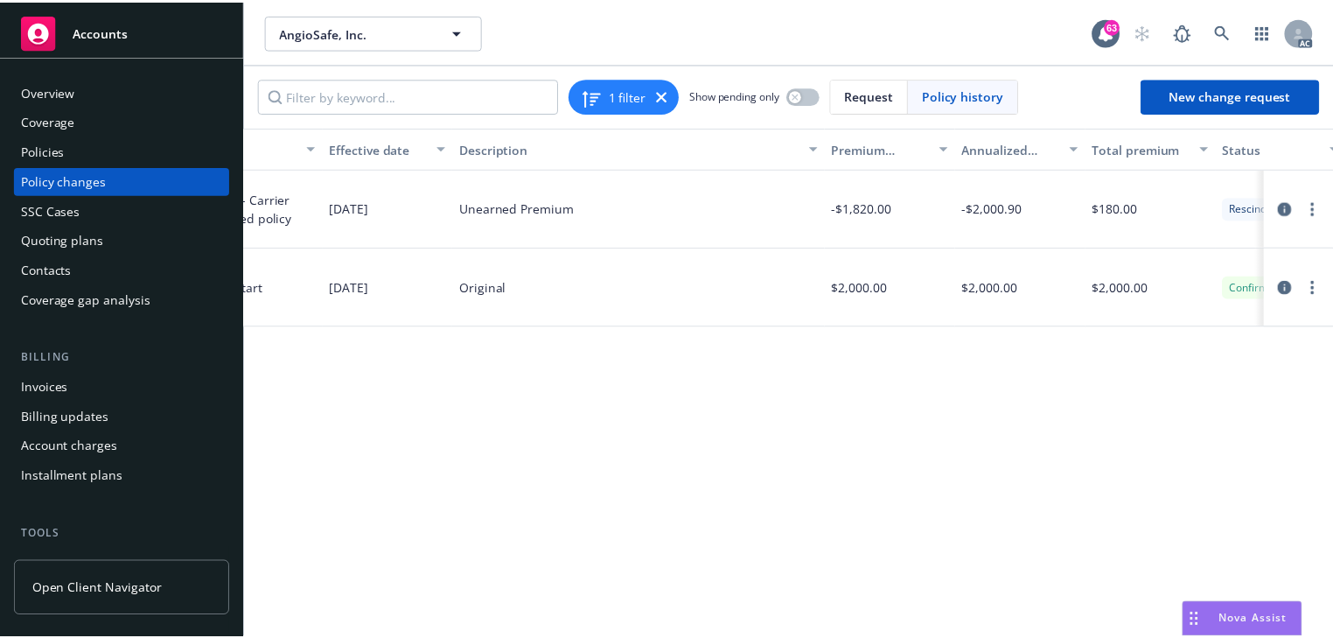
scroll to position [0, 554]
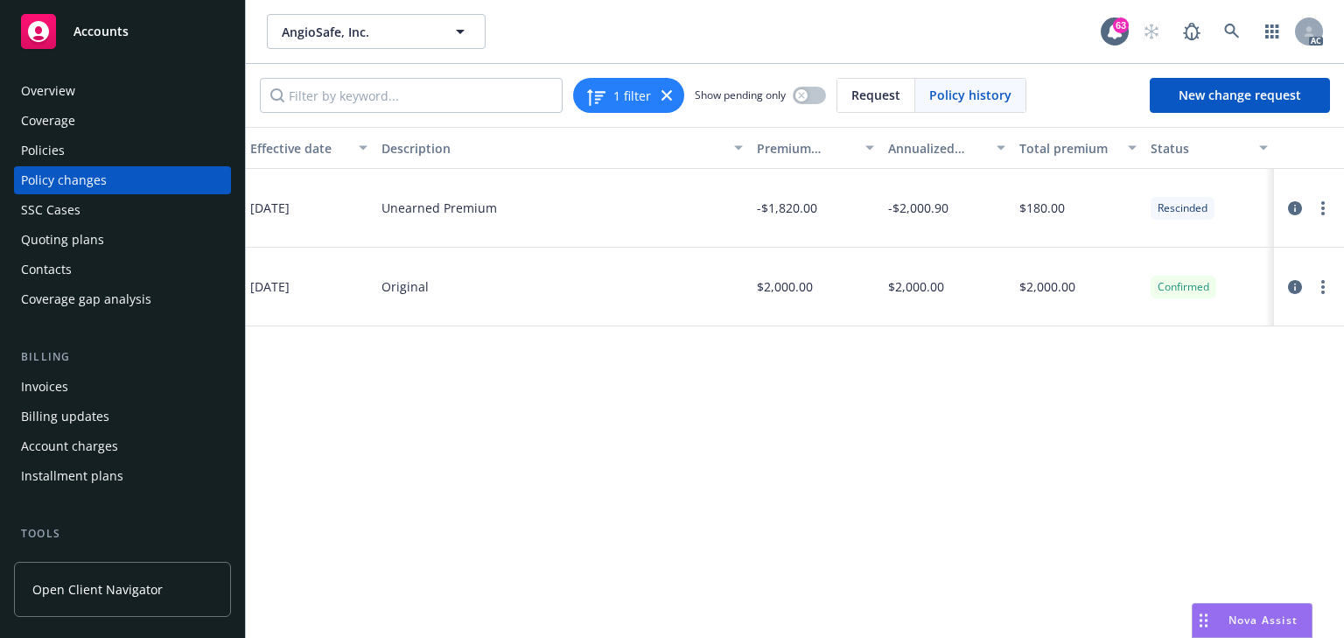
click at [70, 143] on div "Policies" at bounding box center [122, 150] width 203 height 28
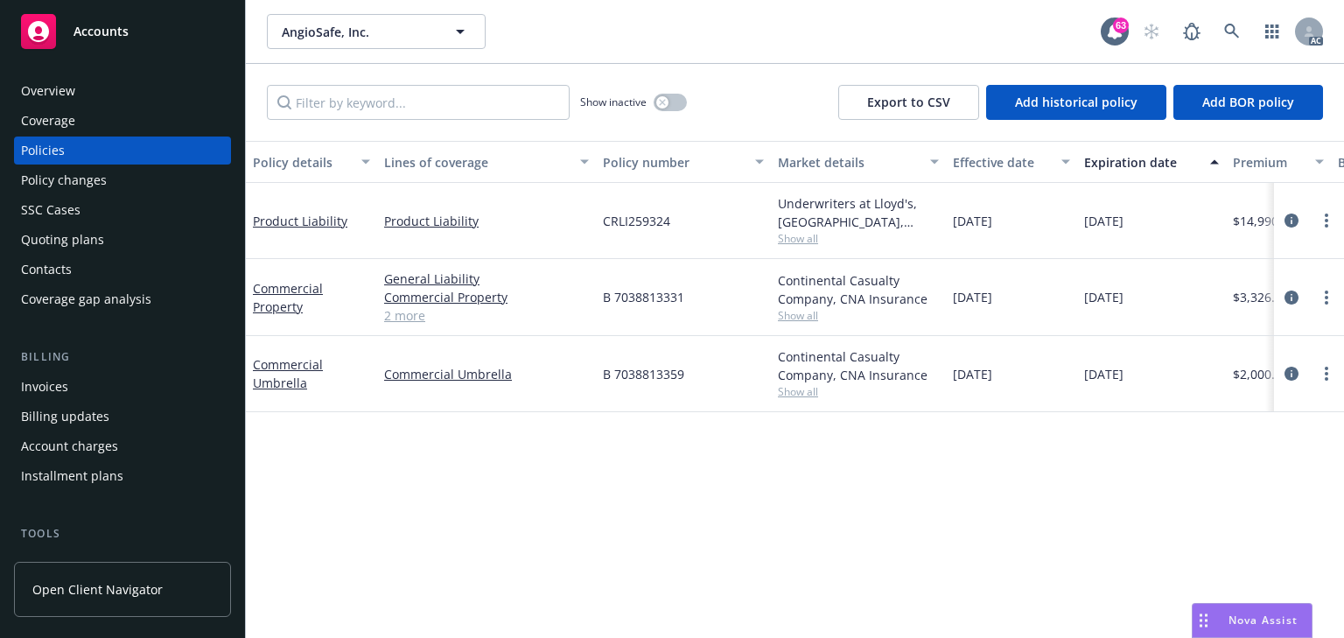
click at [808, 319] on span "Show all" at bounding box center [858, 315] width 161 height 15
click at [424, 439] on div "Policy details Lines of coverage Policy number Market details Effective date Ex…" at bounding box center [795, 389] width 1098 height 497
click at [816, 397] on span "Show all" at bounding box center [858, 391] width 161 height 15
drag, startPoint x: 360, startPoint y: 472, endPoint x: 352, endPoint y: 477, distance: 9.8
click at [360, 473] on div "Policy details Lines of coverage Policy number Market details Effective date Ex…" at bounding box center [795, 389] width 1098 height 497
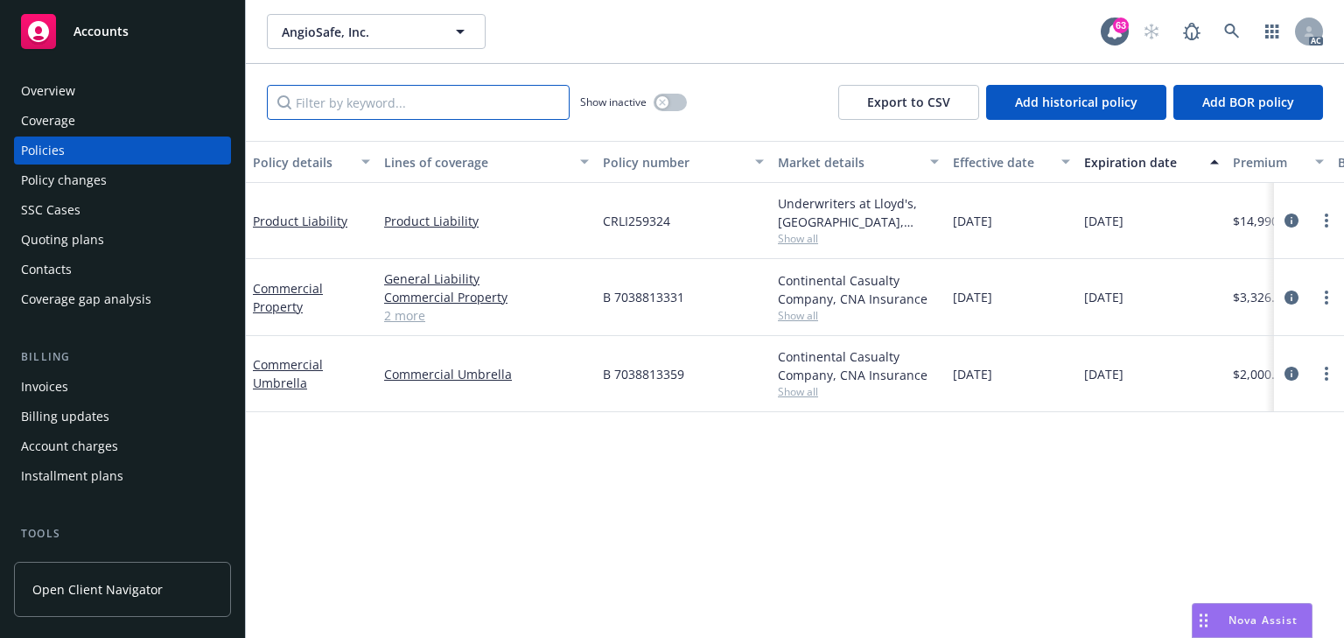
click at [325, 108] on input "Filter by keyword..." at bounding box center [418, 102] width 303 height 35
click at [788, 245] on span "Show all" at bounding box center [858, 238] width 161 height 15
click at [671, 517] on div "Policy details Lines of coverage Policy number Market details Effective date Ex…" at bounding box center [795, 389] width 1098 height 497
click at [810, 321] on span "Show all" at bounding box center [858, 315] width 161 height 15
click at [97, 185] on div "Policy changes" at bounding box center [64, 180] width 86 height 28
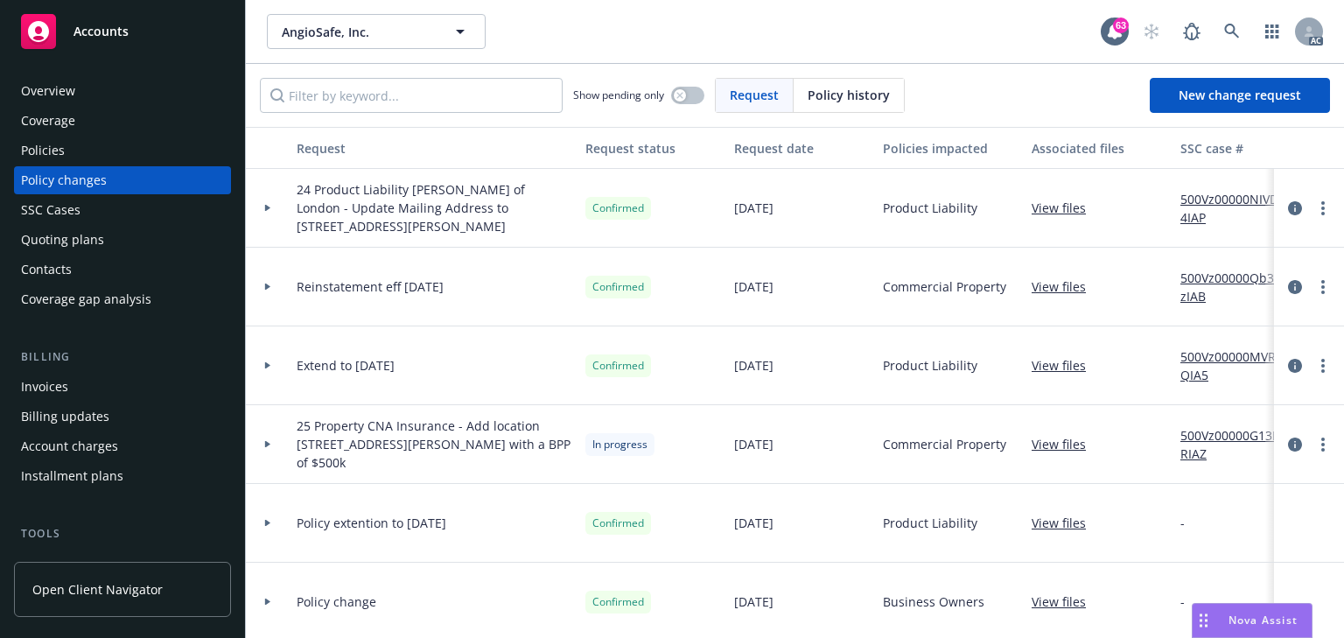
copy span "24 Product Liability [PERSON_NAME] of London - Update Mailing Address to [STREE…"
drag, startPoint x: 299, startPoint y: 178, endPoint x: 412, endPoint y: 228, distance: 123.4
click at [412, 228] on div "24 Product Liability [PERSON_NAME] of London - Update Mailing Address to [STREE…" at bounding box center [434, 208] width 289 height 79
click at [88, 154] on div "Policies" at bounding box center [122, 150] width 203 height 28
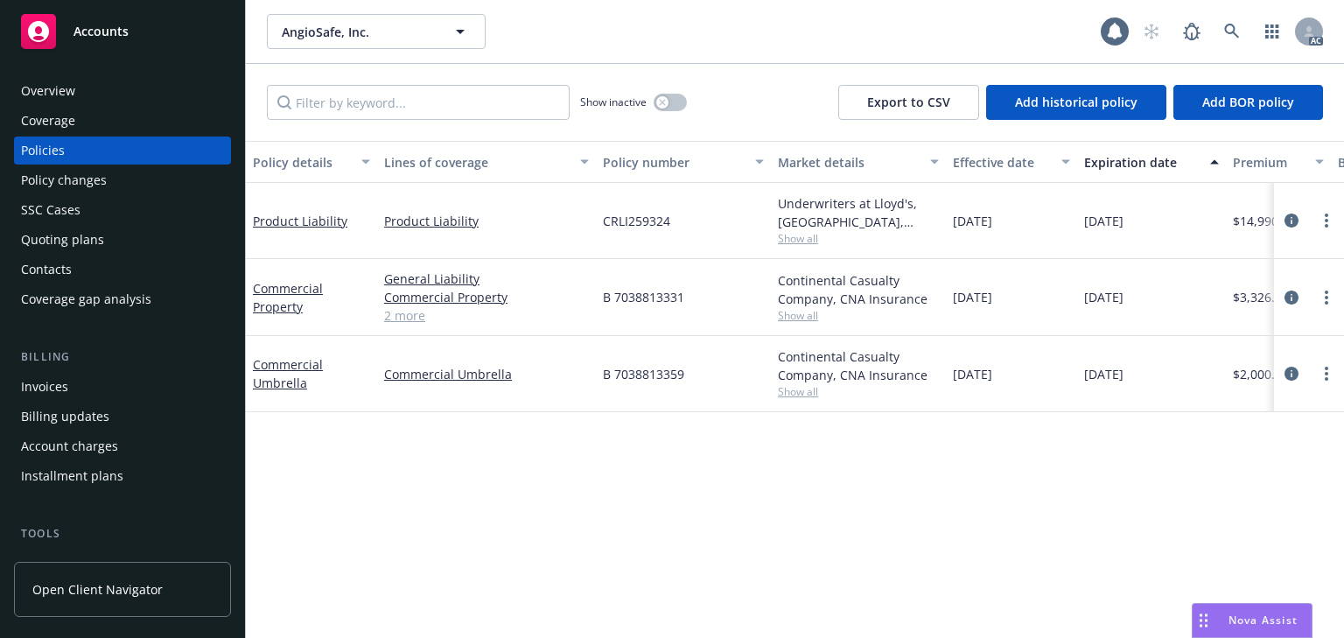
click at [897, 486] on div "Policy details Lines of coverage Policy number Market details Effective date Ex…" at bounding box center [795, 389] width 1098 height 497
click at [101, 184] on div "Policy changes" at bounding box center [64, 180] width 86 height 28
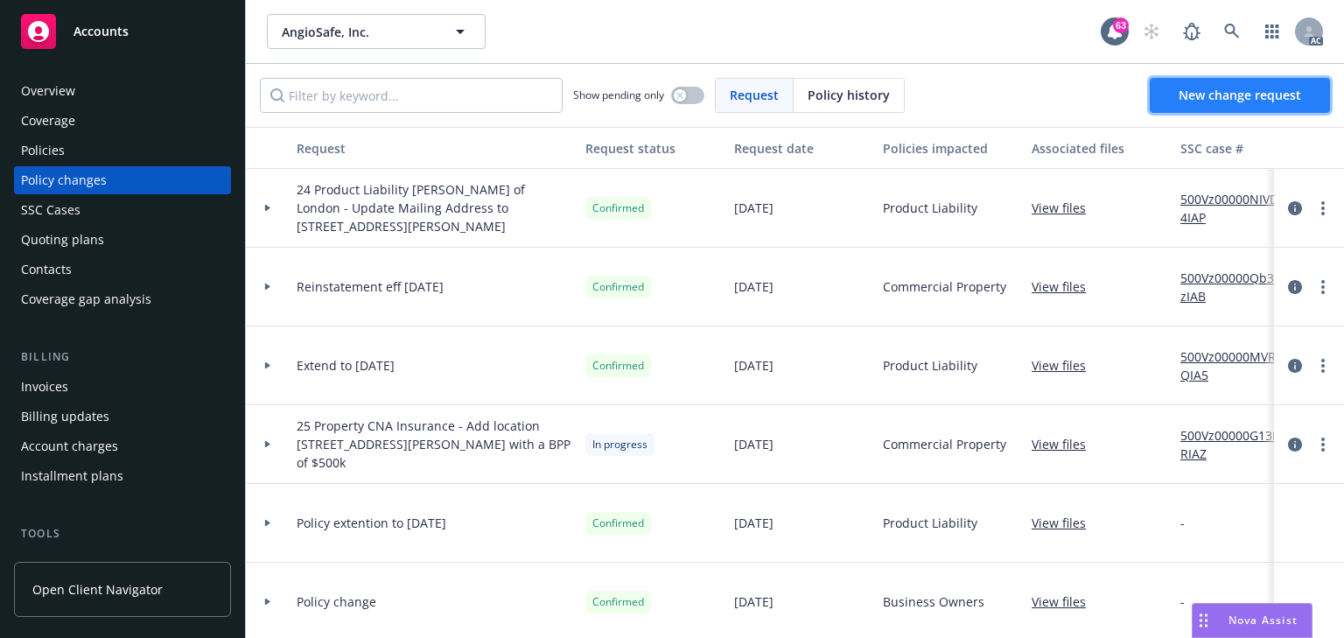
click at [1181, 99] on span "New change request" at bounding box center [1239, 95] width 122 height 17
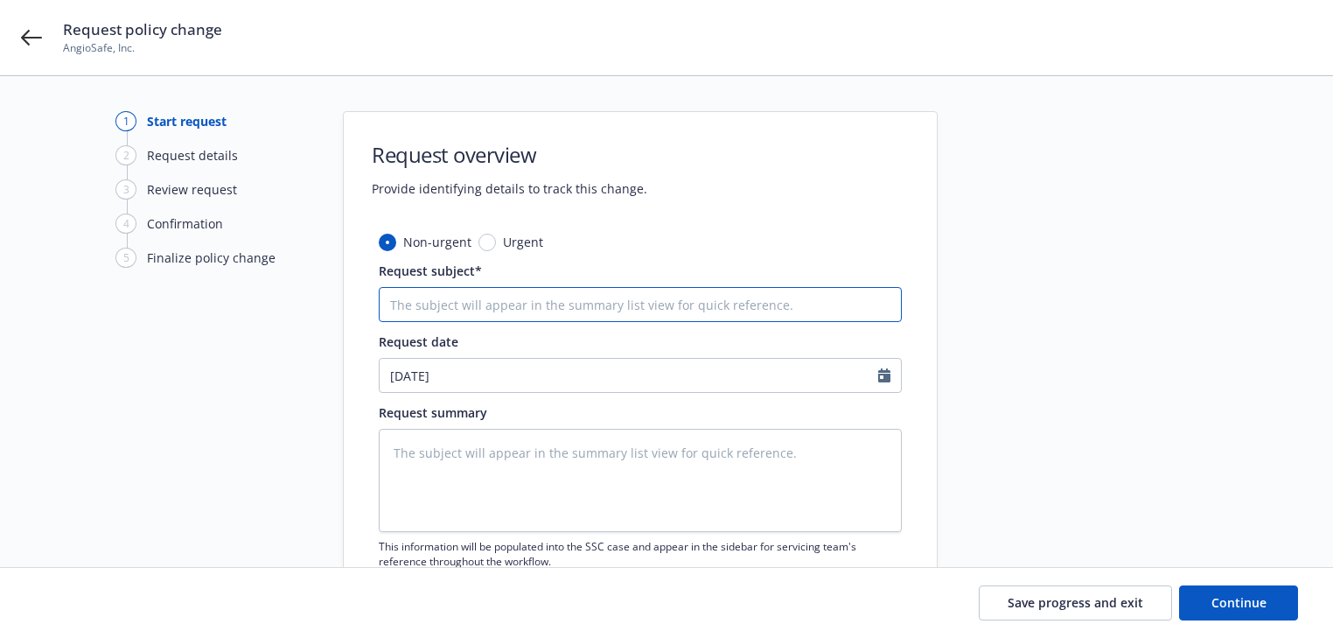
click at [465, 298] on input "Request subject*" at bounding box center [640, 304] width 523 height 35
paste input "24 Product Liability [PERSON_NAME] of London - Update Mailing Address to [STREE…"
type textarea "x"
type input "24 Product Liability [PERSON_NAME] of London - Update Mailing Address to [STREE…"
drag, startPoint x: 604, startPoint y: 301, endPoint x: 62, endPoint y: 276, distance: 542.0
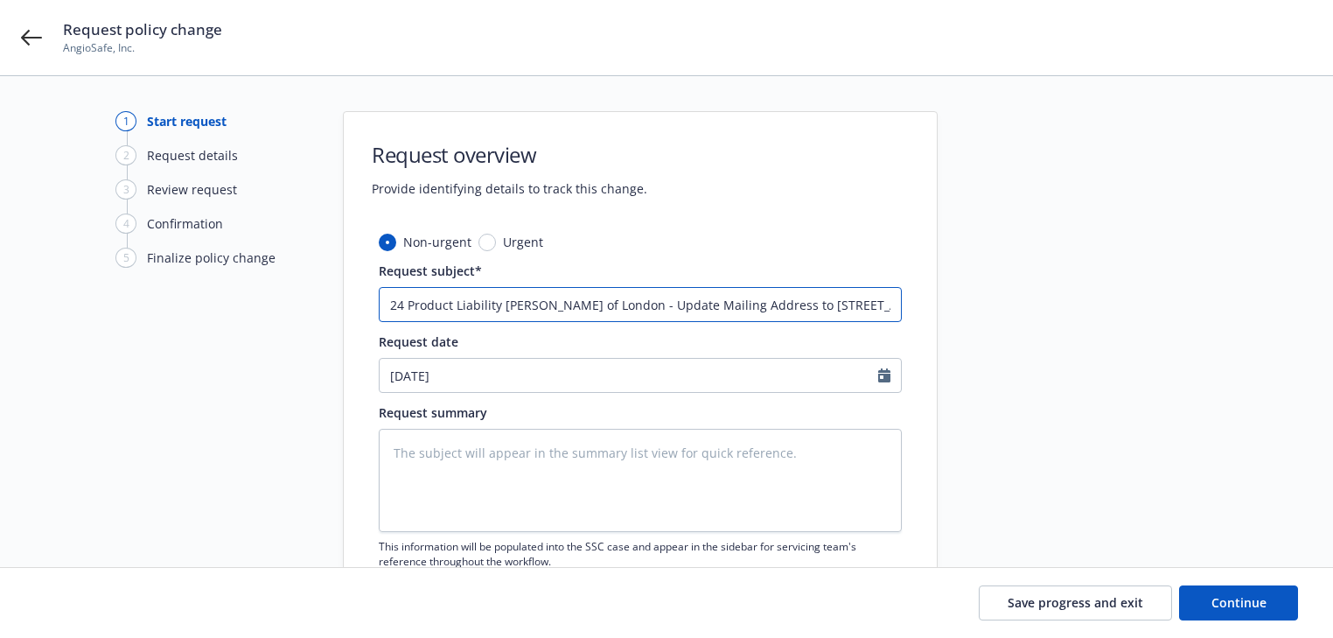
click at [62, 276] on div "1 Start request 2 Request details 3 Review request 4 Confirmation 5 Finalize po…" at bounding box center [666, 382] width 1291 height 543
type textarea "x"
type input "A - Update Mailing Address to 5215 Hellyer Ave, Ste. 240 San Jose, CA 95138"
type textarea "x"
type input "Al - Update Mailing Address to 5215 Hellyer Ave, Ste. 240 San Jose, CA 95138"
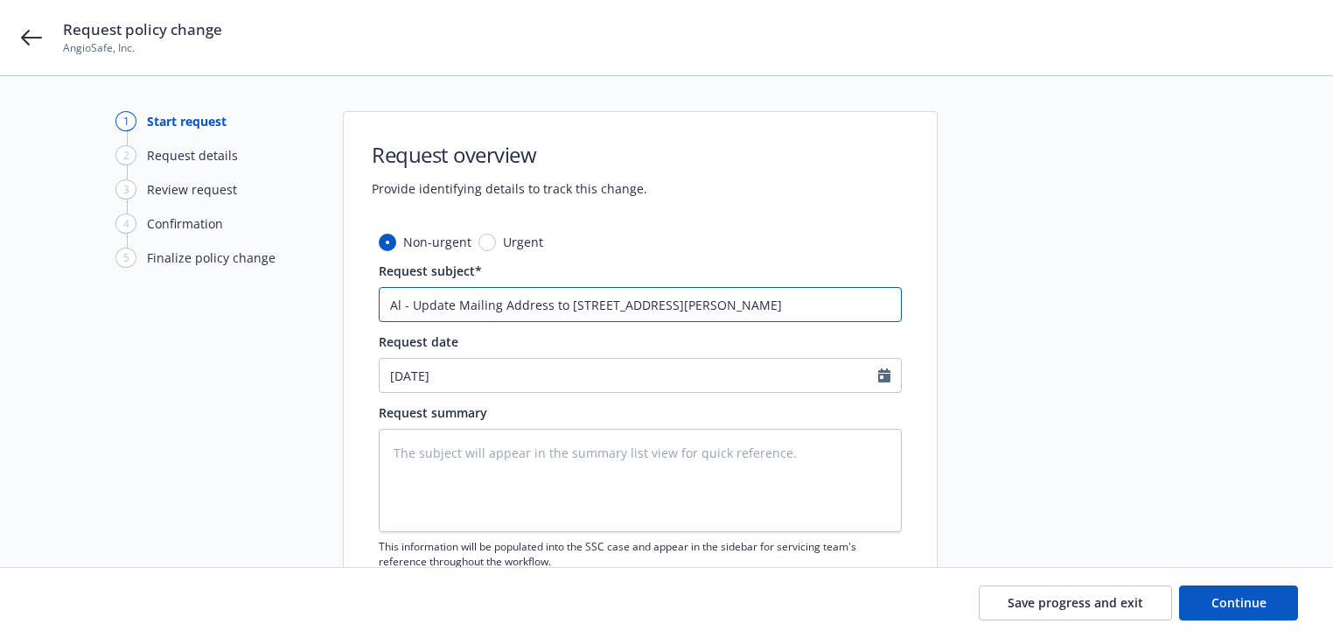
type textarea "x"
type input "Allm - Update Mailing Address to 5215 Hellyer Ave, Ste. 240 San Jose, CA 95138"
type textarea "x"
type input "Allm - Update Mailing Address to 5215 Hellyer Ave, Ste. 240 San Jose, CA 95138"
type textarea "x"
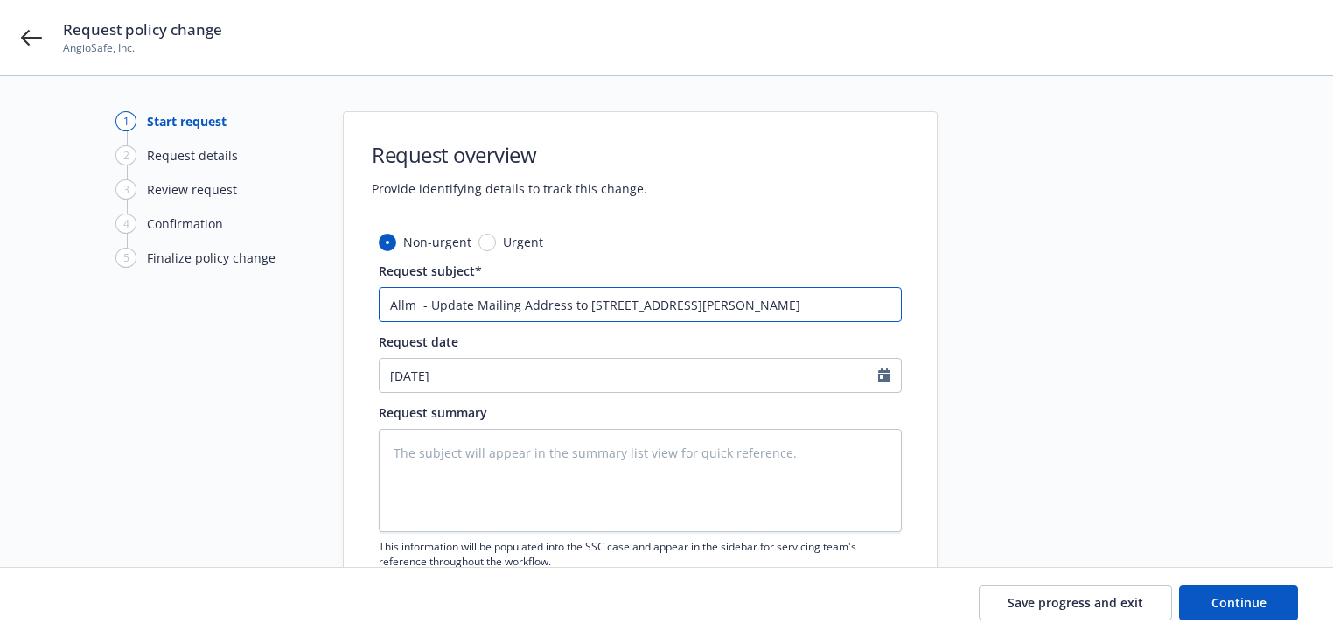
type input "Allm - Update Mailing Address to 5215 Hellyer Ave, Ste. 240 San Jose, CA 95138"
type textarea "x"
type input "Al - Update Mailing Address to 5215 Hellyer Ave, Ste. 240 San Jose, CA 95138"
type textarea "x"
type input "All - Update Mailing Address to 5215 Hellyer Ave, Ste. 240 San Jose, CA 95138"
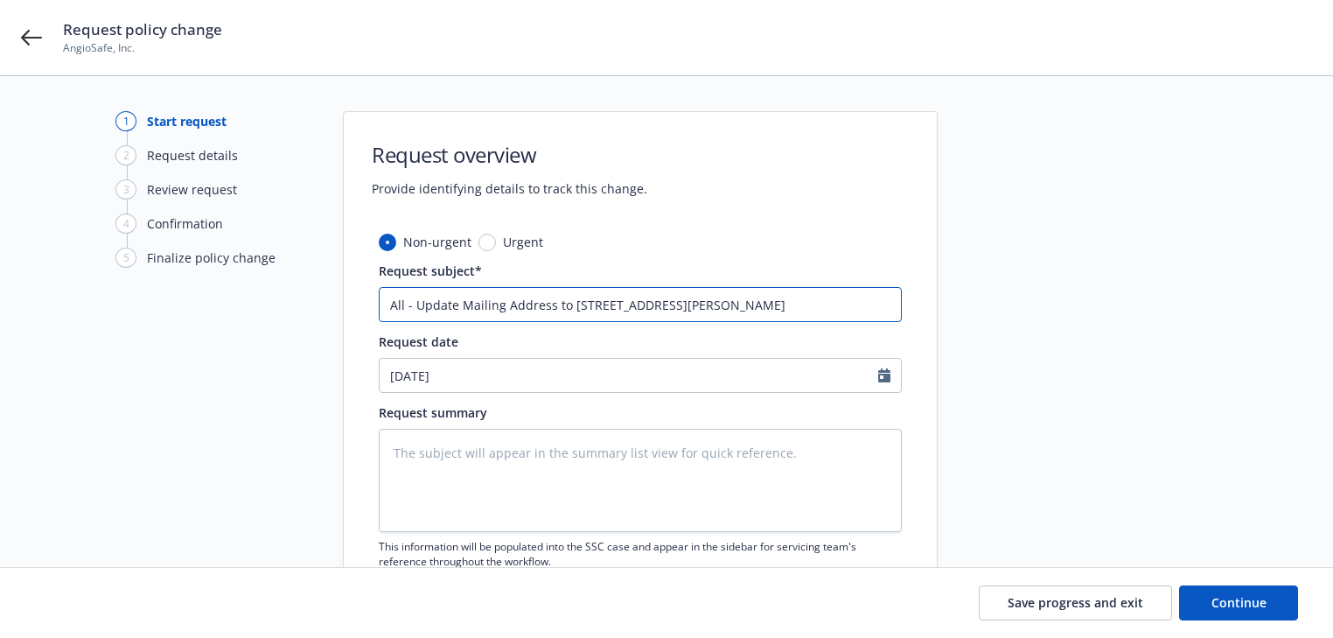
type textarea "x"
type input "All - Update Mailing Address to 5215 Hellyer Ave, Ste. 240 San Jose, CA 95138"
type textarea "x"
type input "All p - Update Mailing Address to 5215 Hellyer Ave, Ste. 240 San Jose, CA 95138"
type textarea "x"
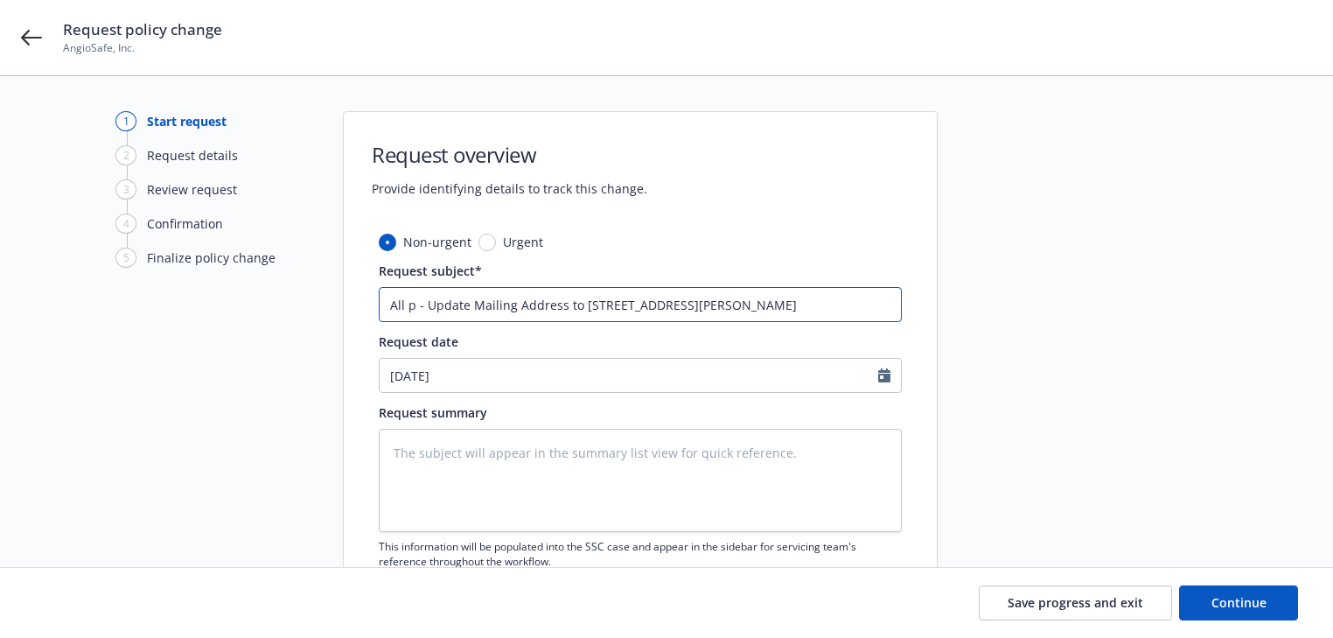
type input "All po - Update Mailing Address to 5215 Hellyer Ave, Ste. 240 San Jose, CA 95138"
type textarea "x"
type input "All pol - Update Mailing Address to 5215 Hellyer Ave, Ste. 240 San Jose, CA 951…"
type textarea "x"
type input "All poli - Update Mailing Address to 5215 Hellyer Ave, Ste. 240 San Jose, CA 95…"
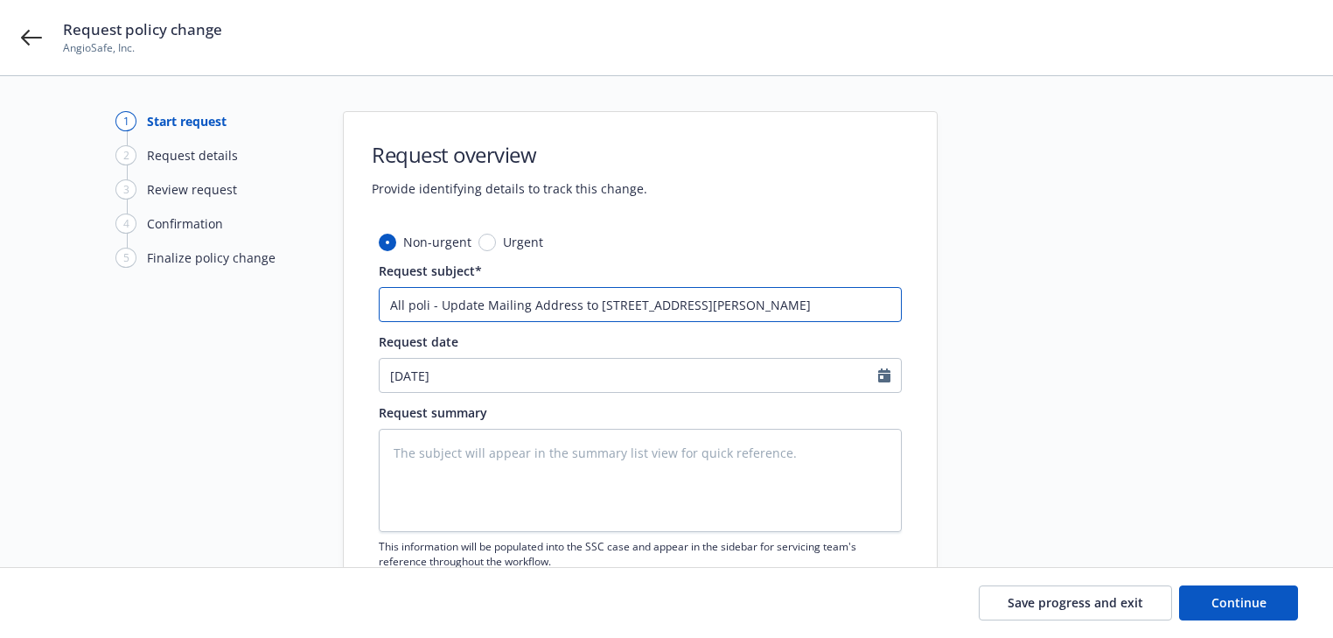
type textarea "x"
type input "All polic - Update Mailing Address to 5215 Hellyer Ave, Ste. 240 San Jose, CA 9…"
type textarea "x"
type input "All policy - Update Mailing Address to 5215 Hellyer Ave, Ste. 240 San Jose, CA …"
click at [32, 49] on div "Request policy change AngioSafe, Inc." at bounding box center [666, 37] width 1333 height 75
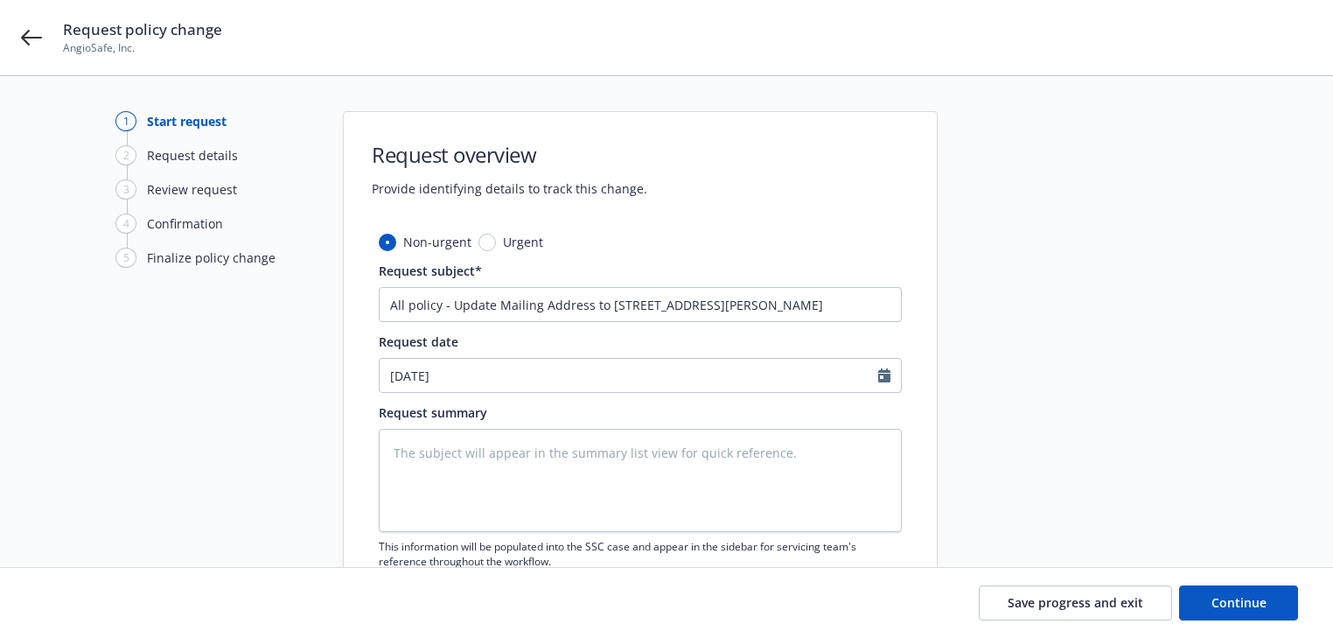
click at [24, 24] on div "Request policy change AngioSafe, Inc." at bounding box center [666, 37] width 1333 height 75
click at [31, 38] on icon at bounding box center [31, 38] width 21 height 16
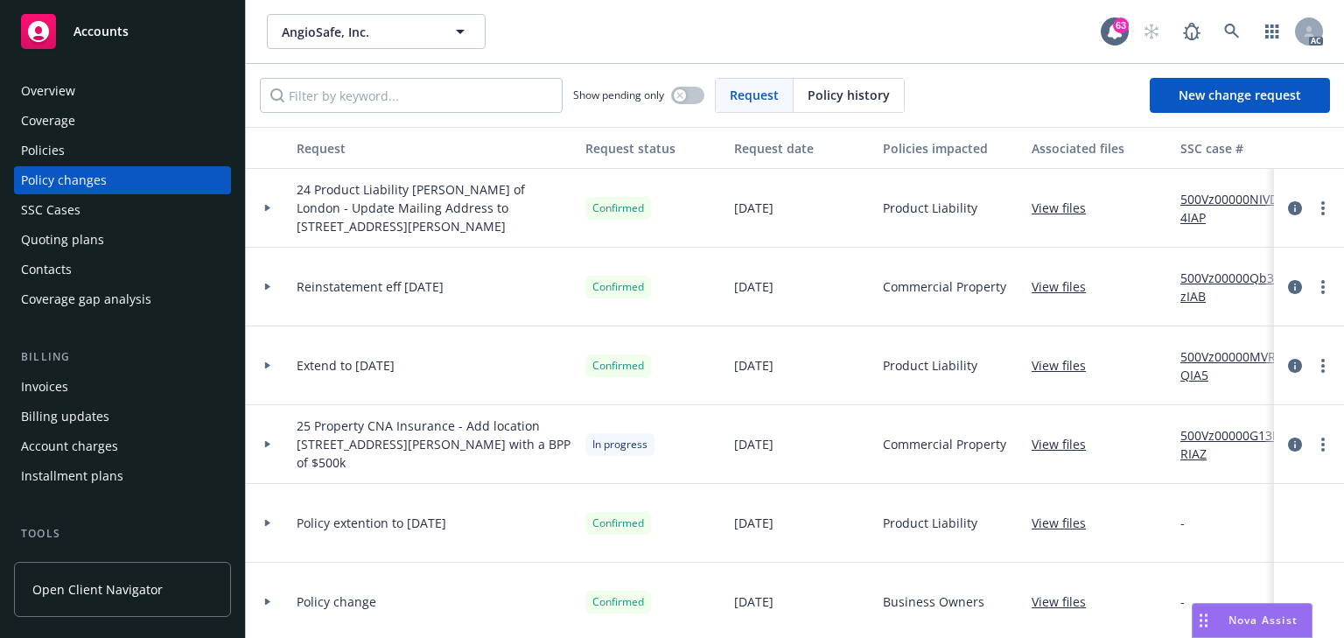
click at [71, 152] on div "Policies" at bounding box center [122, 150] width 203 height 28
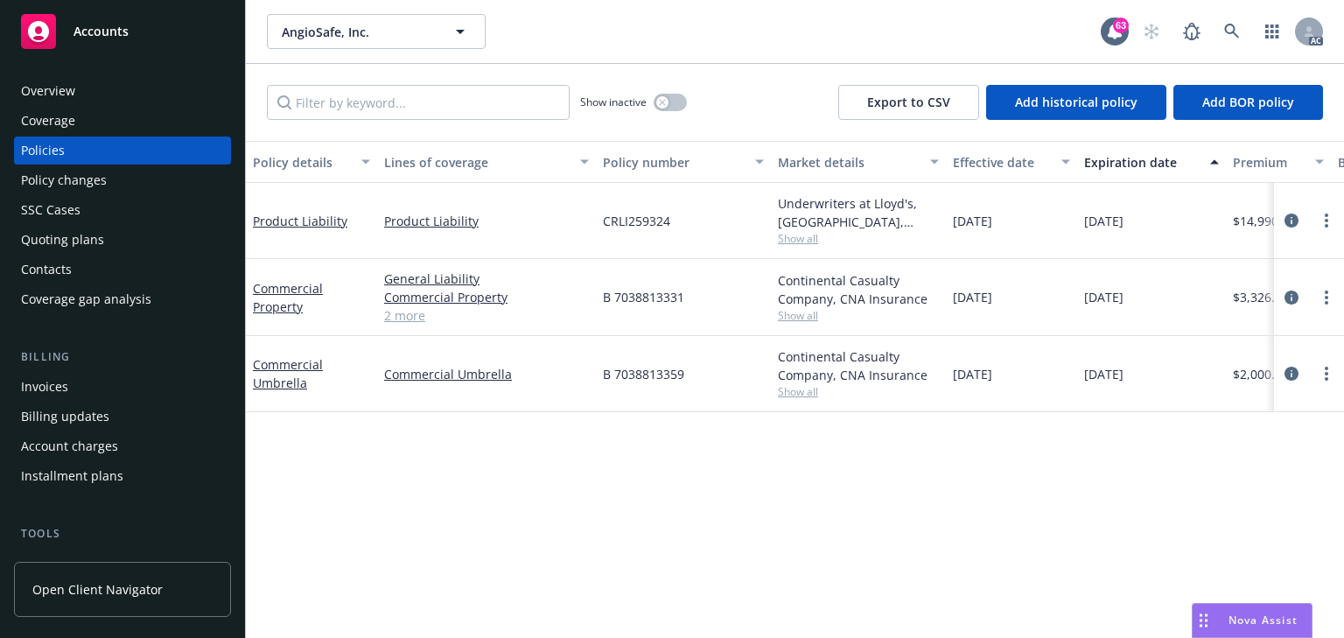
click at [809, 311] on span "Show all" at bounding box center [858, 315] width 161 height 15
click at [409, 446] on div "Policy details Lines of coverage Policy number Market details Effective date Ex…" at bounding box center [795, 389] width 1098 height 497
click at [806, 393] on span "Show all" at bounding box center [858, 391] width 161 height 15
click at [425, 442] on div "Policy details Lines of coverage Policy number Market details Effective date Ex…" at bounding box center [795, 389] width 1098 height 497
click at [91, 181] on div "Policy changes" at bounding box center [64, 180] width 86 height 28
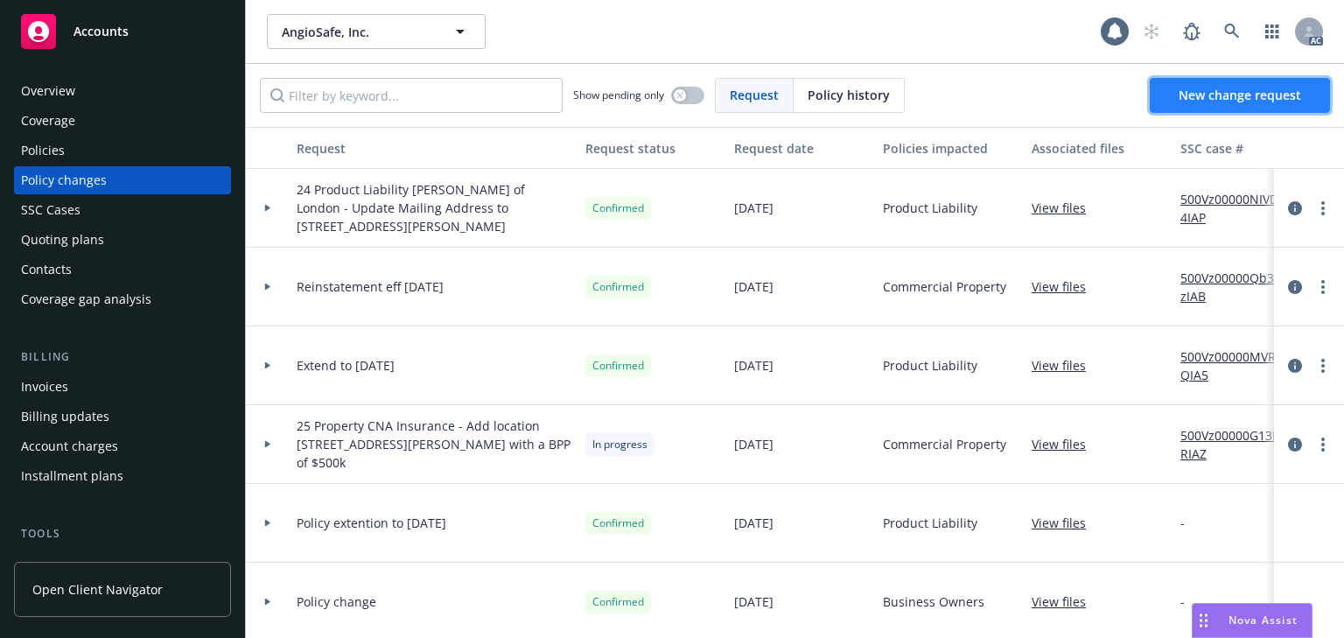
click at [1212, 94] on span "New change request" at bounding box center [1239, 95] width 122 height 17
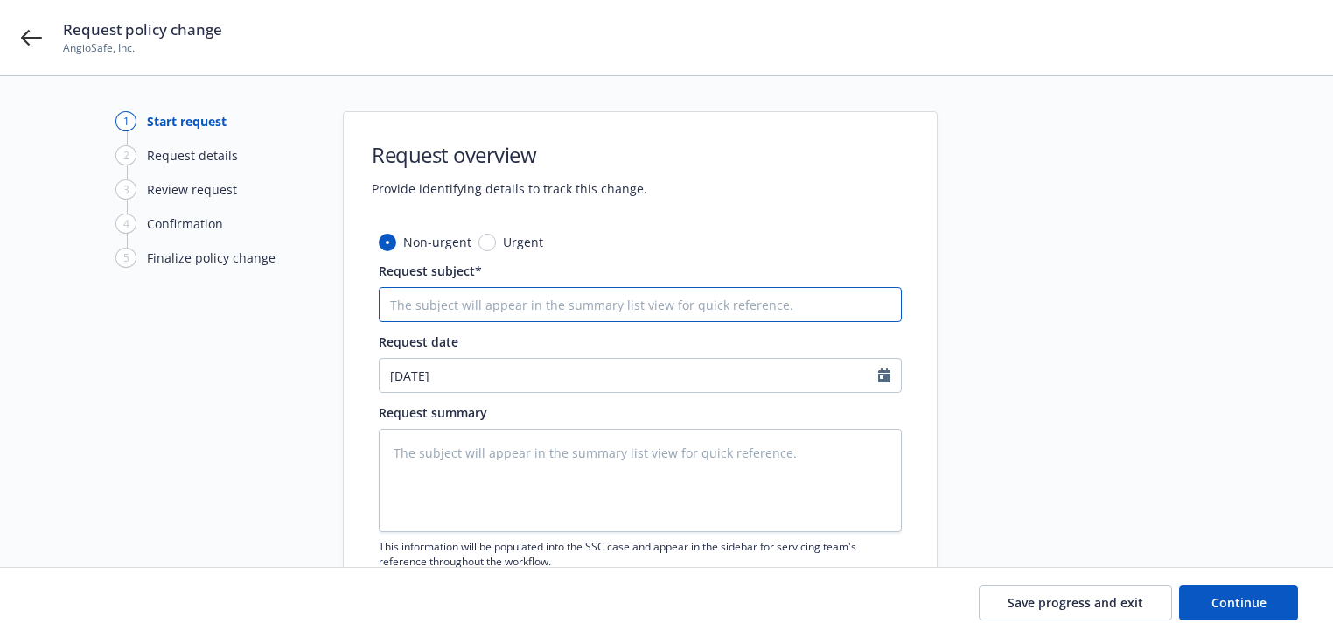
click at [560, 314] on input "Request subject*" at bounding box center [640, 304] width 523 height 35
paste input "24 Product Liability [PERSON_NAME] of London - Update Mailing Address to [STREE…"
type textarea "x"
type input "24 Product Liability [PERSON_NAME] of London - Update Mailing Address to [STREE…"
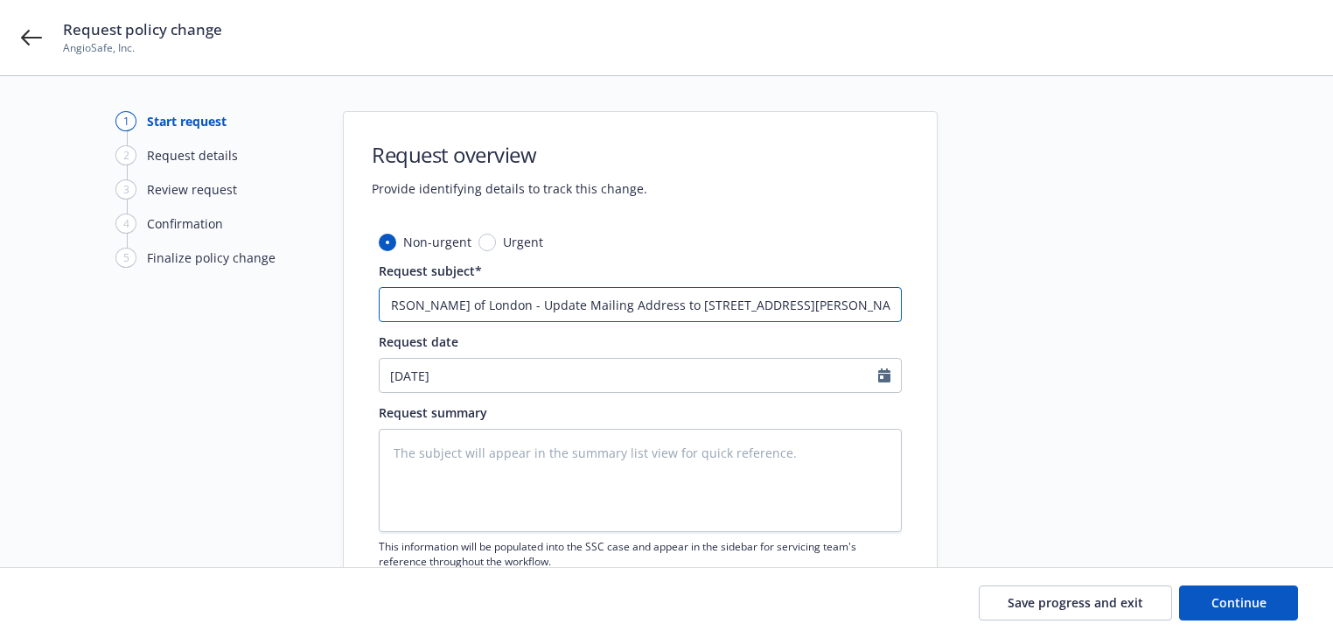
click at [462, 309] on input "24 Product Liability [PERSON_NAME] of London - Update Mailing Address to [STREE…" at bounding box center [640, 304] width 523 height 35
type textarea "x"
type input "4 Product Liability Lloyd's of London - Update Mailing Address to 5215 Hellyer …"
type textarea "x"
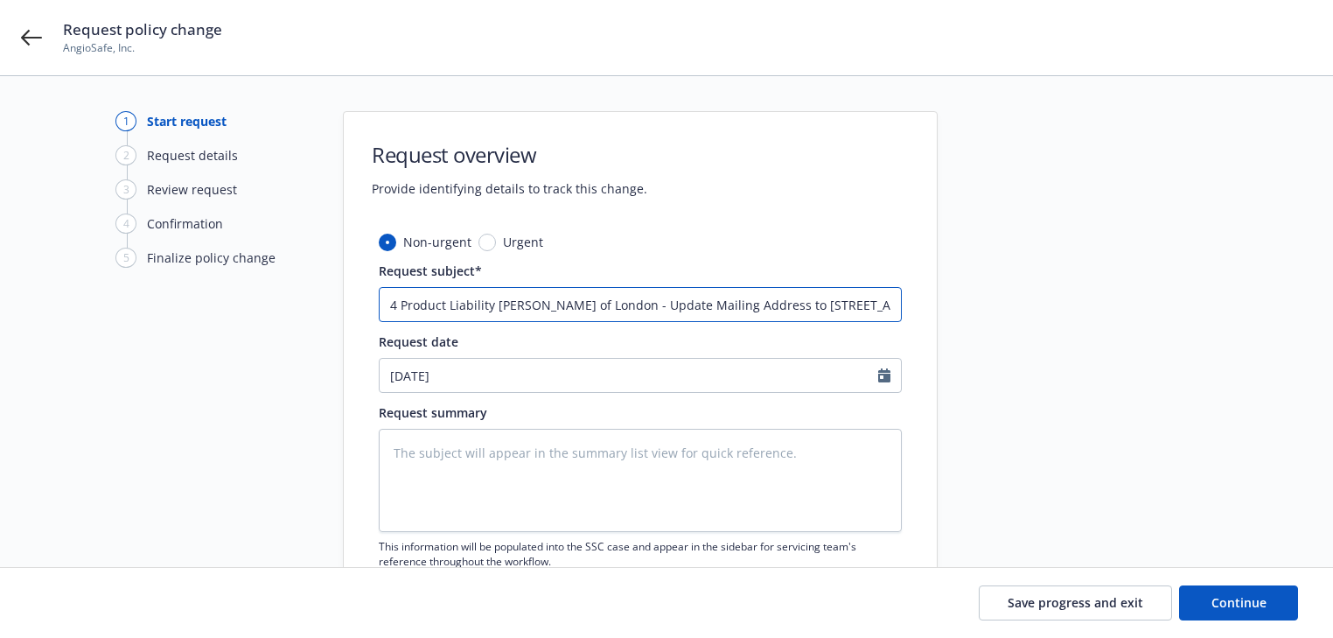
type input "Product Liability Lloyd's of London - Update Mailing Address to 5215 Hellyer Av…"
type textarea "x"
type input "2 Product Liability Lloyd's of London - Update Mailing Address to 5215 Hellyer …"
type textarea "x"
type input "25 Product Liability Lloyd's of London - Update Mailing Address to 5215 Hellyer…"
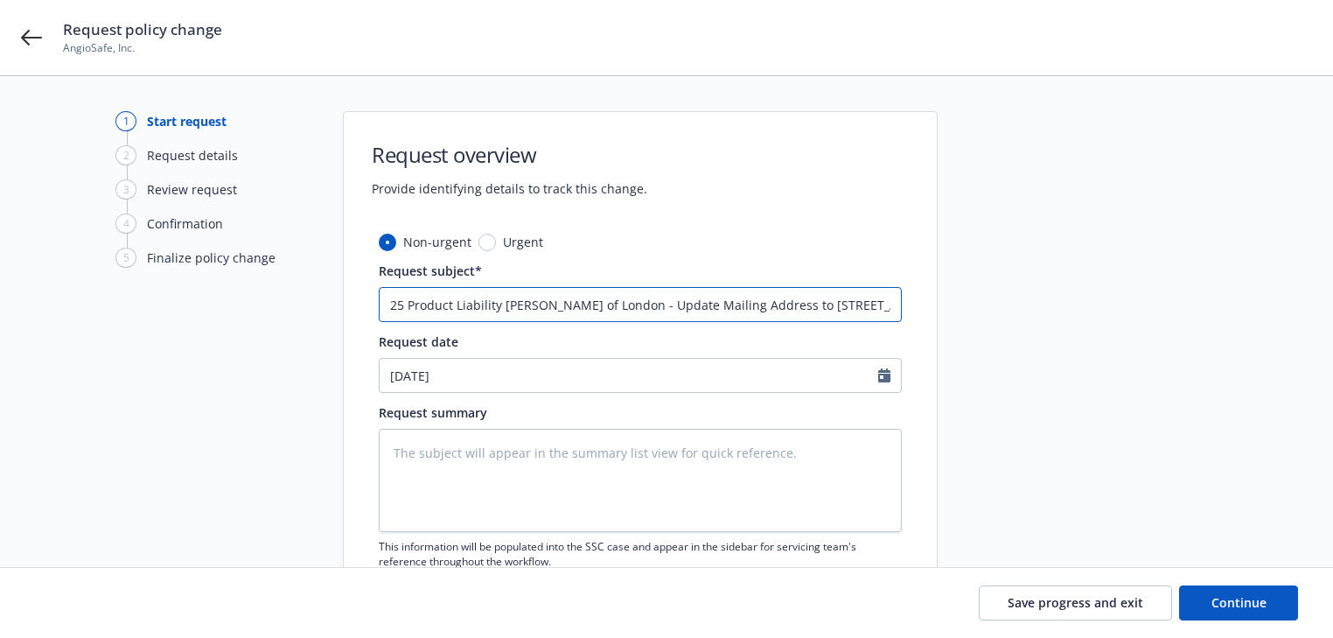
drag, startPoint x: 406, startPoint y: 302, endPoint x: 497, endPoint y: 311, distance: 91.4
click at [497, 311] on input "25 Product Liability Lloyd's of London - Update Mailing Address to 5215 Hellyer…" at bounding box center [640, 304] width 523 height 35
type textarea "x"
type input "25 P Lloyd's of London - Update Mailing Address to 5215 Hellyer Ave, Ste. 240 S…"
type textarea "x"
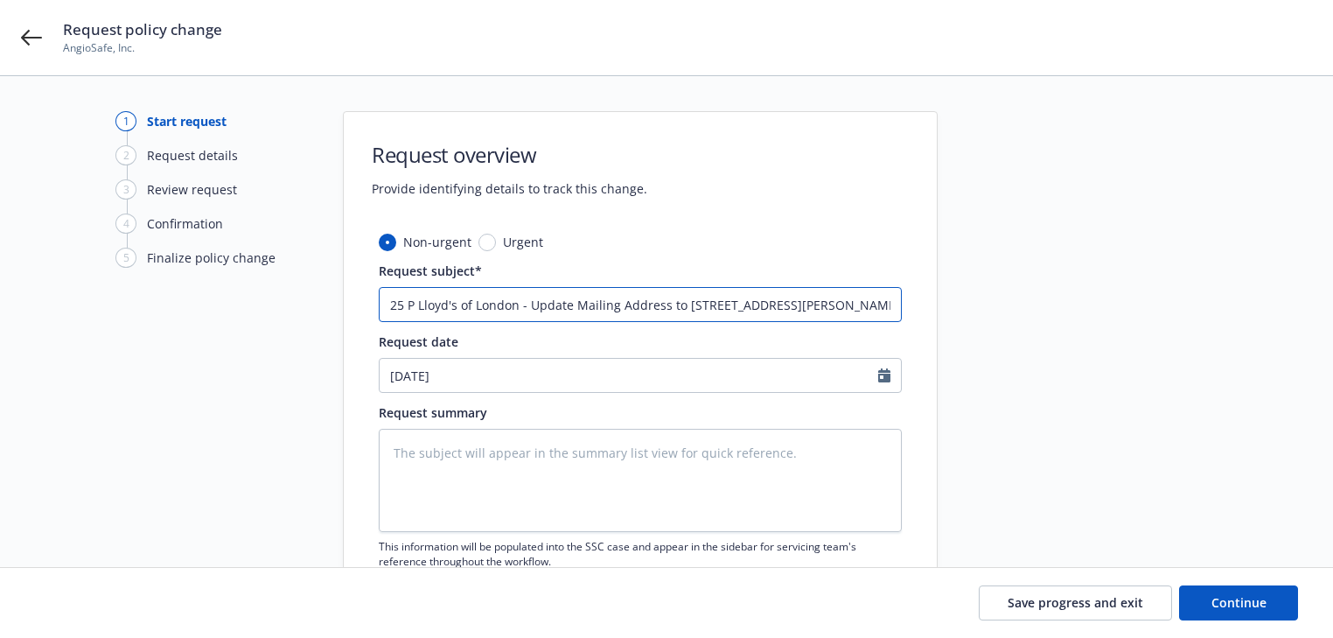
type input "25 PR Lloyd's of London - Update Mailing Address to 5215 Hellyer Ave, Ste. 240 …"
type textarea "x"
type input "25 PRO Lloyd's of London - Update Mailing Address to 5215 Hellyer Ave, Ste. 240…"
type textarea "x"
type input "25 PROP Lloyd's of London - Update Mailing Address to 5215 Hellyer Ave, Ste. 24…"
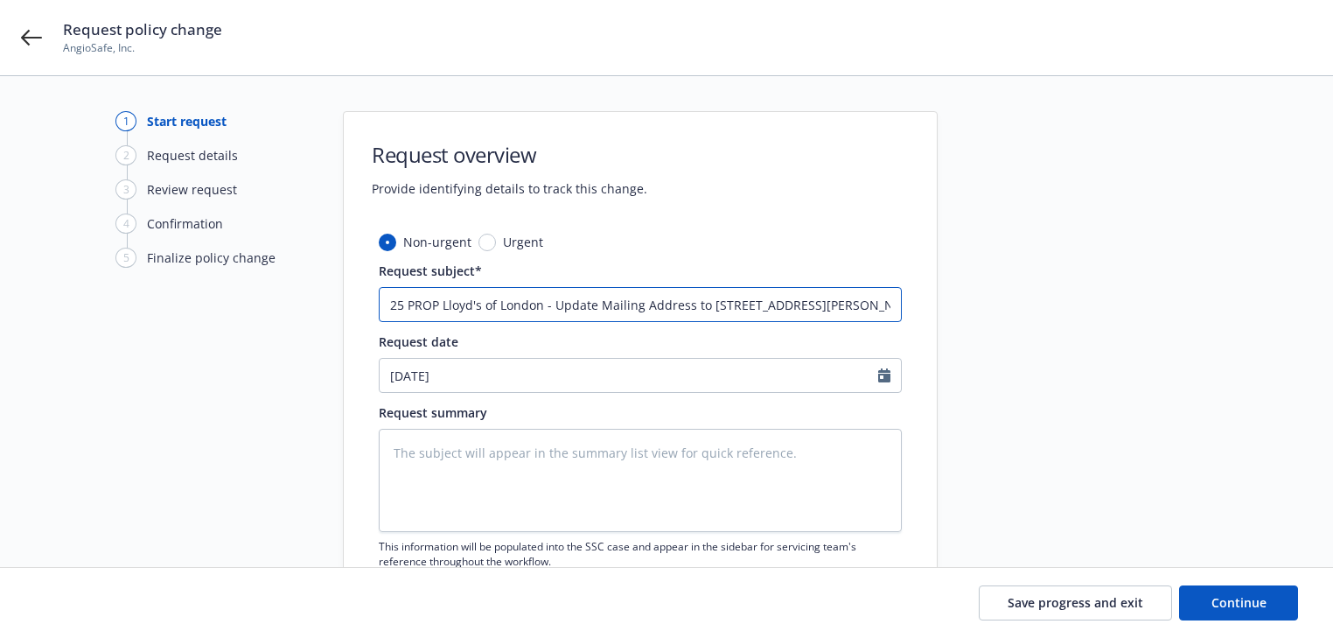
type textarea "x"
type input "25 PROP Lloyd's of London - Update Mailing Address to 5215 Hellyer Ave, Ste. 24…"
type textarea "x"
type input "25 PROP & Lloyd's of London - Update Mailing Address to 5215 Hellyer Ave, Ste. …"
type textarea "x"
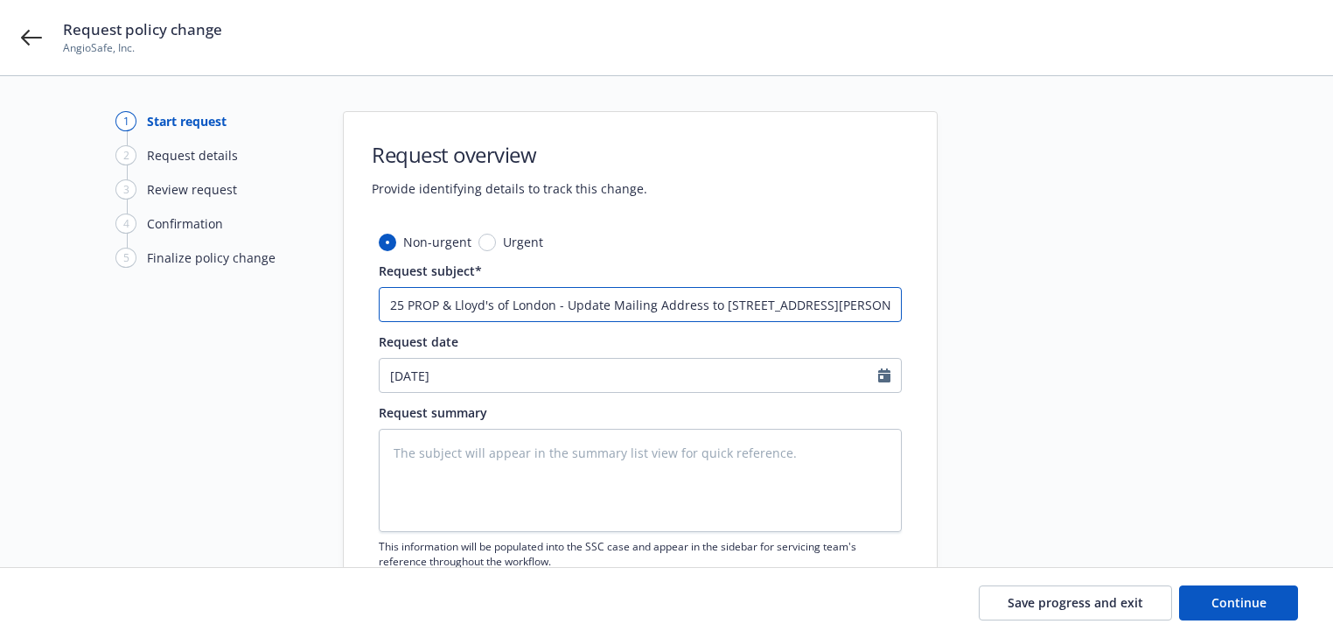
type input "25 PROP & Lloyd's of London - Update Mailing Address to 5215 Hellyer Ave, Ste. …"
type textarea "x"
type input "25 PROP & U Lloyd's of London - Update Mailing Address to 5215 Hellyer Ave, Ste…"
type textarea "x"
type input "25 PROP & UM Lloyd's of London - Update Mailing Address to 5215 Hellyer Ave, St…"
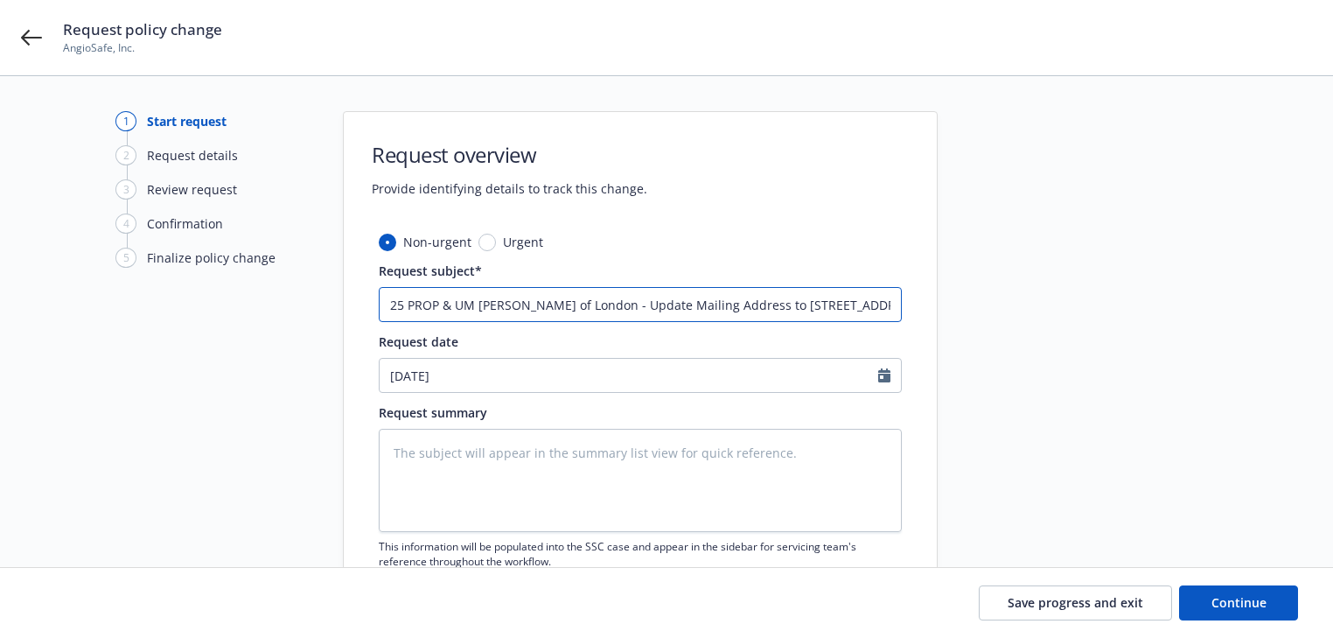
type textarea "x"
type input "25 PROP & UMB Lloyd's of London - Update Mailing Address to 5215 Hellyer Ave, S…"
type textarea "x"
type input "25 PROP & UMB Lloyd's of London - Update Mailing Address to 5215 Hellyer Ave, S…"
drag, startPoint x: 485, startPoint y: 309, endPoint x: 588, endPoint y: 302, distance: 103.5
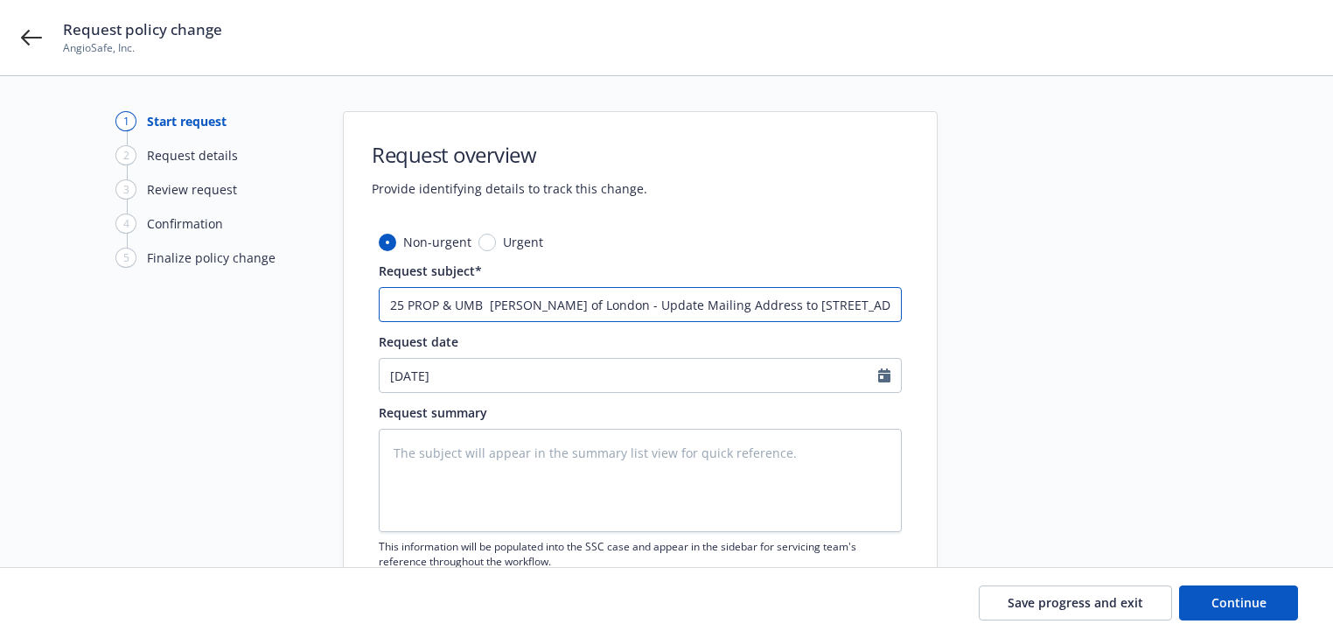
click at [588, 302] on input "25 PROP & UMB Lloyd's of London - Update Mailing Address to 5215 Hellyer Ave, S…" at bounding box center [640, 304] width 523 height 35
type textarea "x"
type input "25 PROP & UMB c - Update Mailing Address to 5215 Hellyer Ave, Ste. 240 San Jose…"
type textarea "x"
type input "25 PROP & UMB cn - Update Mailing Address to 5215 Hellyer Ave, Ste. 240 San Jos…"
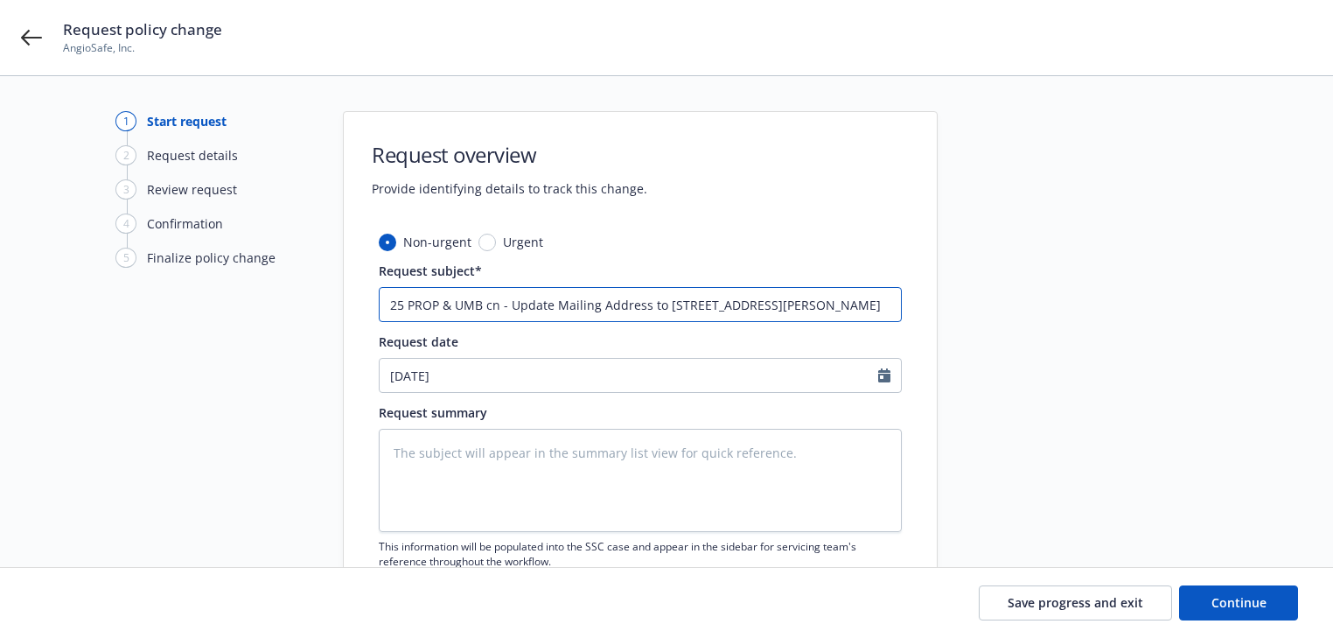
type textarea "x"
type input "25 PROP & UMB cna - Update Mailing Address to 5215 Hellyer Ave, Ste. 240 San Jo…"
type textarea "x"
type input "25 PROP & UMB cn - Update Mailing Address to 5215 Hellyer Ave, Ste. 240 San Jos…"
type textarea "x"
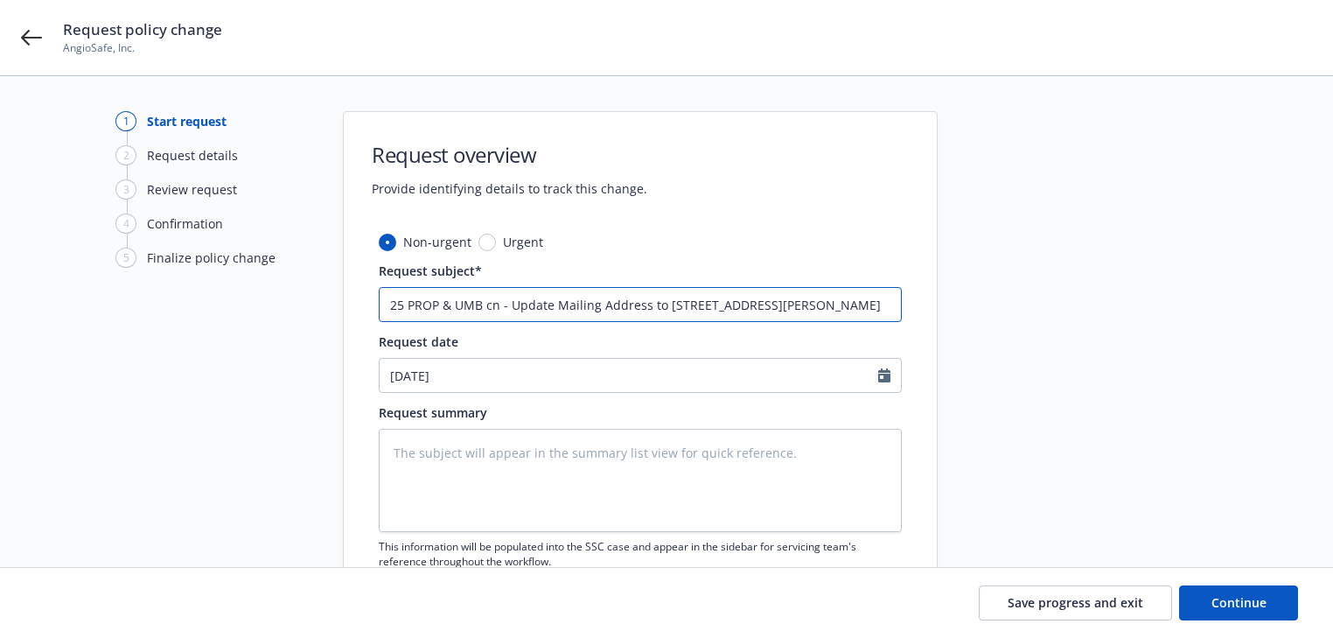
type input "25 PROP & UMB c - Update Mailing Address to 5215 Hellyer Ave, Ste. 240 San Jose…"
type textarea "x"
type input "25 PROP & UMB - Update Mailing Address to 5215 Hellyer Ave, Ste. 240 San Jose, …"
type textarea "x"
type input "25 PROP & UMB C - Update Mailing Address to 5215 Hellyer Ave, Ste. 240 San Jose…"
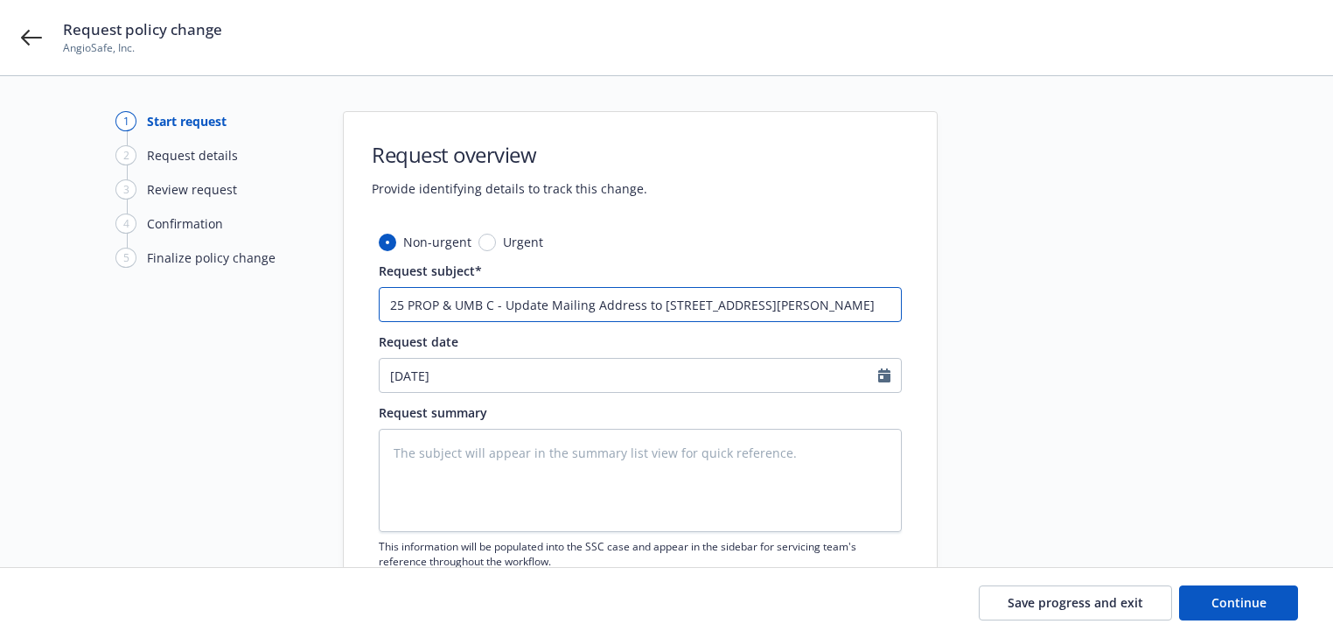
type textarea "x"
type input "25 PROP & UMB CN - Update Mailing Address to 5215 Hellyer Ave, Ste. 240 San Jos…"
type textarea "x"
type input "25 PROP & UMB CNA - Update Mailing Address to 5215 Hellyer Ave, Ste. 240 San Jo…"
click at [591, 479] on textarea at bounding box center [640, 480] width 523 height 103
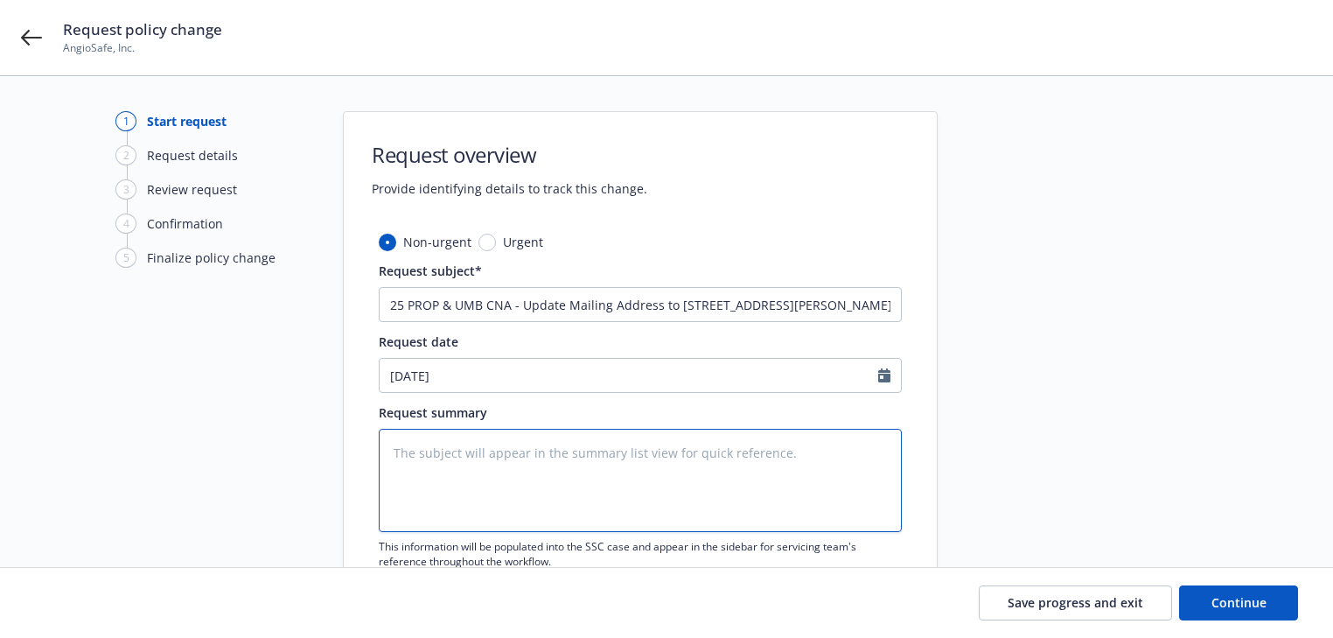
paste textarea "Hello team, please update the mailing and location address on all policies to m…"
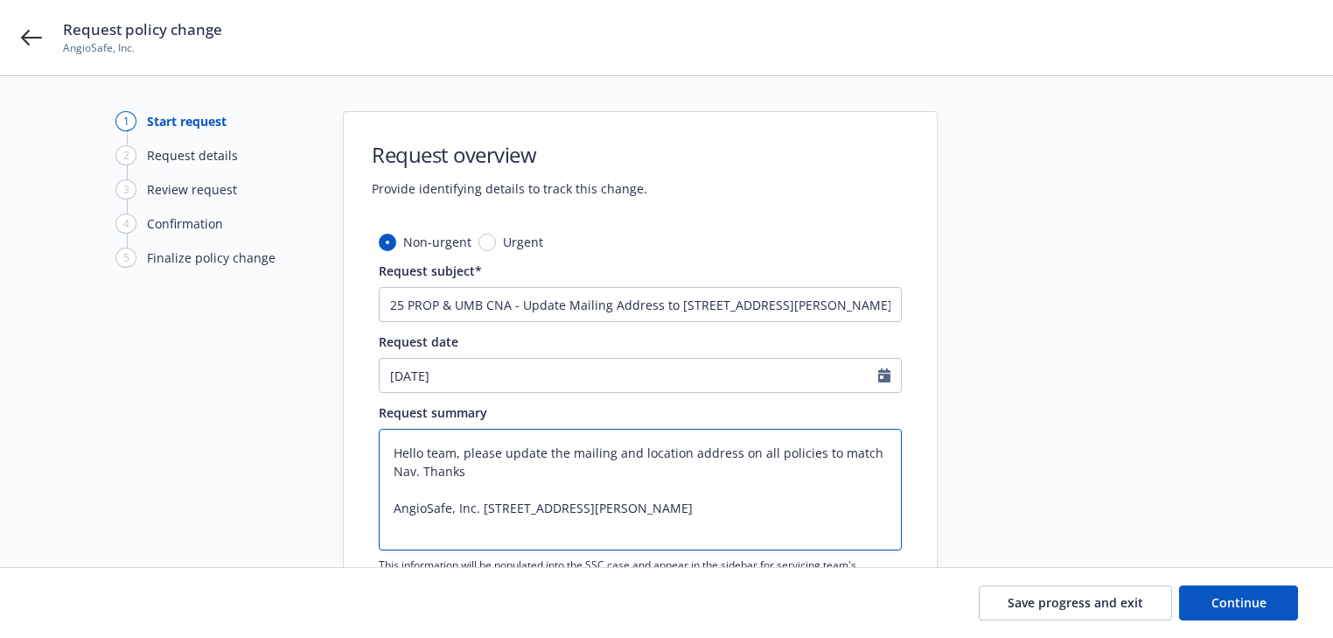
type textarea "x"
type textarea "Hello team, please update the mailing and location address on all policies to m…"
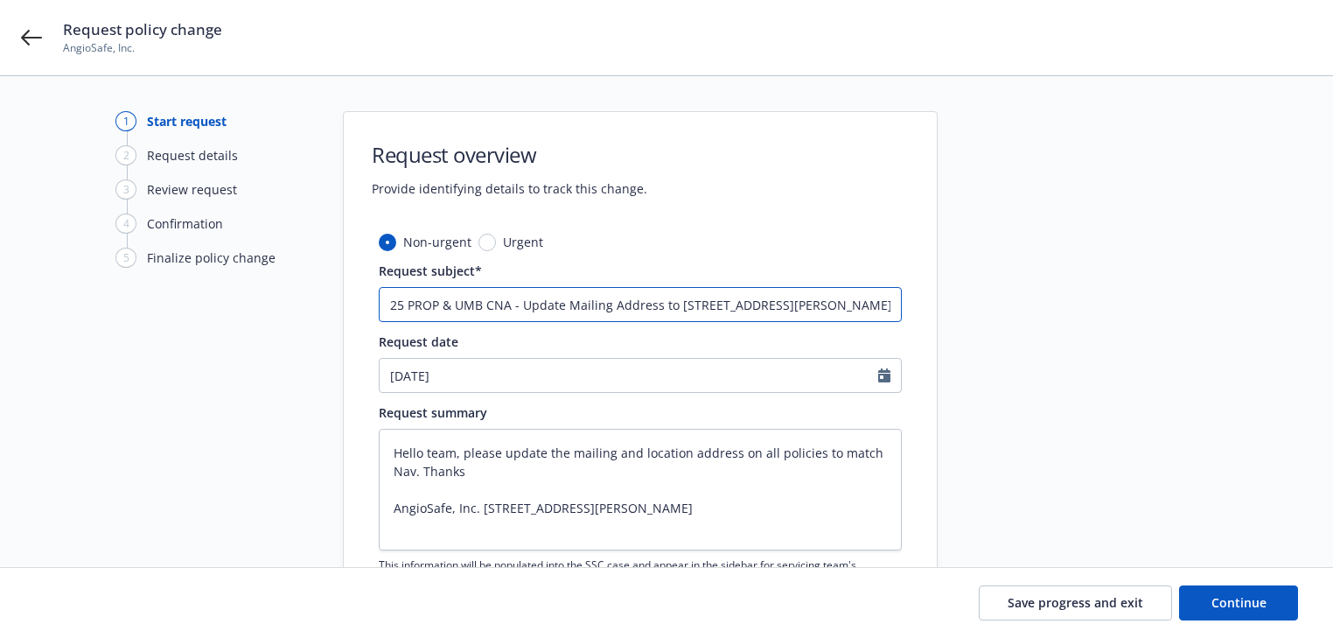
click at [658, 306] on input "25 PROP & UMB CNA - Update Mailing Address to 5215 Hellyer Ave, Ste. 240 San Jo…" at bounding box center [640, 304] width 523 height 35
type textarea "x"
type input "25 PROP & UMB CNA - Update Mailing Address &to 5215 Hellyer Ave, Ste. 240 San J…"
type textarea "x"
type input "25 PROP & UMB CNA - Update Mailing Address & to 5215 Hellyer Ave, Ste. 240 San …"
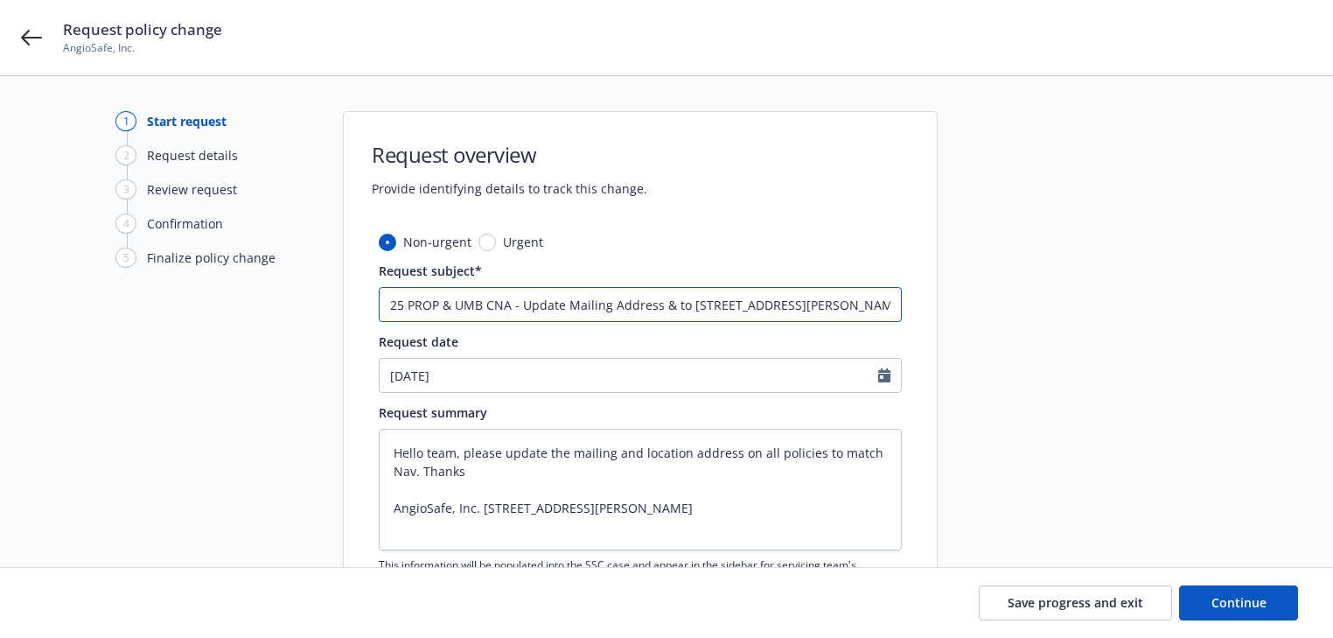
type textarea "x"
type input "25 PROP & UMB CNA - Update Mailing Address &to 5215 Hellyer Ave, Ste. 240 San J…"
type textarea "x"
type input "25 PROP & UMB CNA - Update Mailing Address to 5215 Hellyer Ave, Ste. 240 San Jo…"
click at [606, 301] on input "25 PROP & UMB CNA - Update Mailing Address to 5215 Hellyer Ave, Ste. 240 San Jo…" at bounding box center [640, 304] width 523 height 35
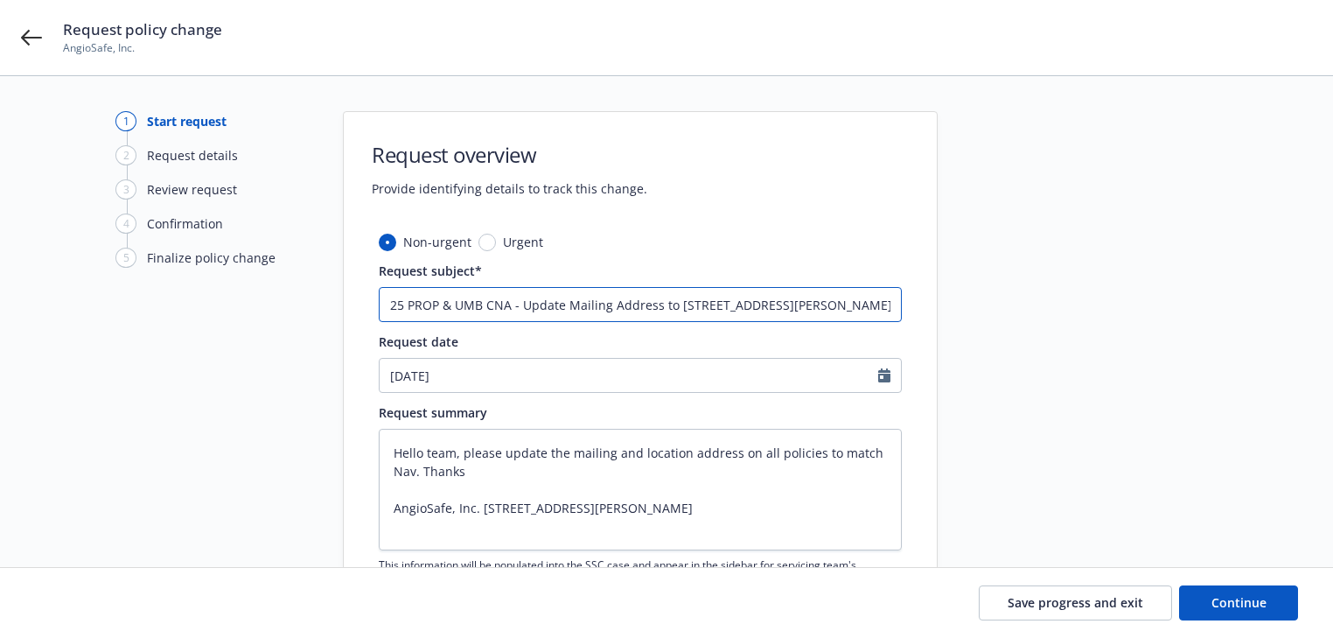
type textarea "x"
type input "25 PROP & UMB CNA - Update Mailing Address to 5215 Hellyer Ave, Ste. 240 San Jo…"
type textarea "x"
type input "25 PROP & UMB CNA - Update Mailing & Address to 5215 Hellyer Ave, Ste. 240 San …"
type textarea "x"
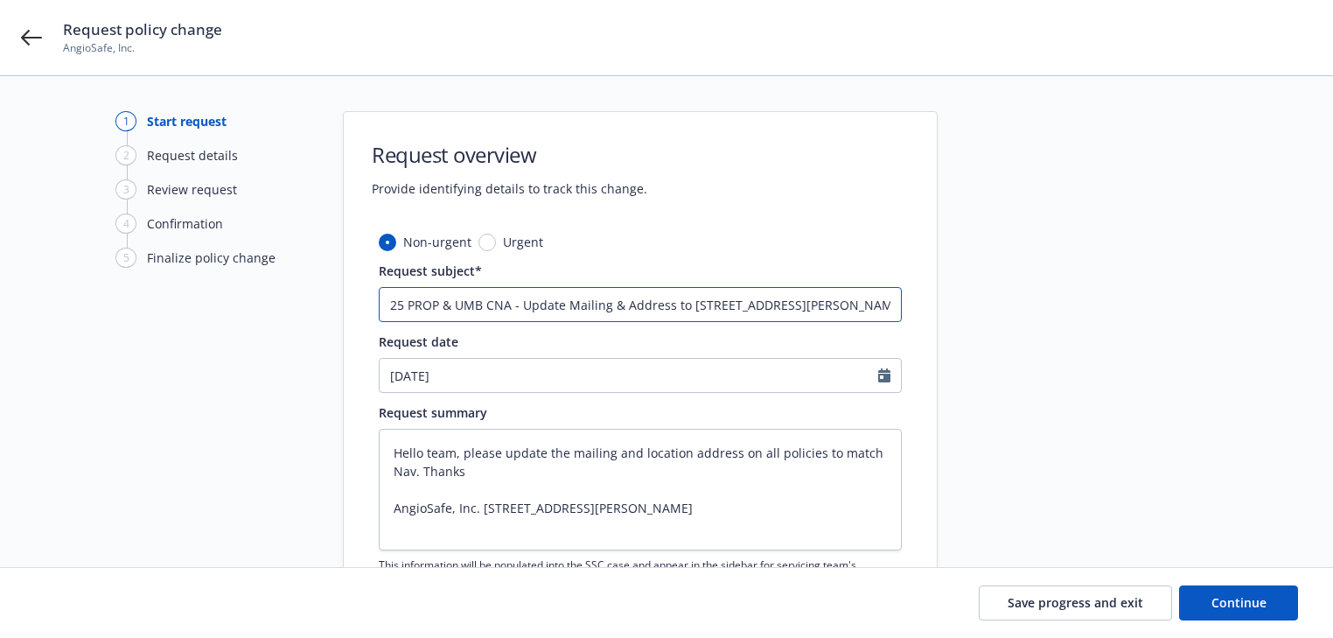
type input "25 PROP & UMB CNA - Update Mailing & Address to 5215 Hellyer Ave, Ste. 240 San …"
type textarea "x"
type input "25 PROP & UMB CNA - Update Mailing & L Address to 5215 Hellyer Ave, Ste. 240 Sa…"
type textarea "x"
type input "25 PROP & UMB CNA - Update Mailing & LO Address to 5215 Hellyer Ave, Ste. 240 S…"
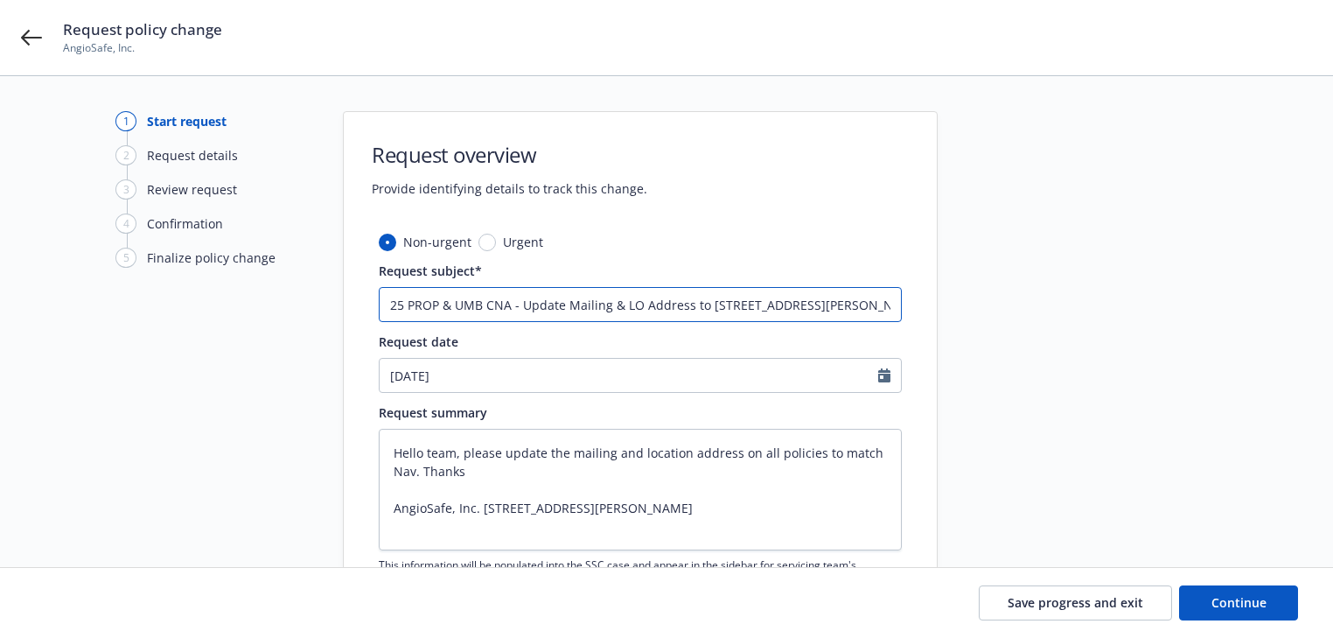
type textarea "x"
type input "25 PROP & UMB CNA - Update Mailing & LOC Address to 5215 Hellyer Ave, Ste. 240 …"
type textarea "x"
type input "25 PROP & UMB CNA - Update Mailing & LOCA Address to 5215 Hellyer Ave, Ste. 240…"
type textarea "x"
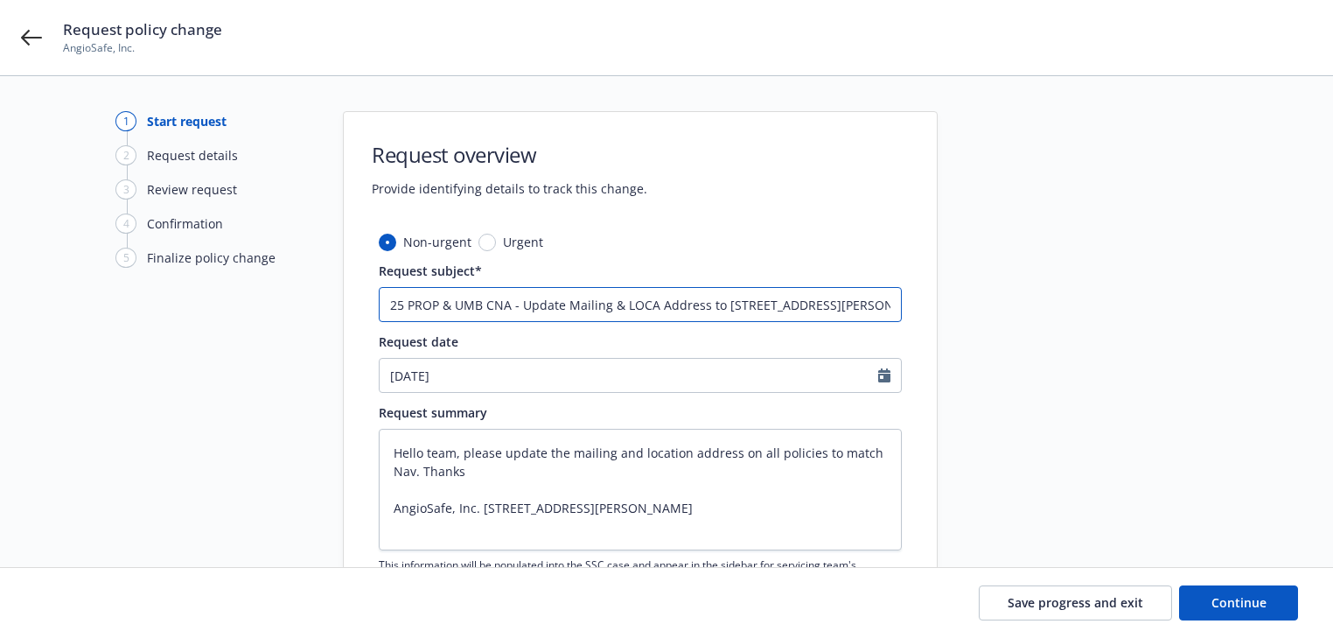
type input "25 PROP & UMB CNA - Update Mailing & LOCAT Address to 5215 Hellyer Ave, Ste. 24…"
type textarea "x"
type input "25 PROP & UMB CNA - Update Mailing & LOCATI Address to 5215 Hellyer Ave, Ste. 2…"
type textarea "x"
type input "25 PROP & UMB CNA - Update Mailing & LOCATIO Address to 5215 Hellyer Ave, Ste. …"
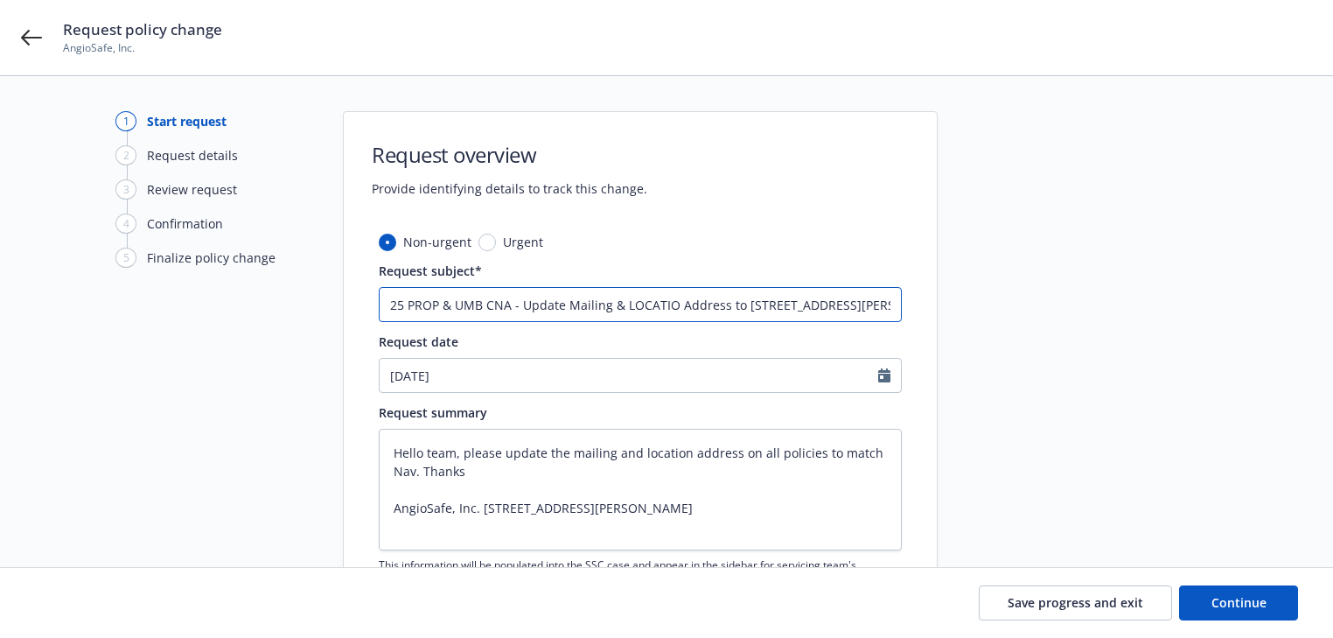
type textarea "x"
type input "25 PROP & UMB CNA - Update Mailing & LOCATION Address to 5215 Hellyer Ave, Ste.…"
type textarea "x"
type input "25 PROP & UMB CNA - Update Mailing & LOCATION Address to 5215 Hellyer Ave, Ste.…"
type textarea "x"
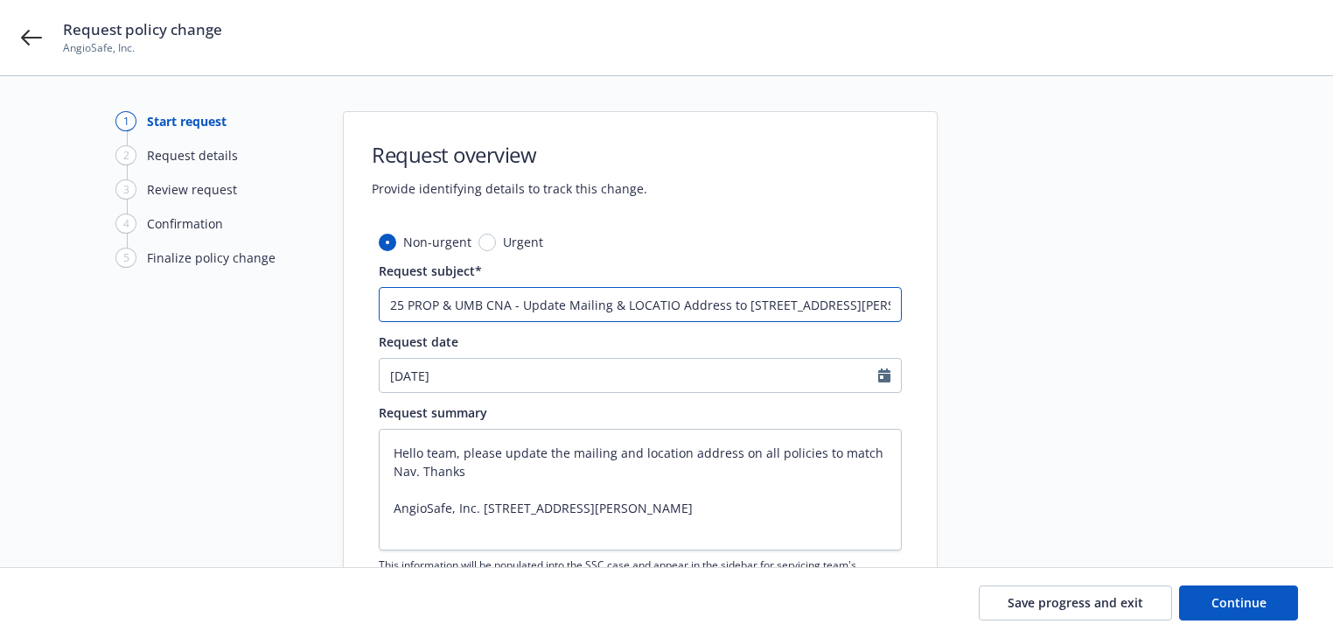
type input "25 PROP & UMB CNA - Update Mailing & LOCATI Address to 5215 Hellyer Ave, Ste. 2…"
type textarea "x"
type input "25 PROP & UMB CNA - Update Mailing & LOCAT Address to 5215 Hellyer Ave, Ste. 24…"
type textarea "x"
type input "25 PROP & UMB CNA - Update Mailing & LOCA Address to 5215 Hellyer Ave, Ste. 240…"
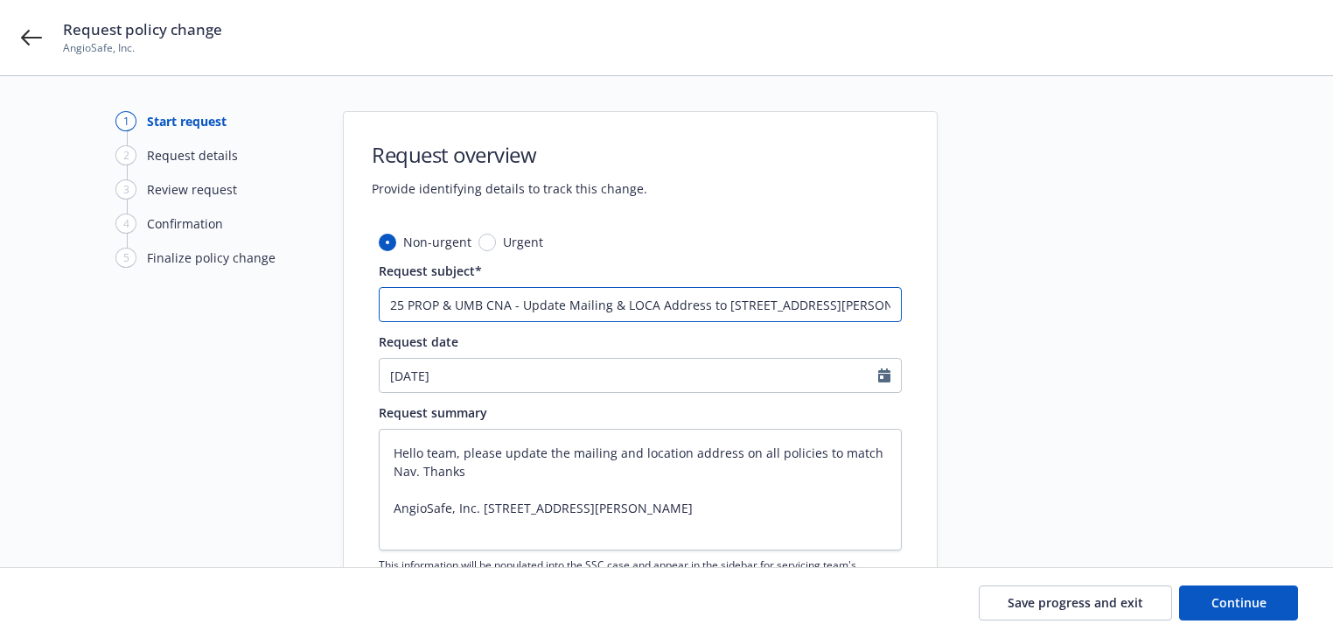
type textarea "x"
type input "25 PROP & UMB CNA - Update Mailing & LOC Address to 5215 Hellyer Ave, Ste. 240 …"
type textarea "x"
type input "25 PROP & UMB CNA - Update Mailing & LO Address to 5215 Hellyer Ave, Ste. 240 S…"
type textarea "x"
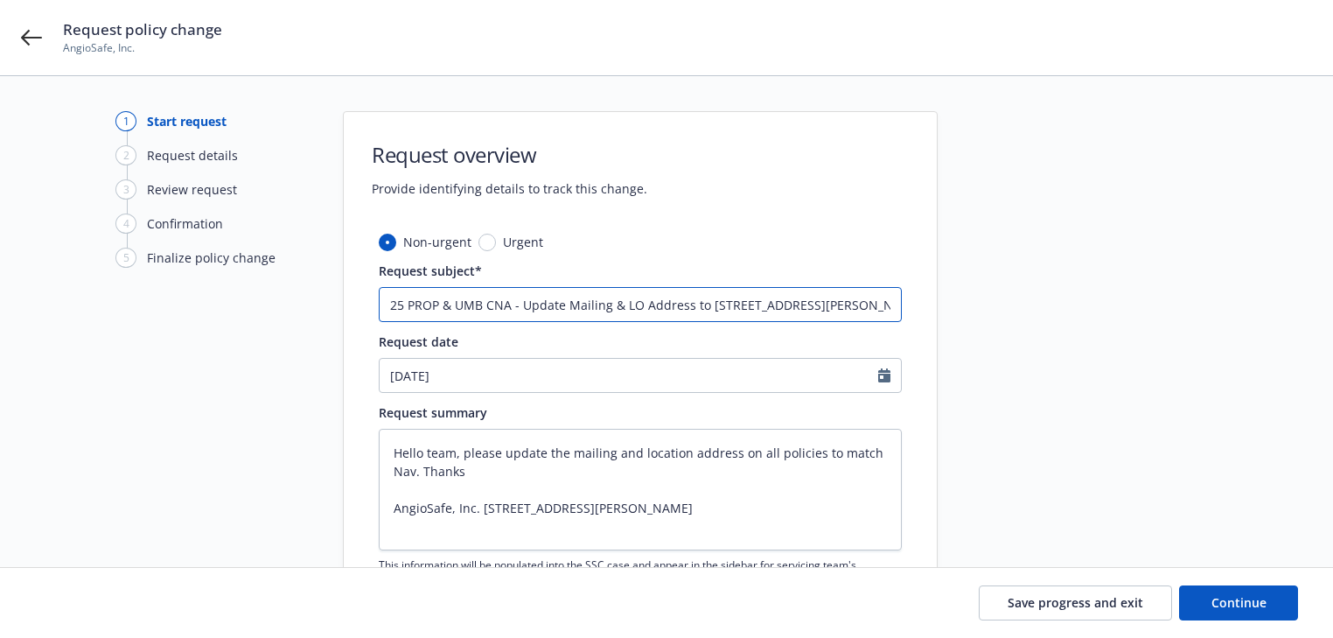
type input "25 PROP & UMB CNA - Update Mailing & L Address to 5215 Hellyer Ave, Ste. 240 Sa…"
type textarea "x"
type input "25 PROP & UMB CNA - Update Mailing & Address to 5215 Hellyer Ave, Ste. 240 San …"
type textarea "x"
type input "25 PROP & UMB CNA - Update Mailing & o Address to 5215 Hellyer Ave, Ste. 240 Sa…"
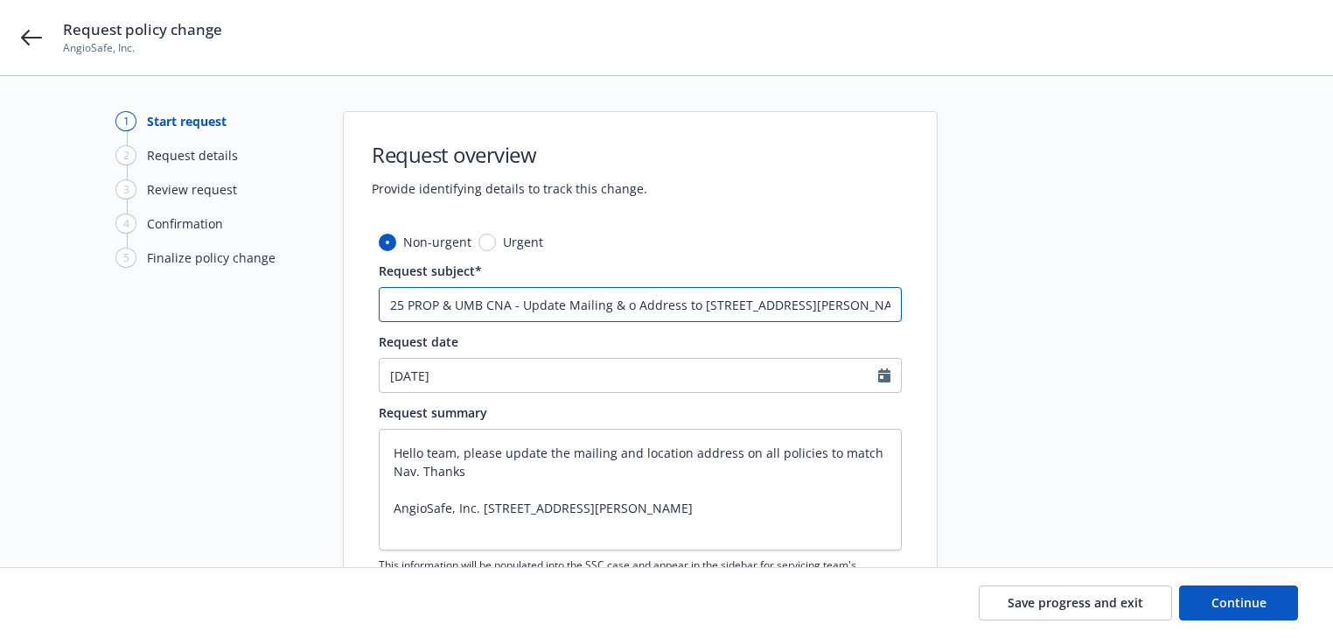
type textarea "x"
type input "25 PROP & UMB CNA - Update Mailing & oc Address to 5215 Hellyer Ave, Ste. 240 S…"
type textarea "x"
type input "25 PROP & UMB CNA - Update Mailing & oca Address to 5215 Hellyer Ave, Ste. 240 …"
type textarea "x"
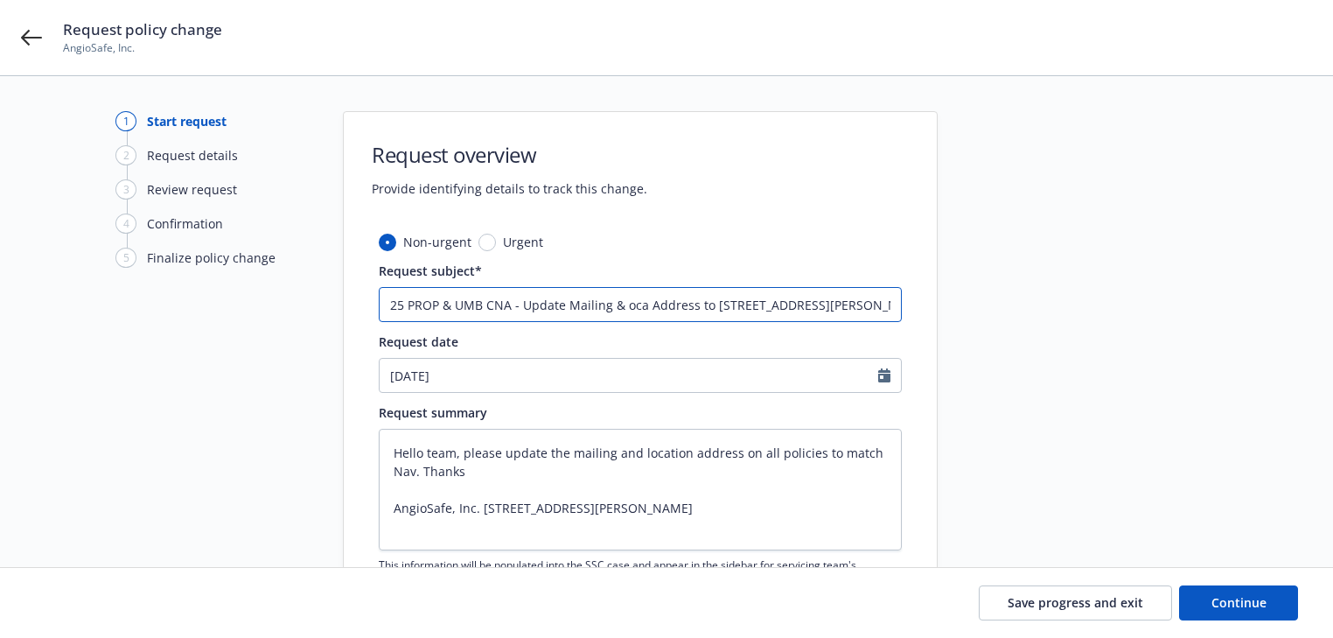
type input "25 PROP & UMB CNA - Update Mailing & ocat Address to 5215 Hellyer Ave, Ste. 240…"
type textarea "x"
type input "25 PROP & UMB CNA - Update Mailing & ocato Address to 5215 Hellyer Ave, Ste. 24…"
type textarea "x"
type input "25 PROP & UMB CNA - Update Mailing & ocat Address to 5215 Hellyer Ave, Ste. 240…"
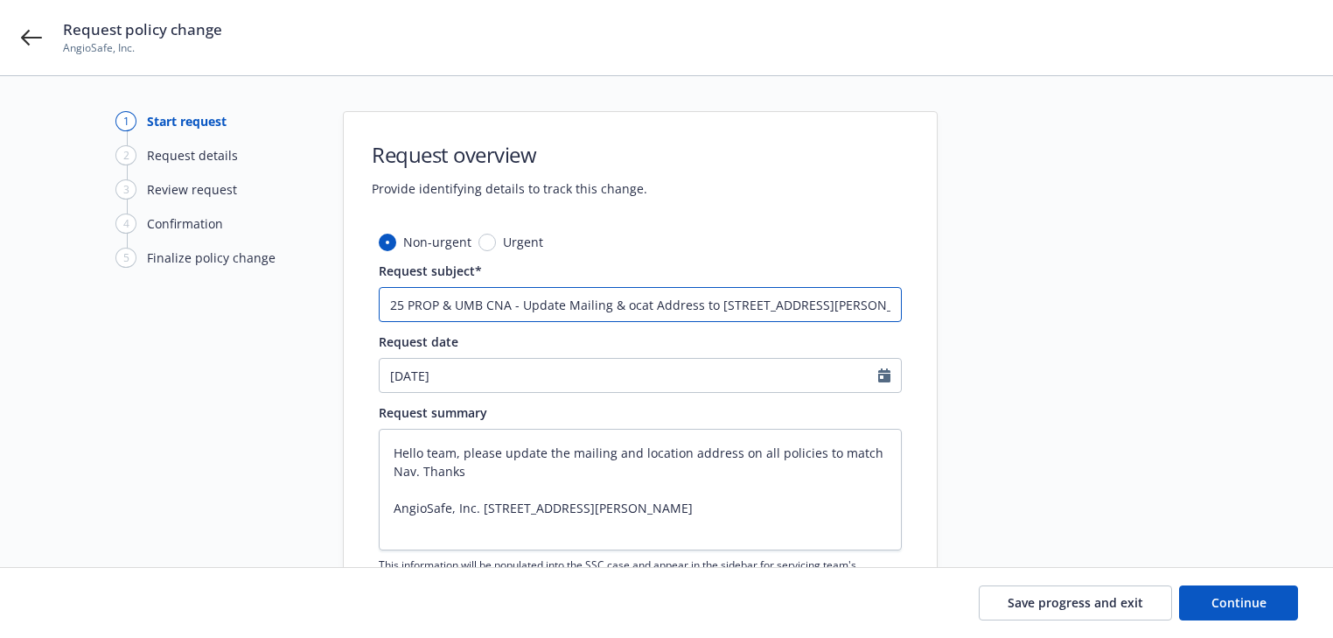
type textarea "x"
type input "25 PROP & UMB CNA - Update Mailing & ocati Address to 5215 Hellyer Ave, Ste. 24…"
type textarea "x"
type input "25 PROP & UMB CNA - Update Mailing & ocatio Address to 5215 Hellyer Ave, Ste. 2…"
type textarea "x"
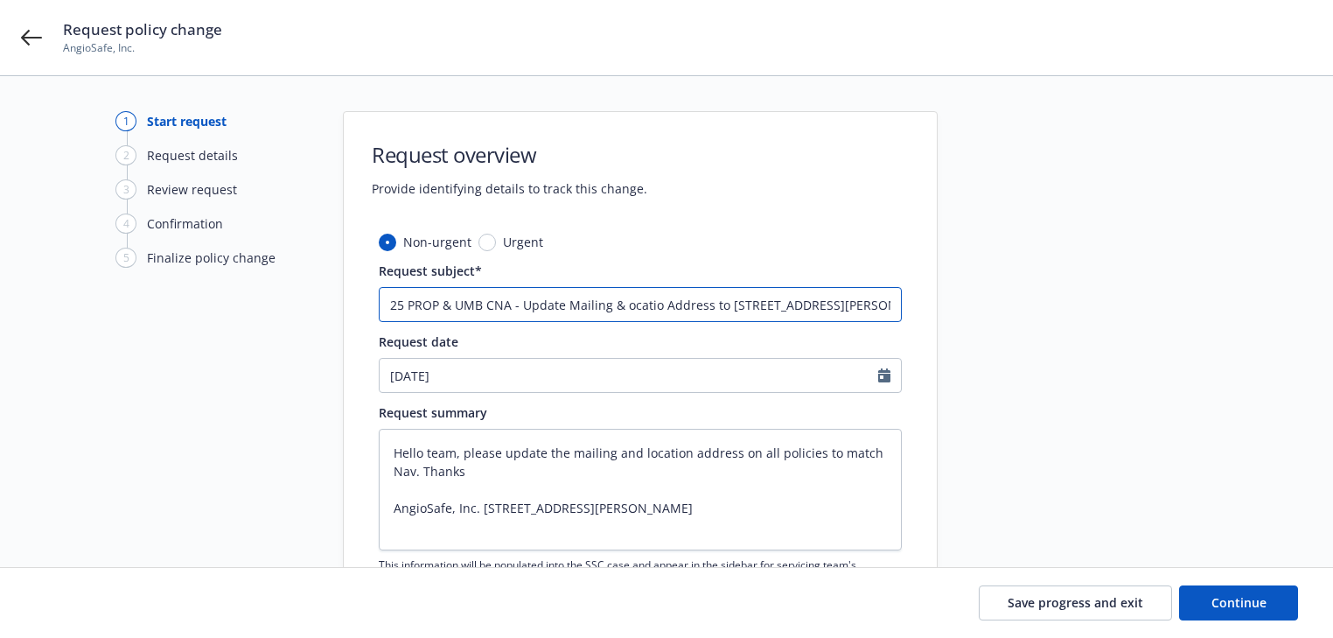
type input "25 PROP & UMB CNA - Update Mailing & ocation Address to 5215 Hellyer Ave, Ste. …"
type textarea "x"
type input "25 PROP & UMB CNA - Update Mailing & ocation Address to 5215 Hellyer Ave, Ste. …"
click at [626, 310] on input "25 PROP & UMB CNA - Update Mailing & ocation Address to 5215 Hellyer Ave, Ste. …" at bounding box center [640, 304] width 523 height 35
type textarea "x"
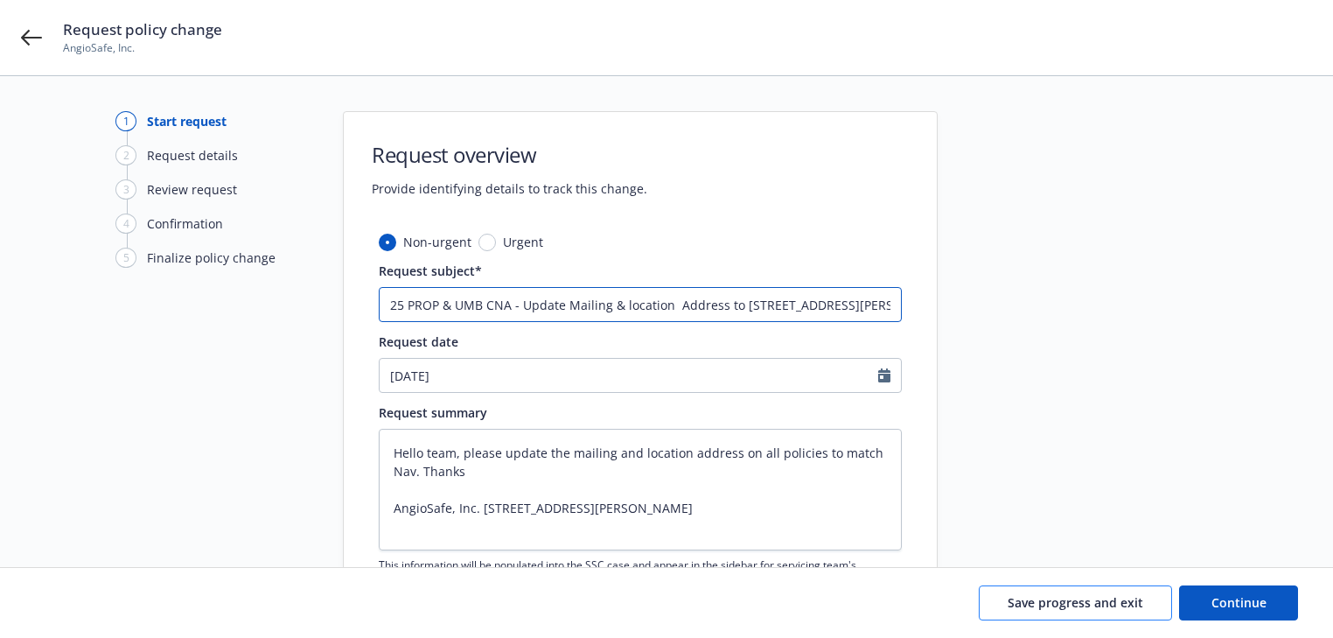
type input "25 PROP & UMB CNA - Update Mailing & location Address to [STREET_ADDRESS][PERSO…"
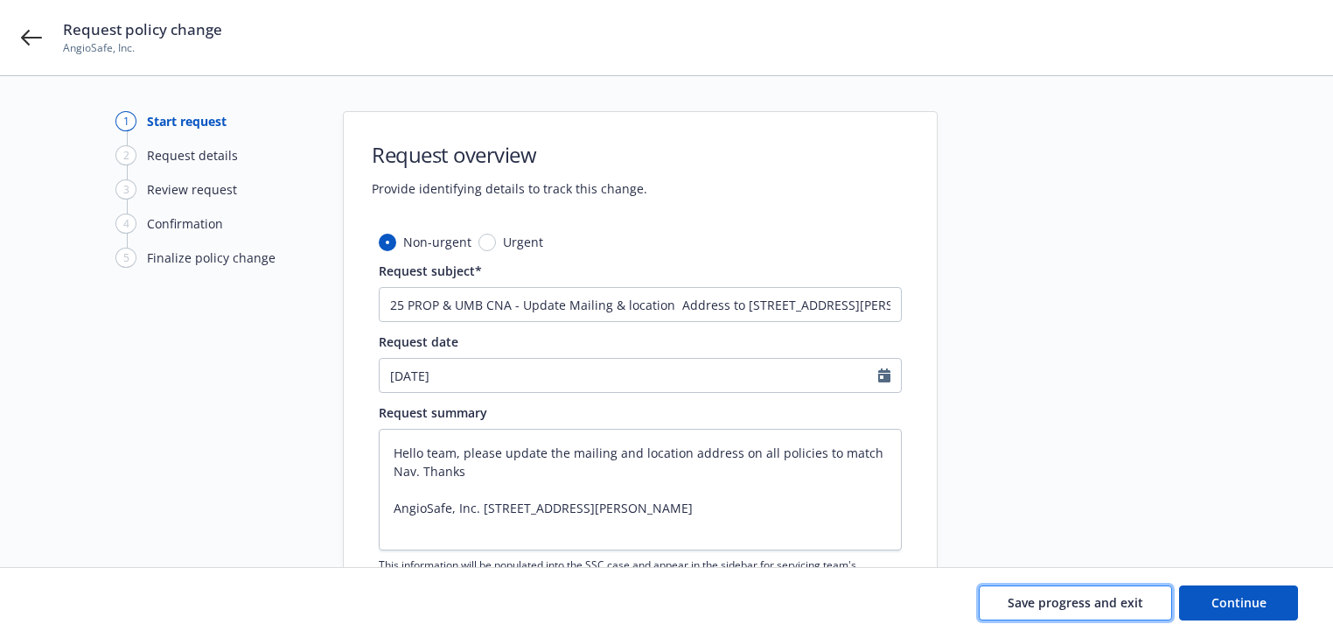
click at [1079, 595] on span "Save progress and exit" at bounding box center [1076, 602] width 136 height 17
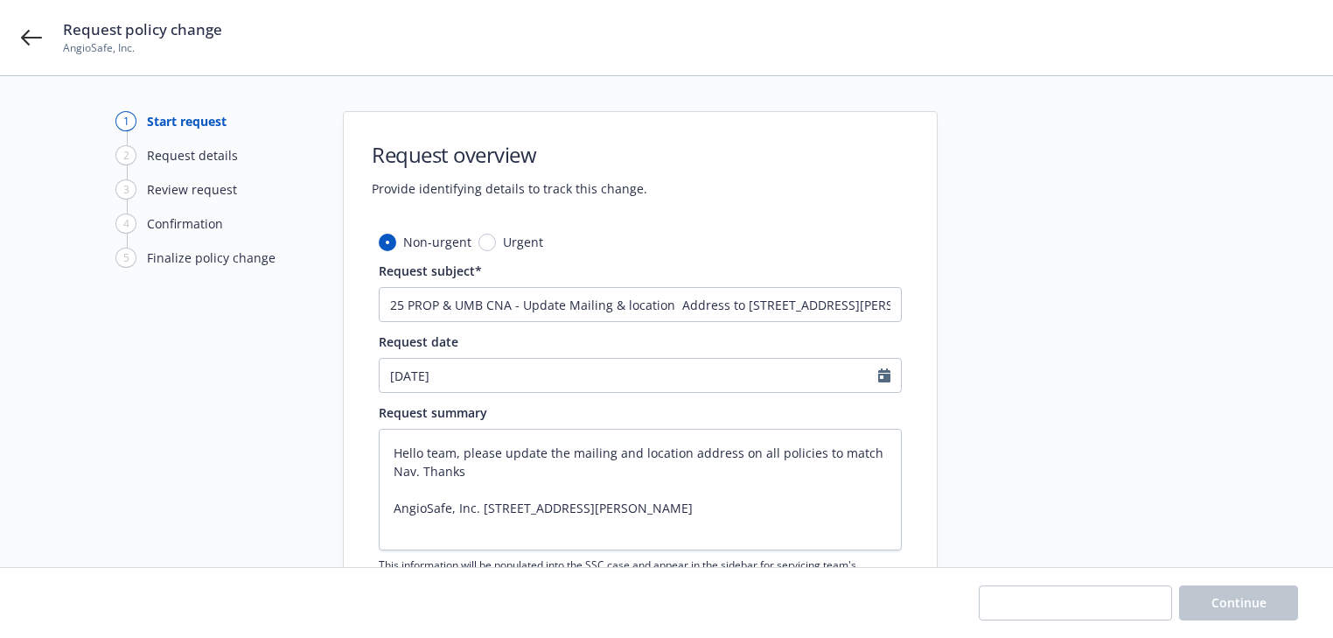
type textarea "x"
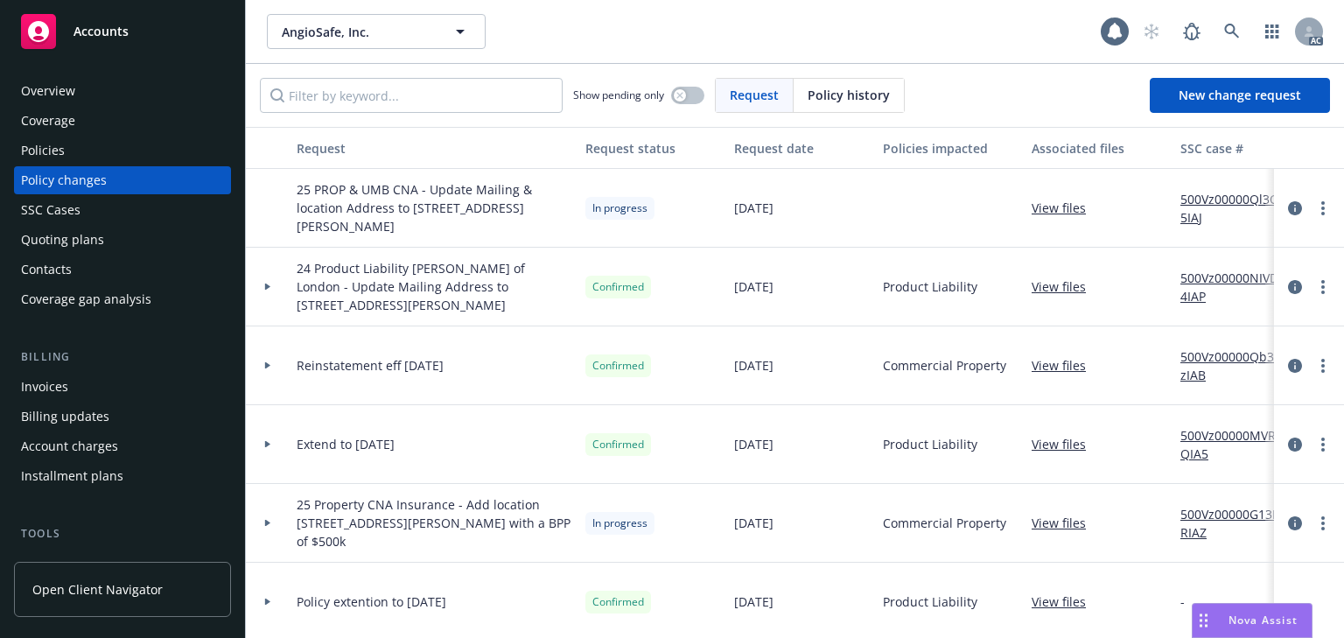
click at [72, 141] on div "Policies" at bounding box center [122, 150] width 203 height 28
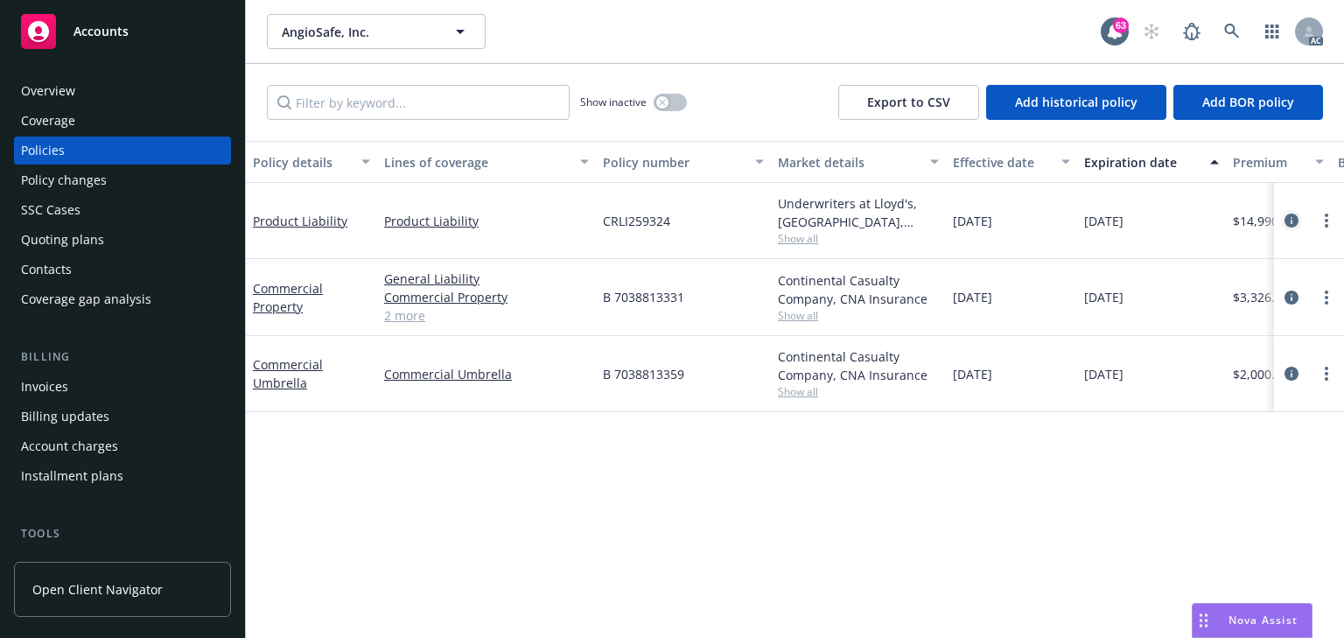
click at [1294, 217] on icon "circleInformation" at bounding box center [1291, 220] width 14 height 14
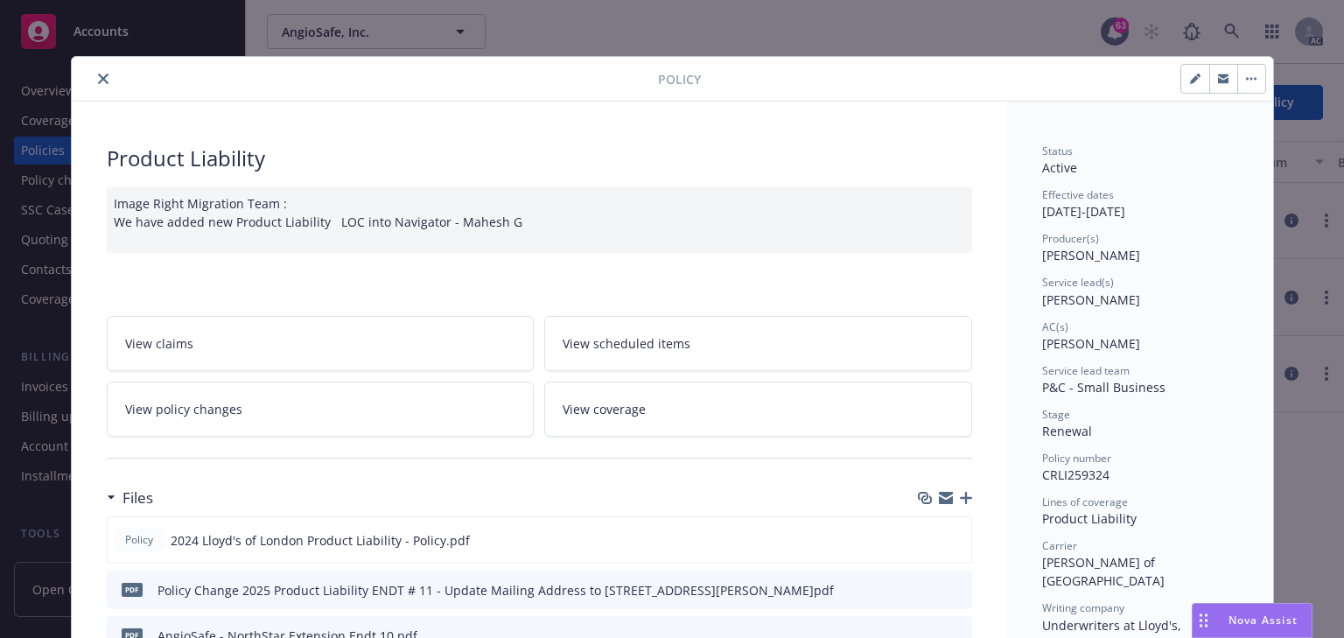
scroll to position [52, 0]
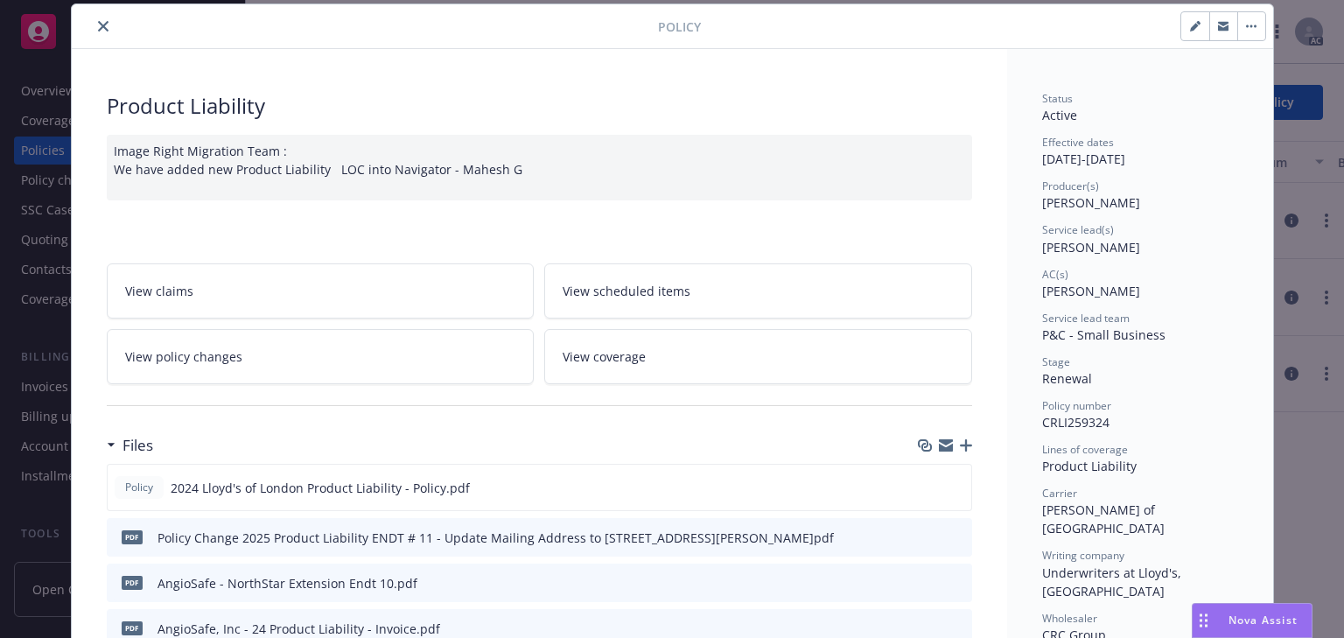
click at [358, 363] on link "View policy changes" at bounding box center [321, 356] width 428 height 55
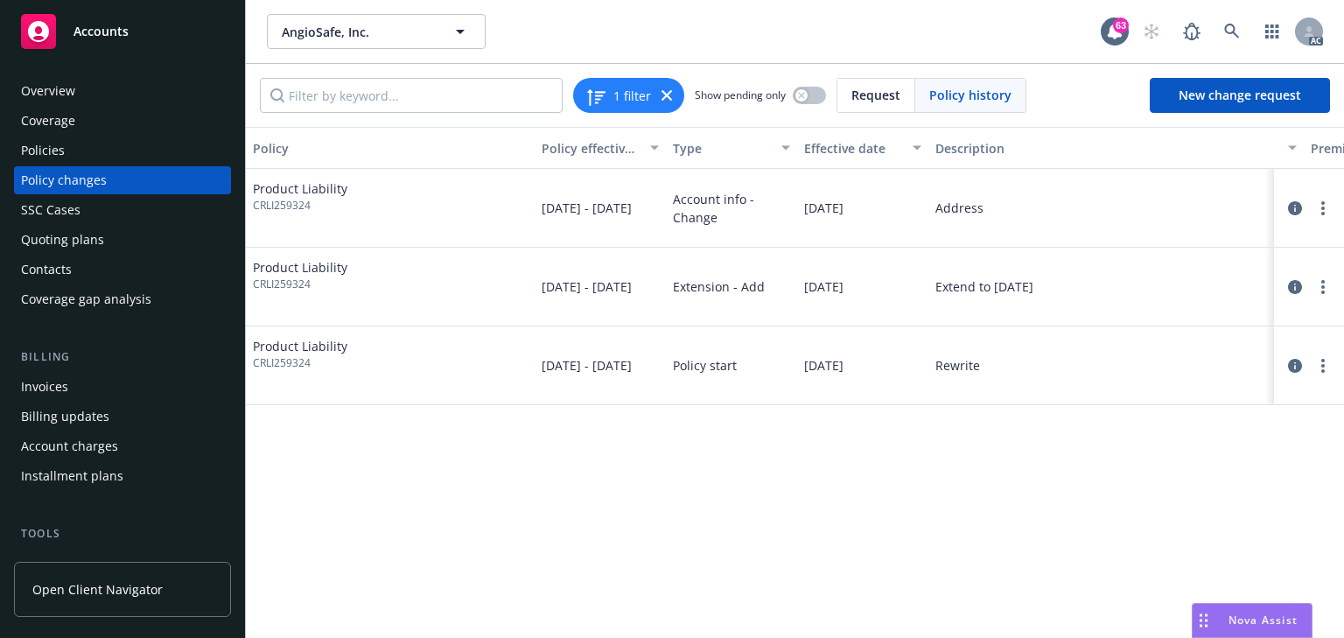
scroll to position [0, 554]
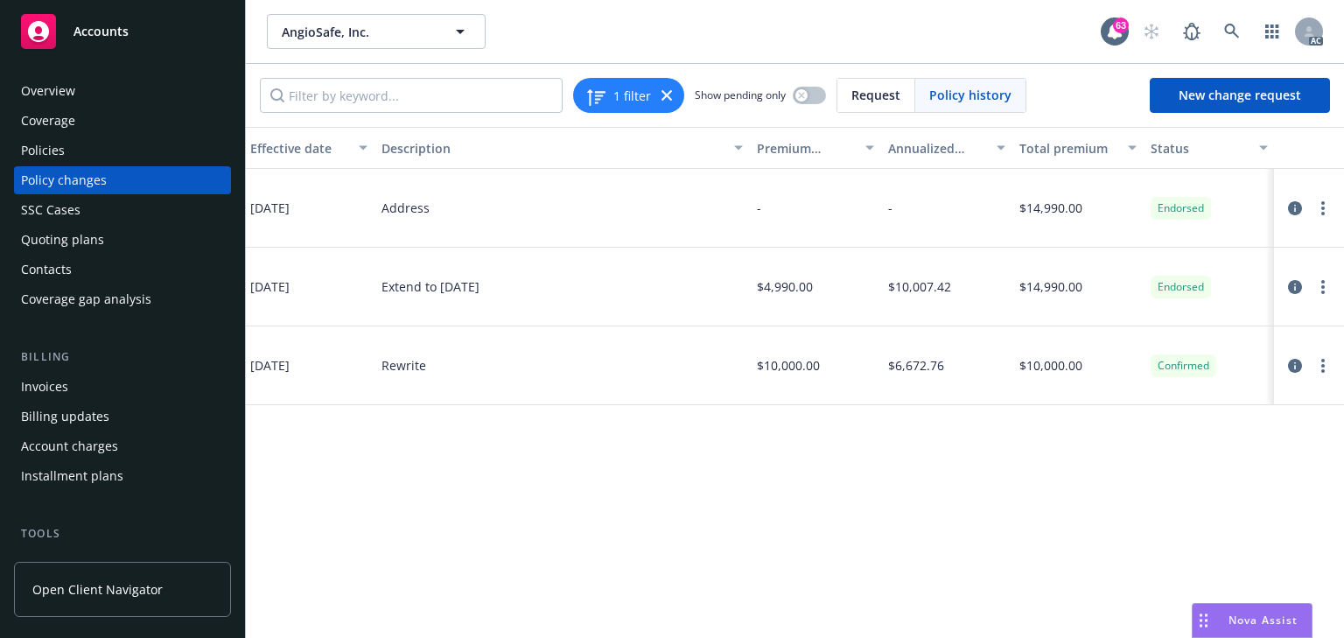
click at [106, 154] on div "Policies" at bounding box center [122, 150] width 203 height 28
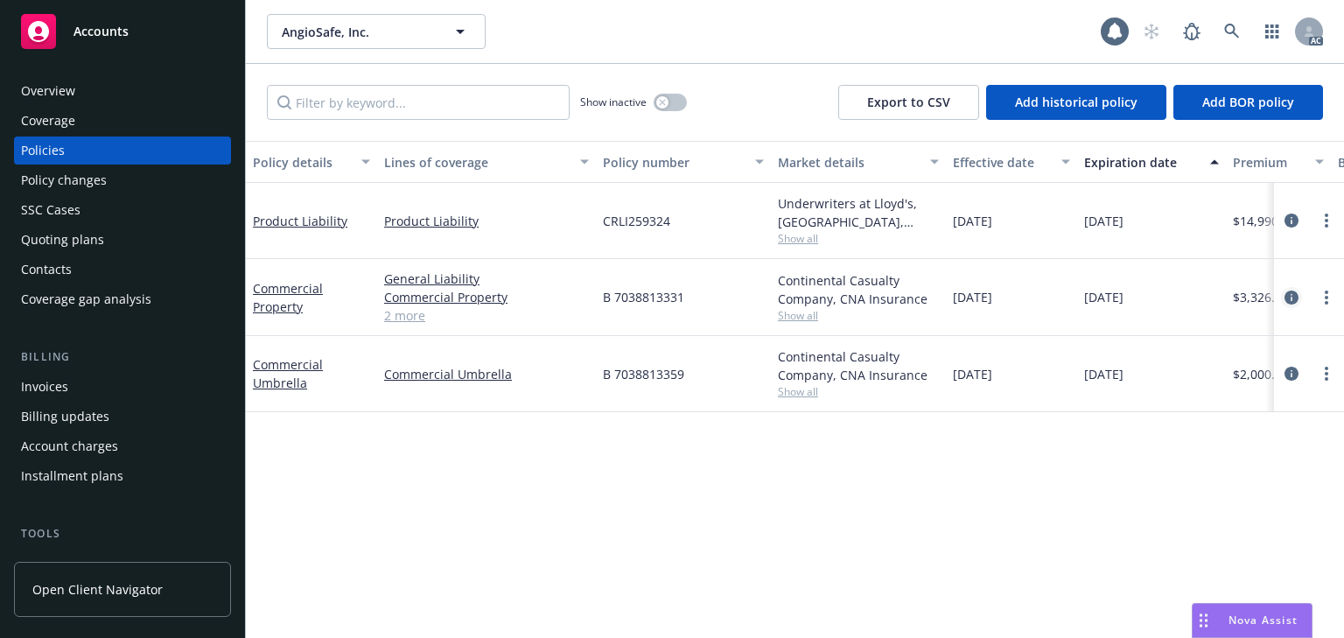
click at [1289, 290] on icon "circleInformation" at bounding box center [1291, 297] width 14 height 14
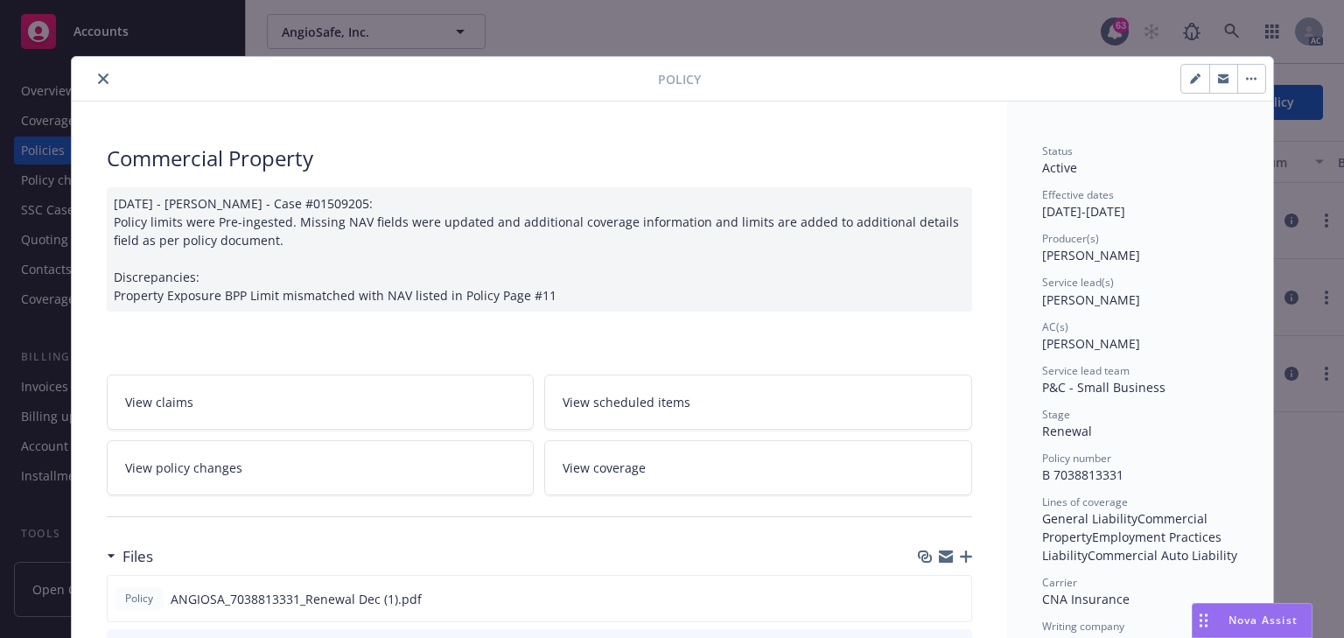
scroll to position [52, 0]
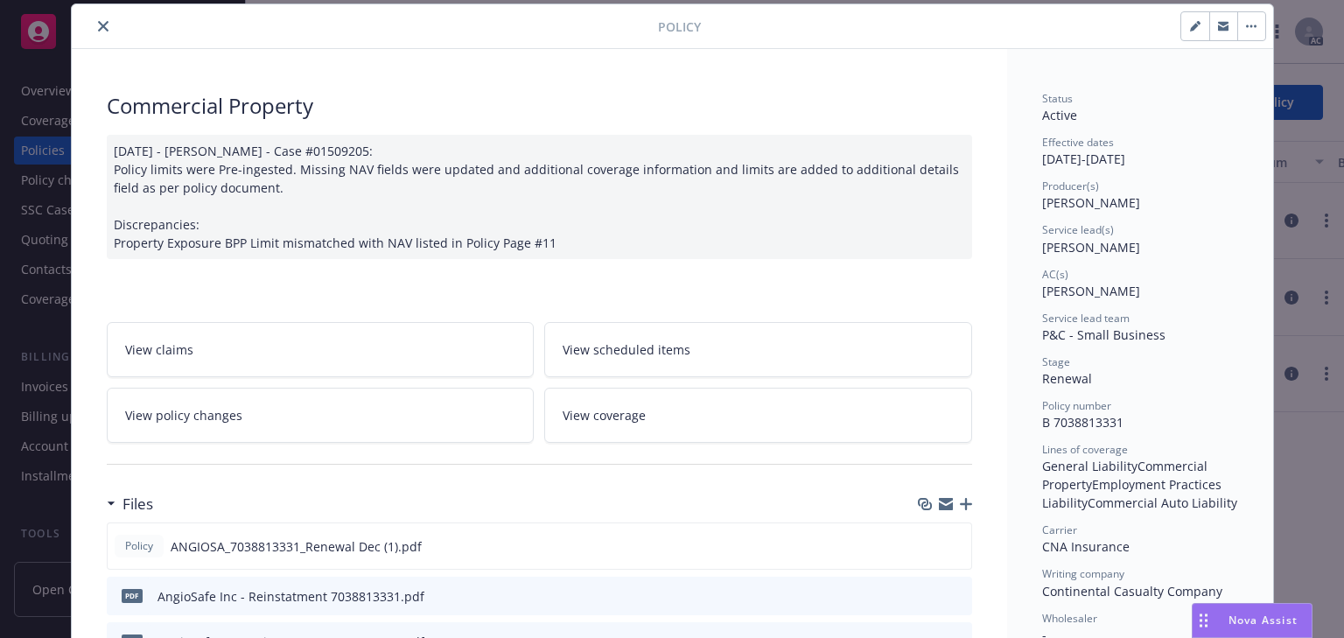
click at [319, 410] on link "View policy changes" at bounding box center [321, 415] width 428 height 55
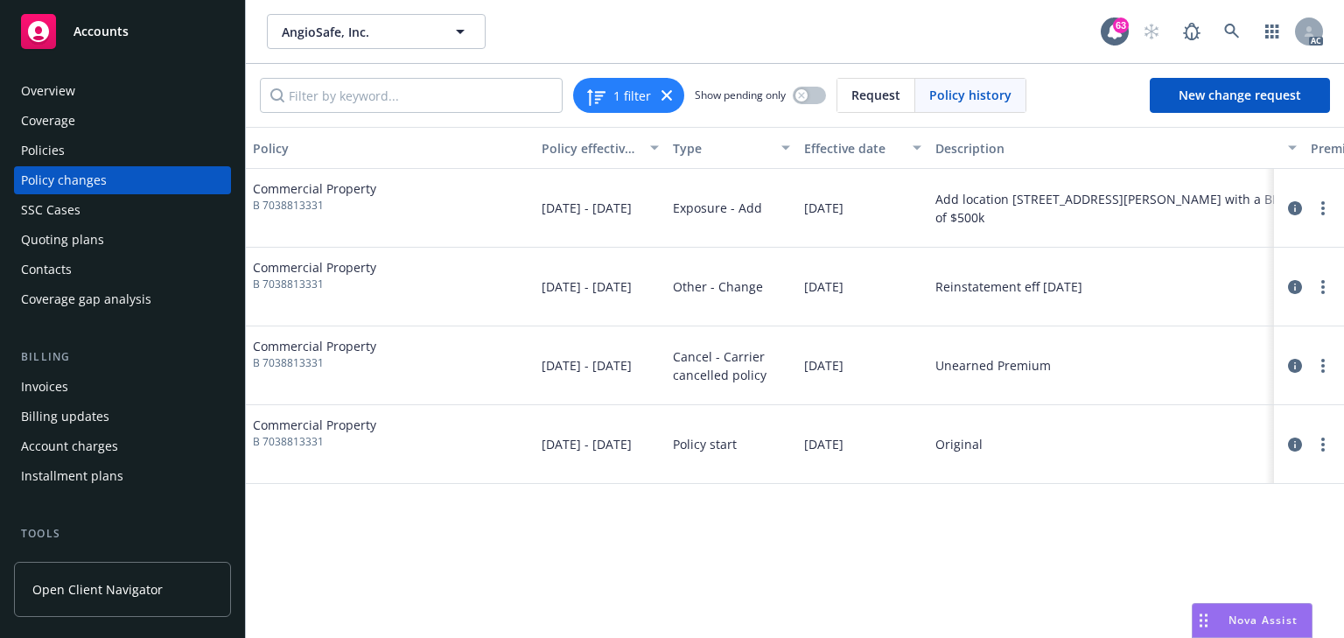
click at [941, 597] on div "Policy Policy effective dates Type Effective date Description Premium change An…" at bounding box center [795, 382] width 1098 height 511
click at [1302, 206] on link "circleInformation" at bounding box center [1294, 208] width 21 height 21
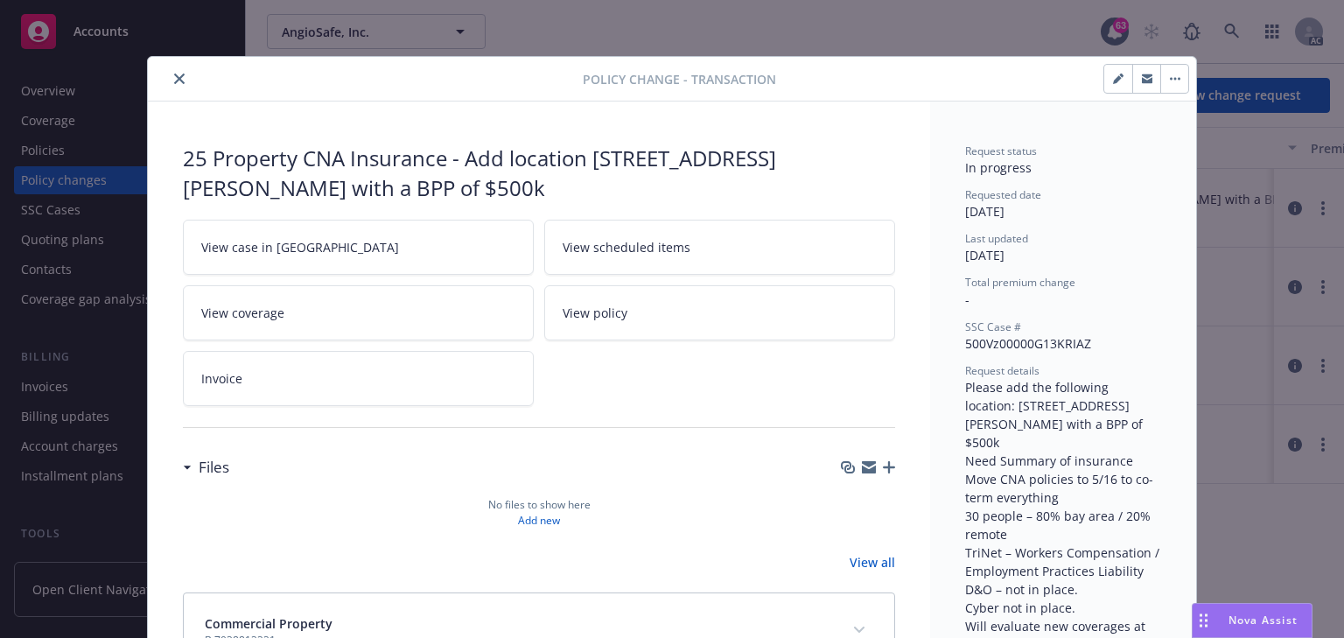
scroll to position [52, 0]
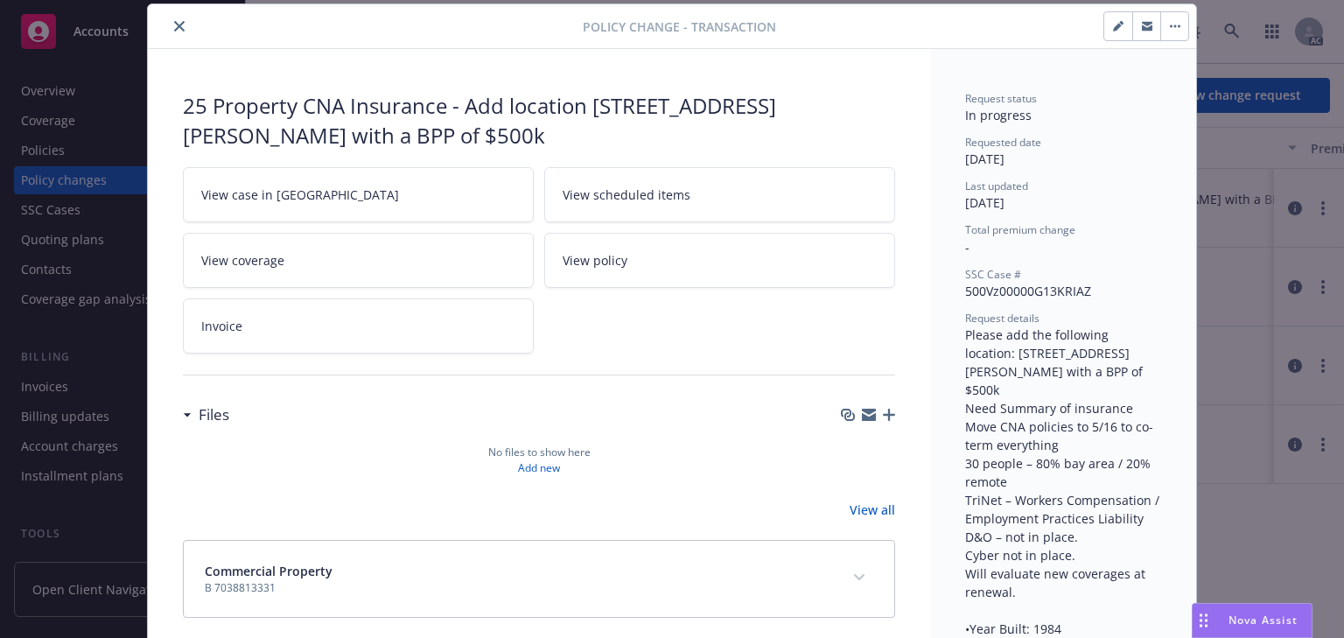
click at [318, 197] on link "View case in SSC" at bounding box center [358, 194] width 351 height 55
click at [175, 21] on icon "close" at bounding box center [179, 26] width 10 height 10
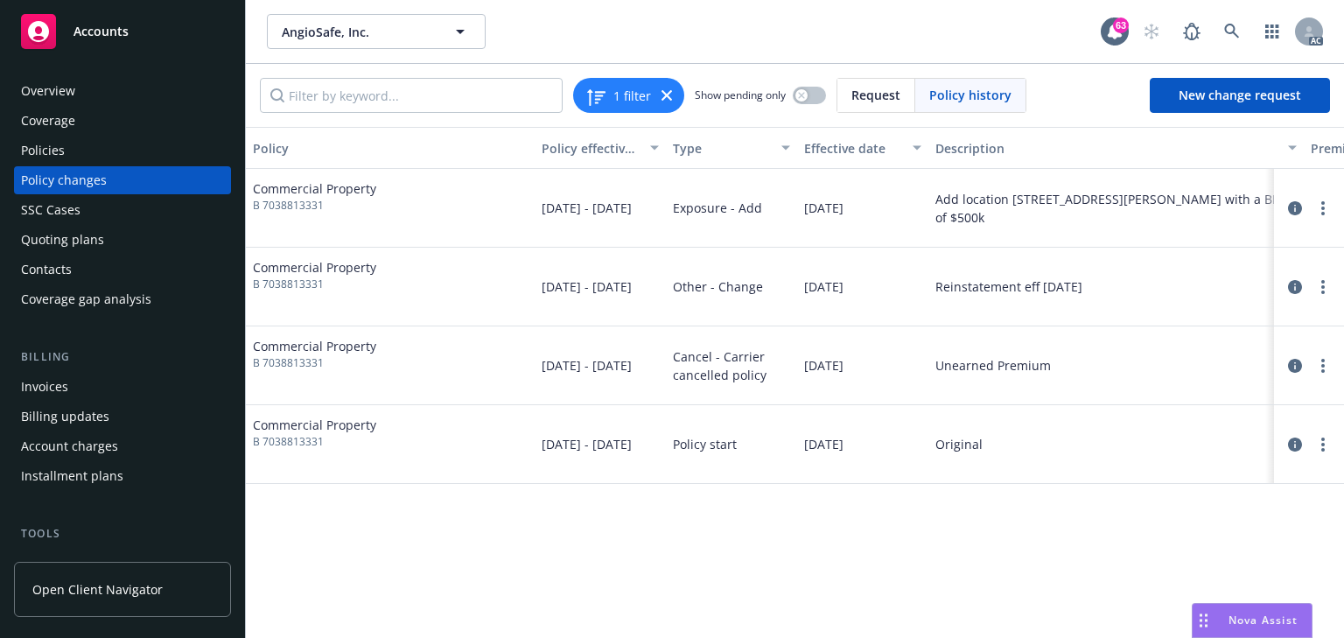
click at [440, 530] on div "Policy Policy effective dates Type Effective date Description Premium change An…" at bounding box center [795, 382] width 1098 height 511
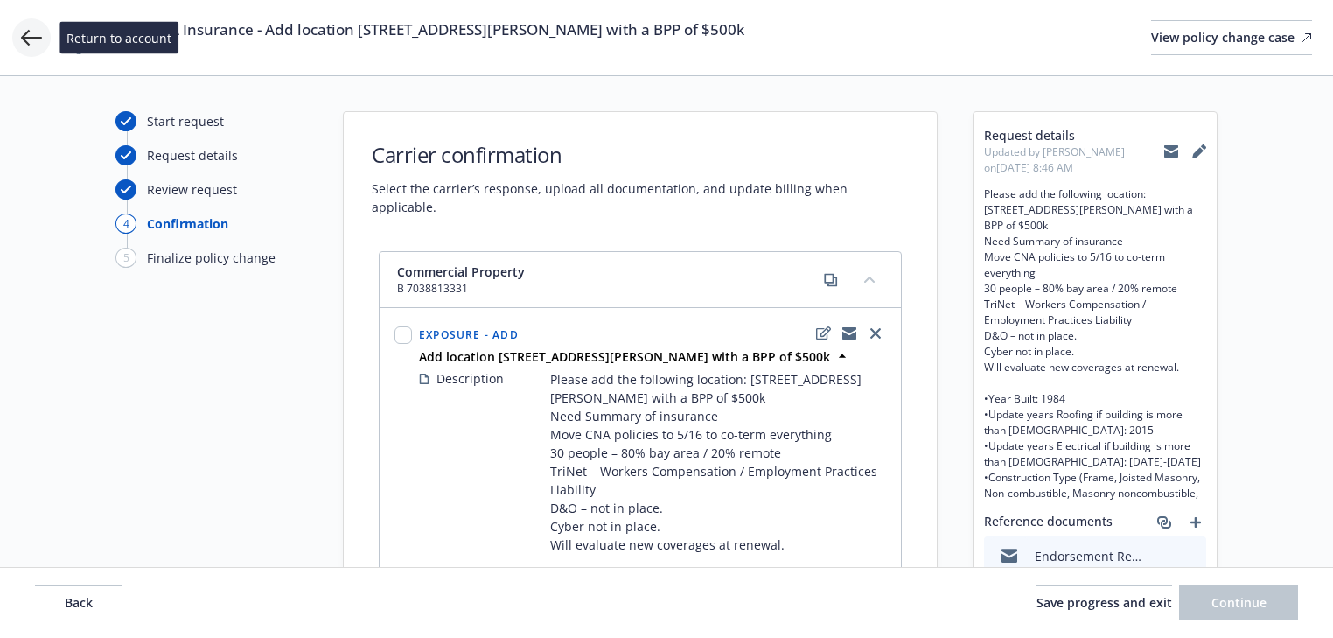
click at [28, 38] on icon at bounding box center [31, 38] width 21 height 16
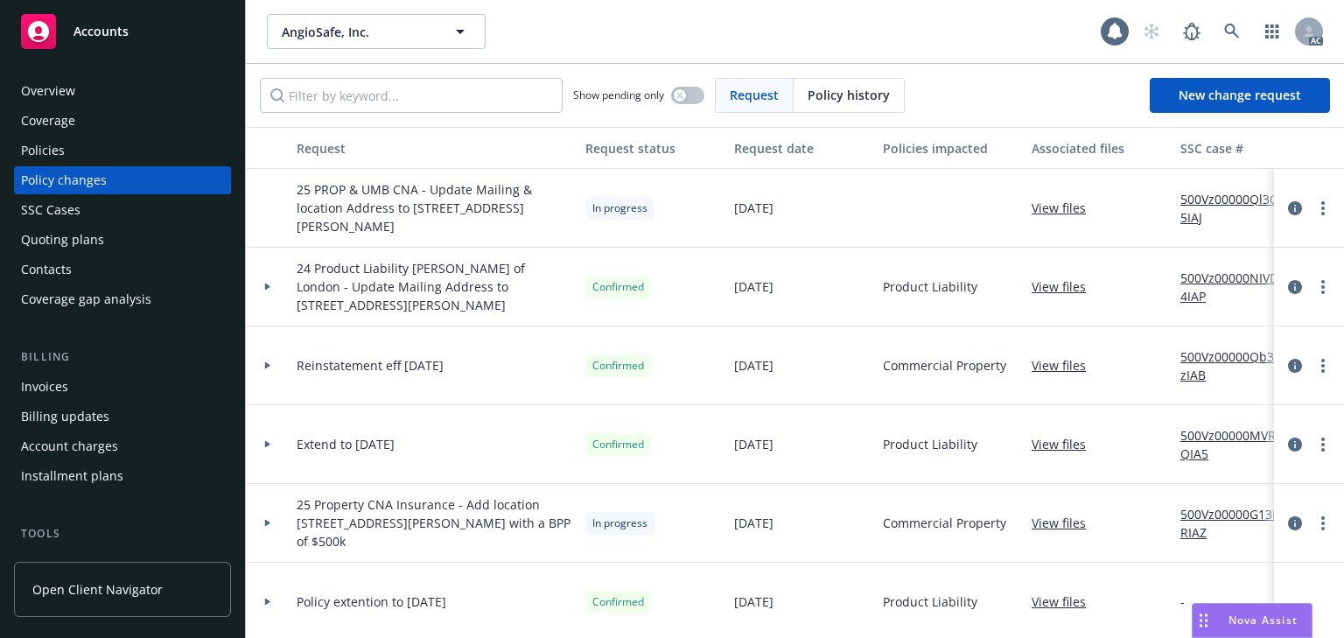
click at [84, 146] on div "Policies" at bounding box center [122, 150] width 203 height 28
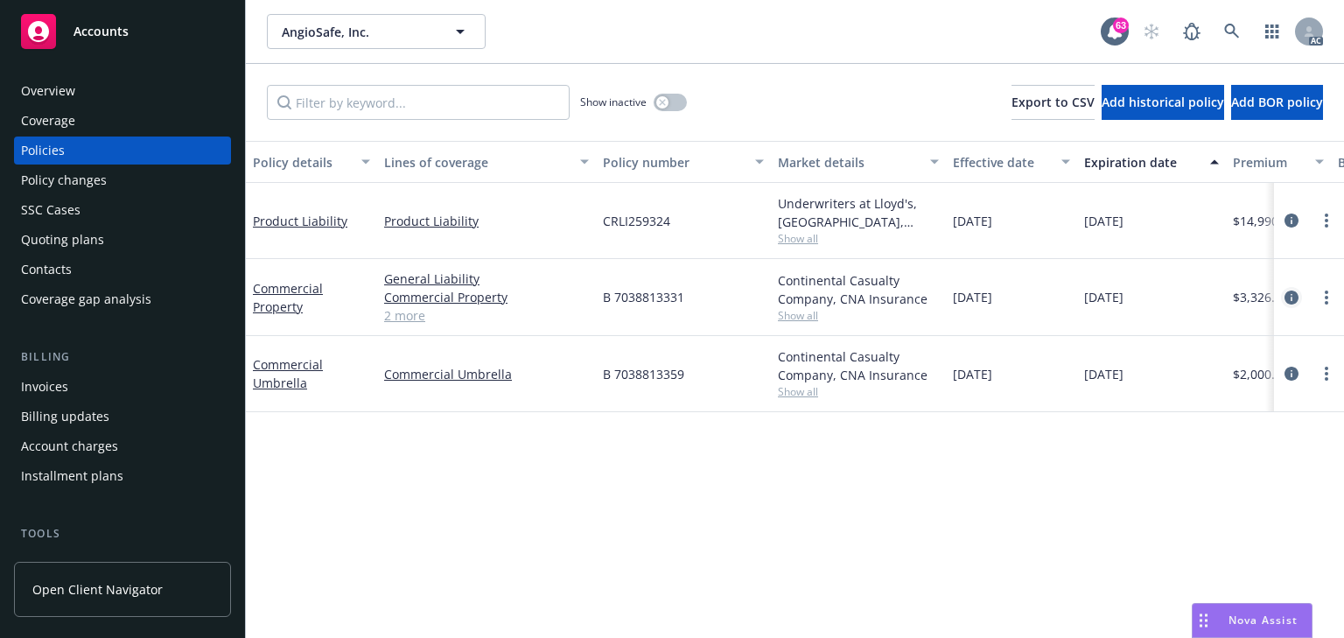
click at [1291, 294] on icon "circleInformation" at bounding box center [1291, 297] width 14 height 14
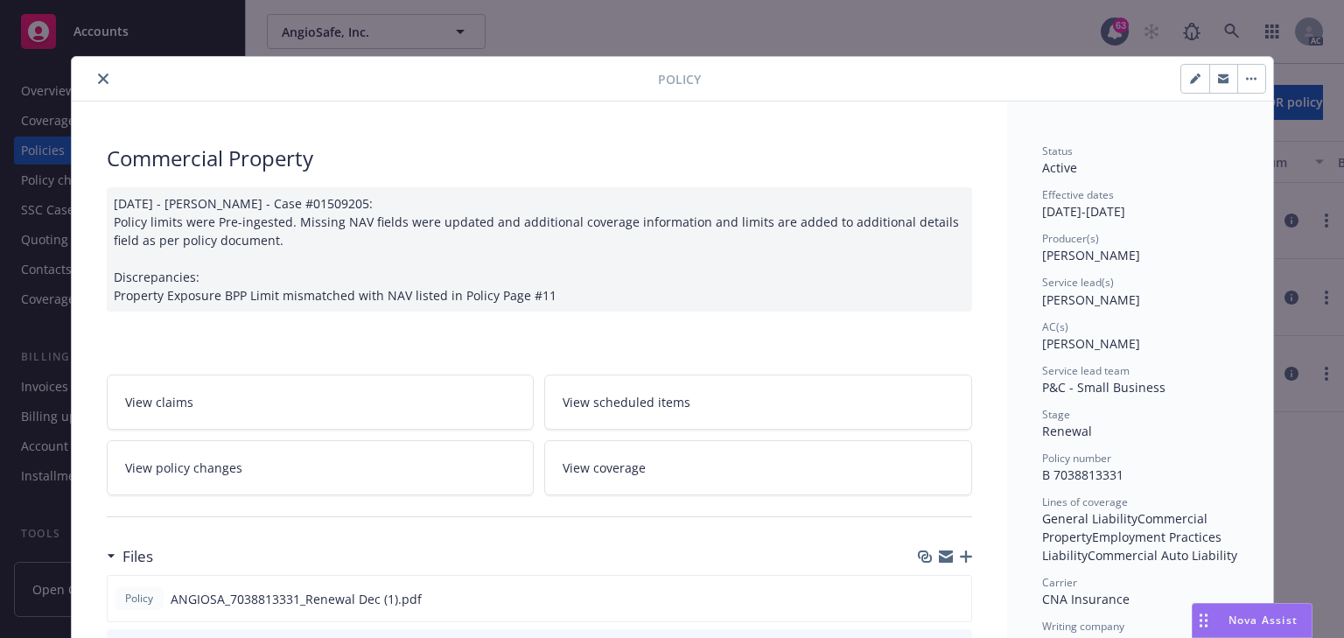
scroll to position [52, 0]
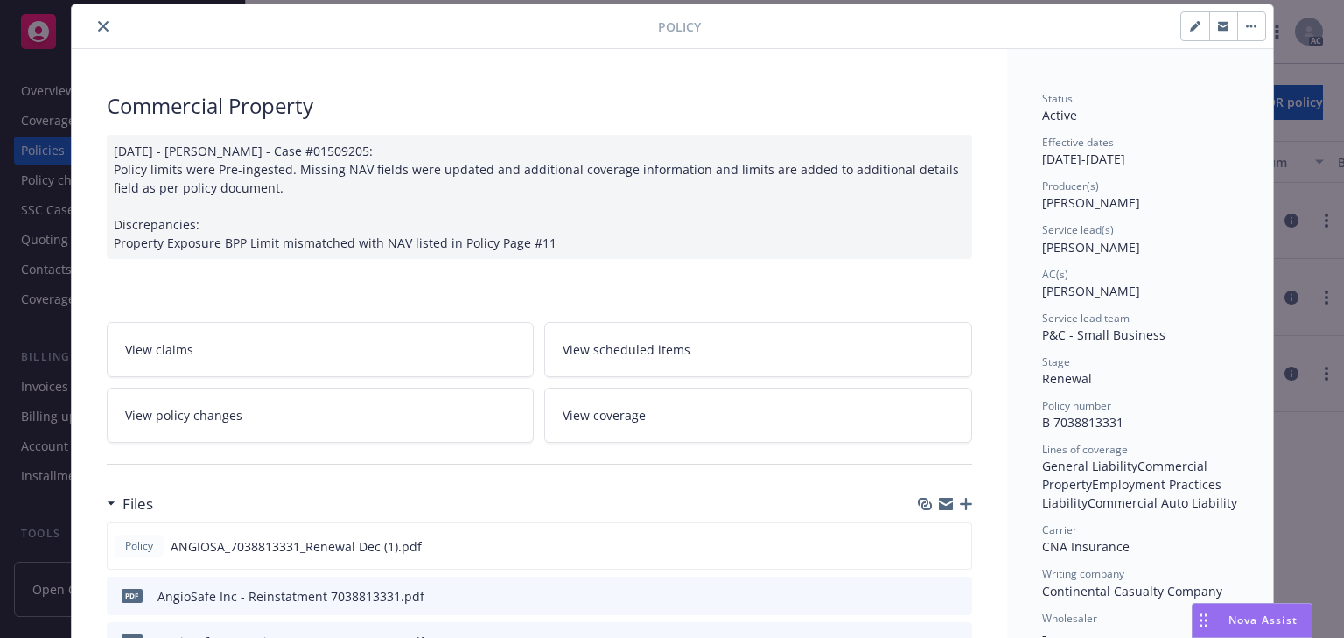
click at [288, 413] on link "View policy changes" at bounding box center [321, 415] width 428 height 55
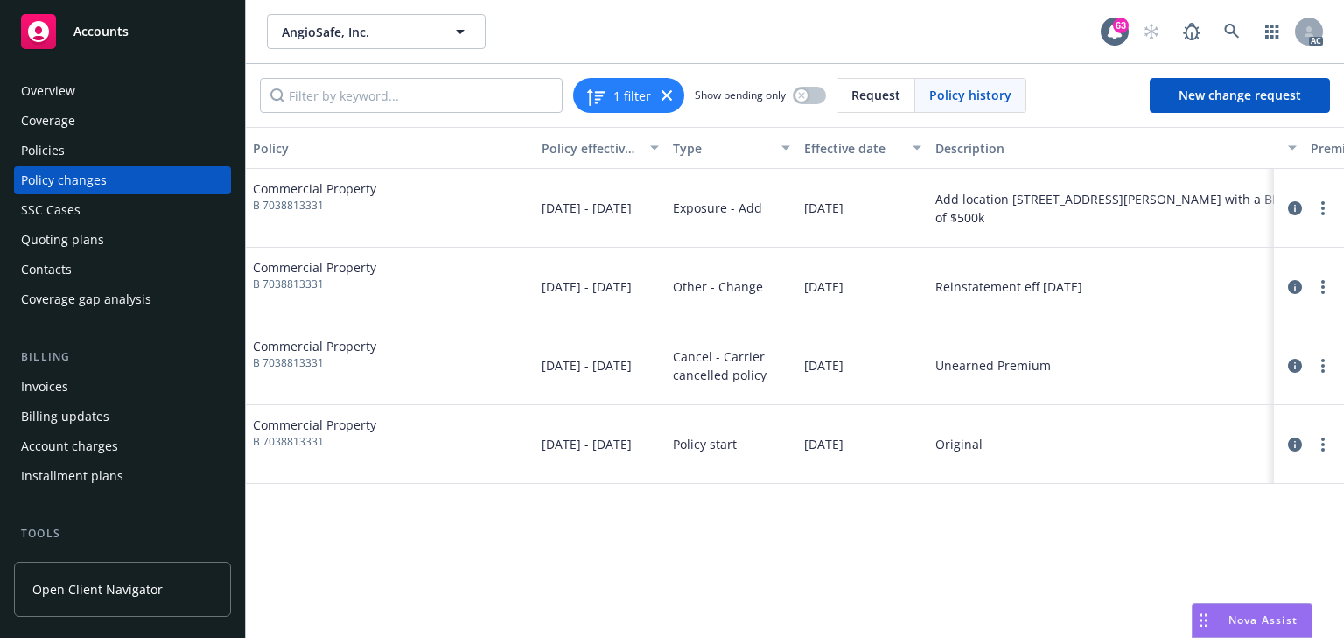
click at [1107, 603] on div "Policy Policy effective dates Type Effective date Description Premium change An…" at bounding box center [795, 382] width 1098 height 511
click at [1064, 546] on div "Policy Policy effective dates Type Effective date Description Premium change An…" at bounding box center [795, 382] width 1098 height 511
